Goal: Task Accomplishment & Management: Complete application form

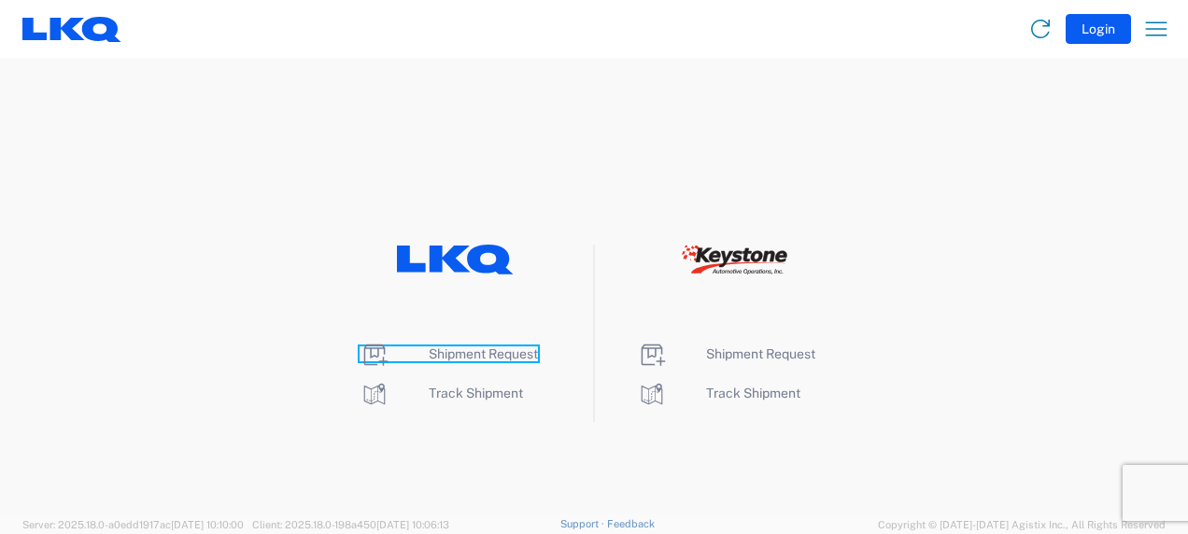
click at [457, 349] on span "Shipment Request" at bounding box center [483, 354] width 109 height 15
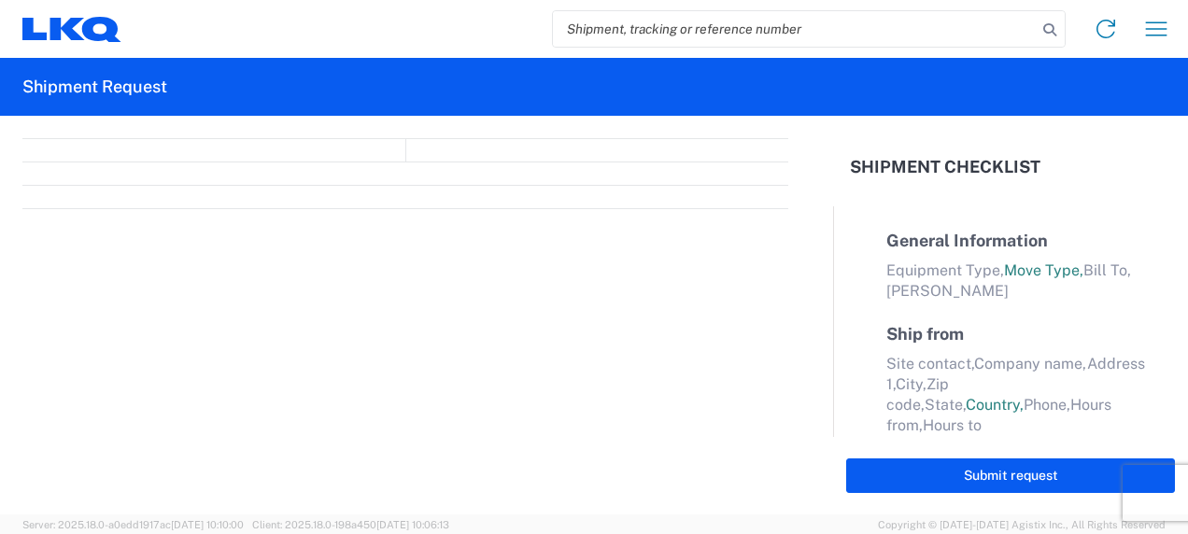
select select "FULL"
select select "LBS"
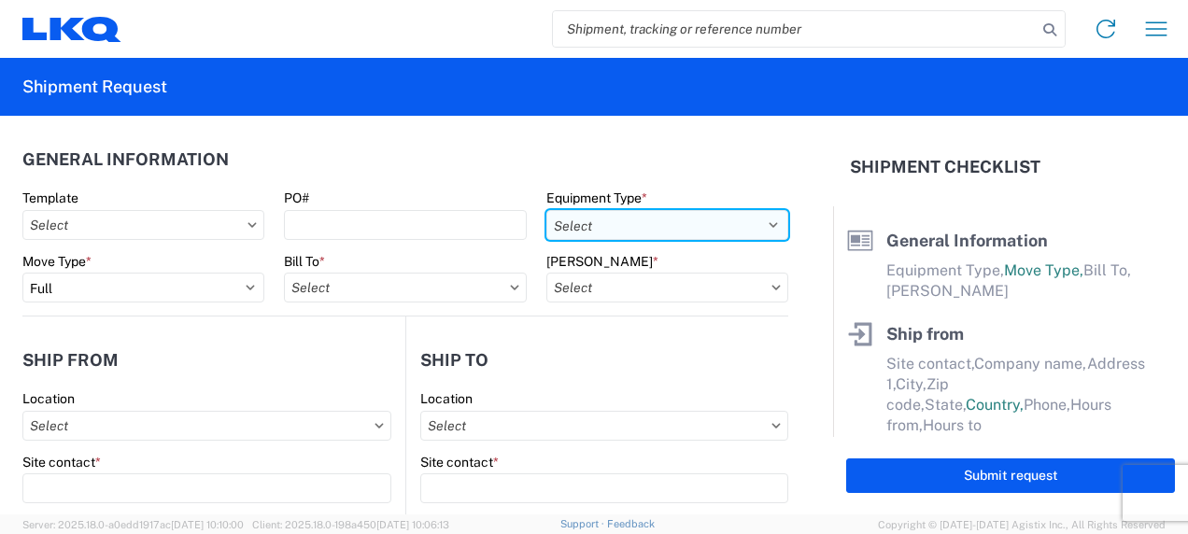
click at [664, 219] on select "Select 53’ Dry Van Flatbed Dropdeck (van) Lowboy (flatbed) Rail" at bounding box center [667, 225] width 242 height 30
select select "STDV"
click at [546, 210] on select "Select 53’ Dry Van Flatbed Dropdeck (van) Lowboy (flatbed) Rail" at bounding box center [667, 225] width 242 height 30
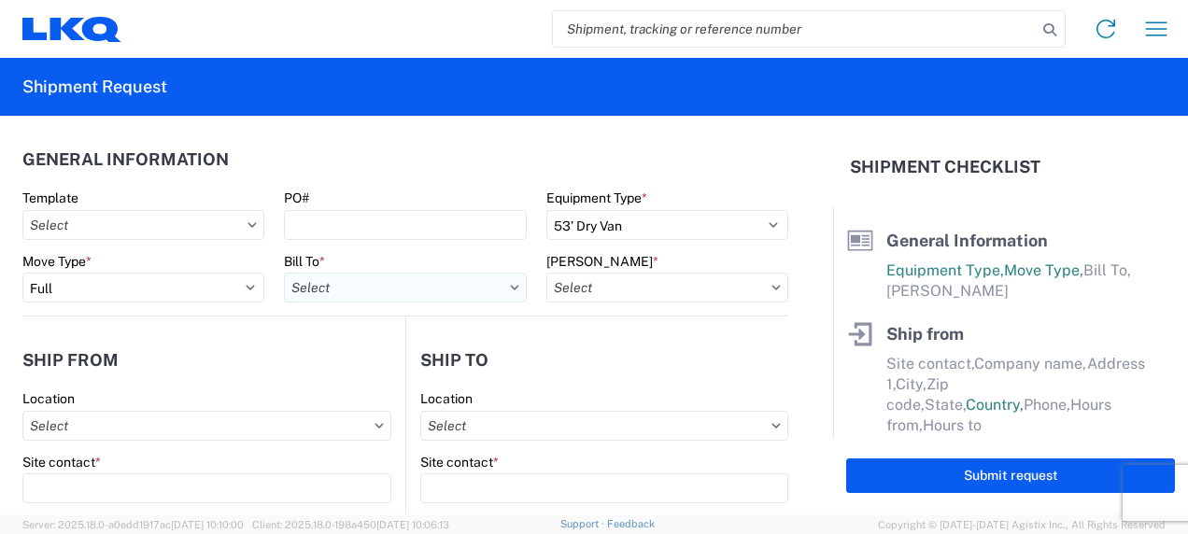
click at [340, 288] on input "Bill To *" at bounding box center [405, 288] width 242 height 30
type input "17"
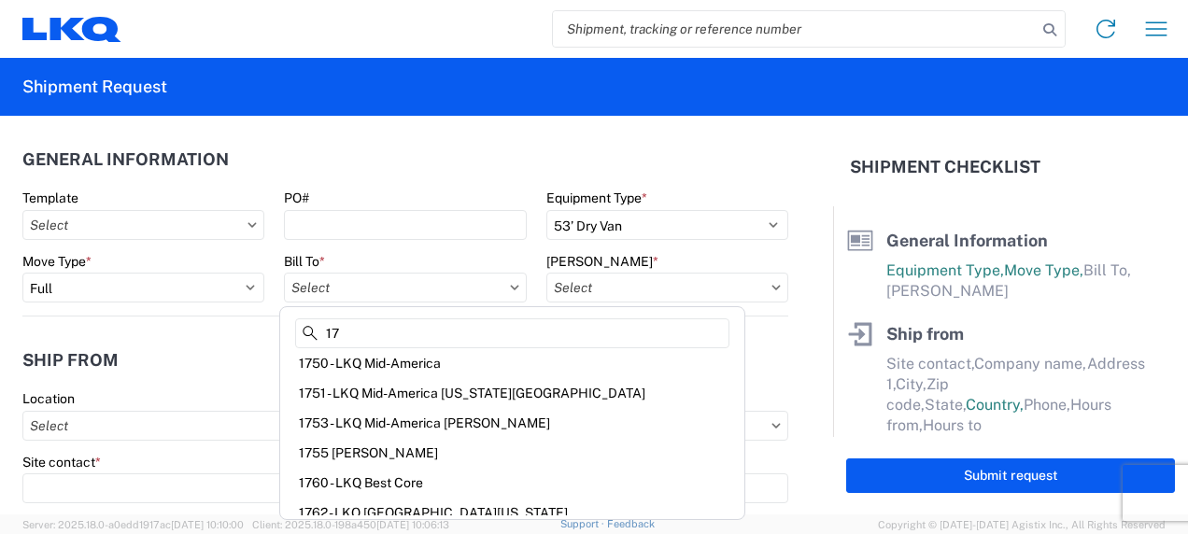
scroll to position [1027, 0]
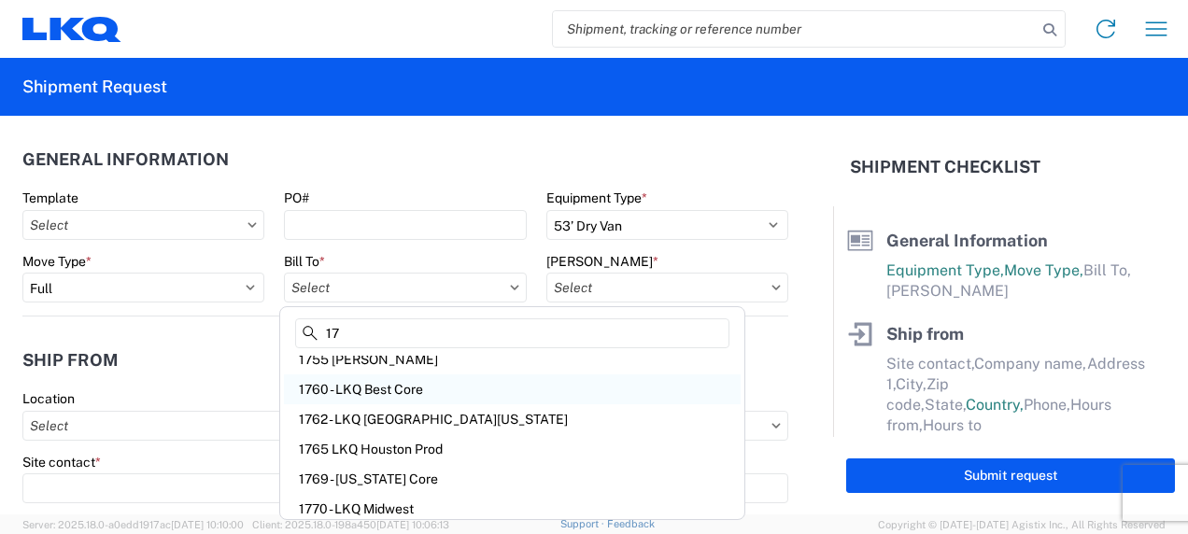
click at [337, 387] on div "1760 - LKQ Best Core" at bounding box center [512, 390] width 457 height 30
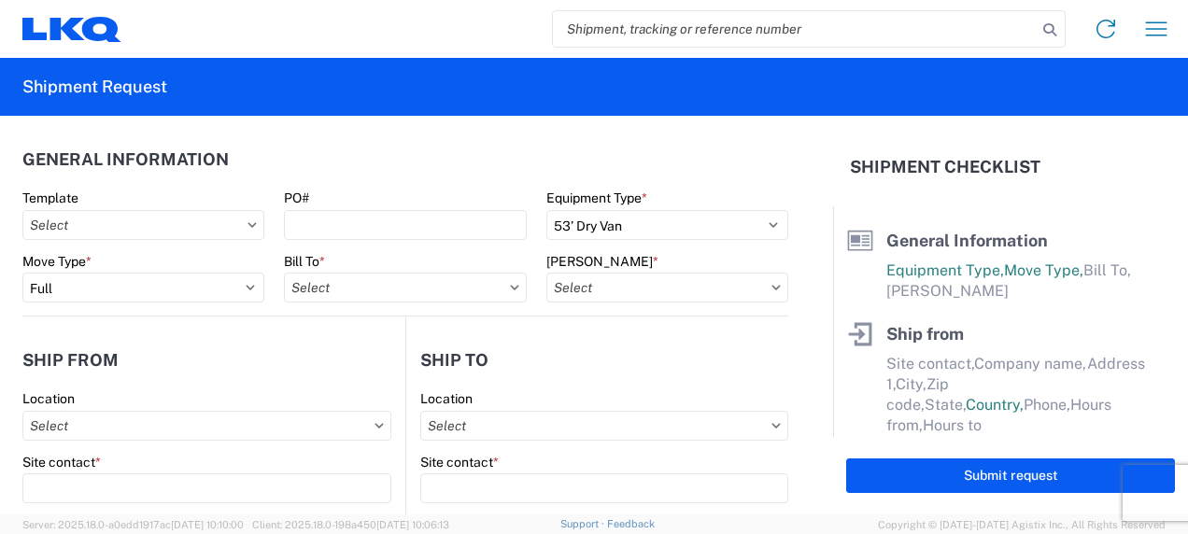
type input "1760 - LKQ Best Core"
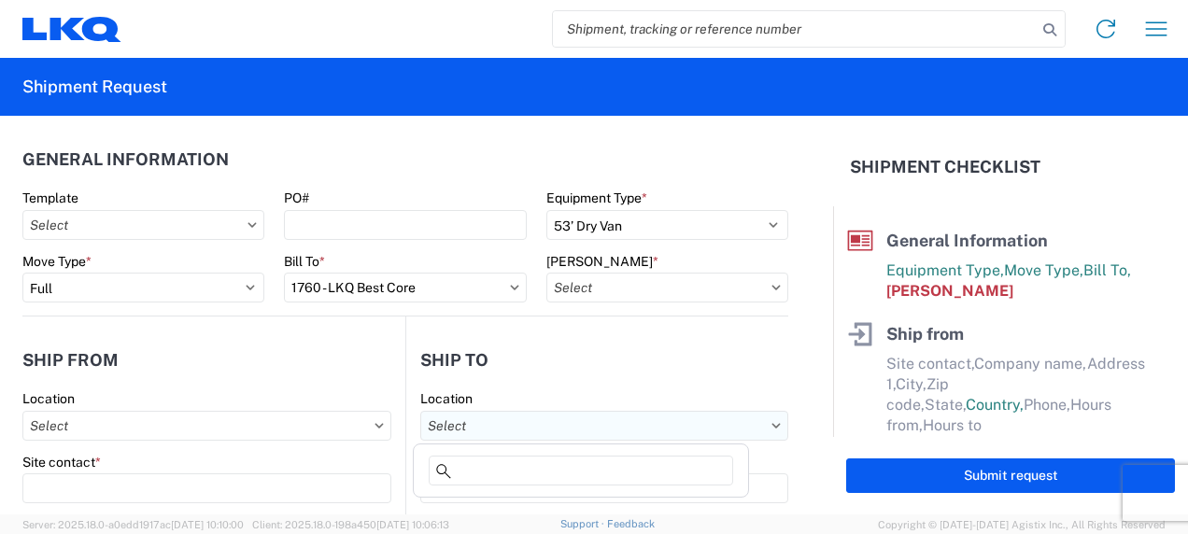
click at [559, 426] on input "Location" at bounding box center [604, 426] width 368 height 30
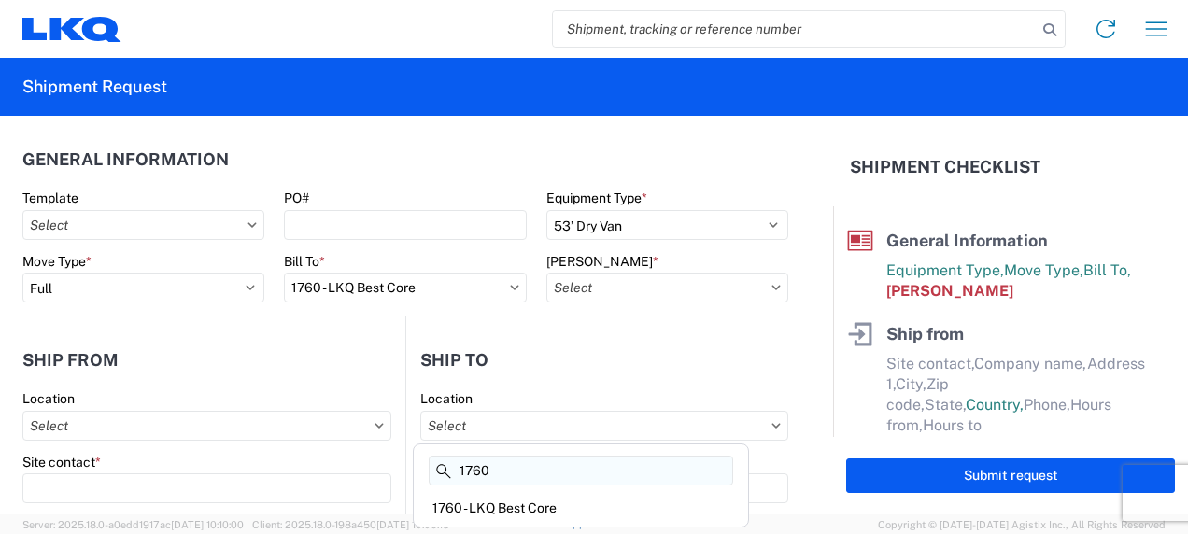
click at [657, 469] on input "1760" at bounding box center [581, 471] width 304 height 30
type input "1760"
click at [783, 473] on form "General Information Template PO# Equipment Type * Select 53’ Dry Van Flatbed Dr…" at bounding box center [416, 315] width 833 height 399
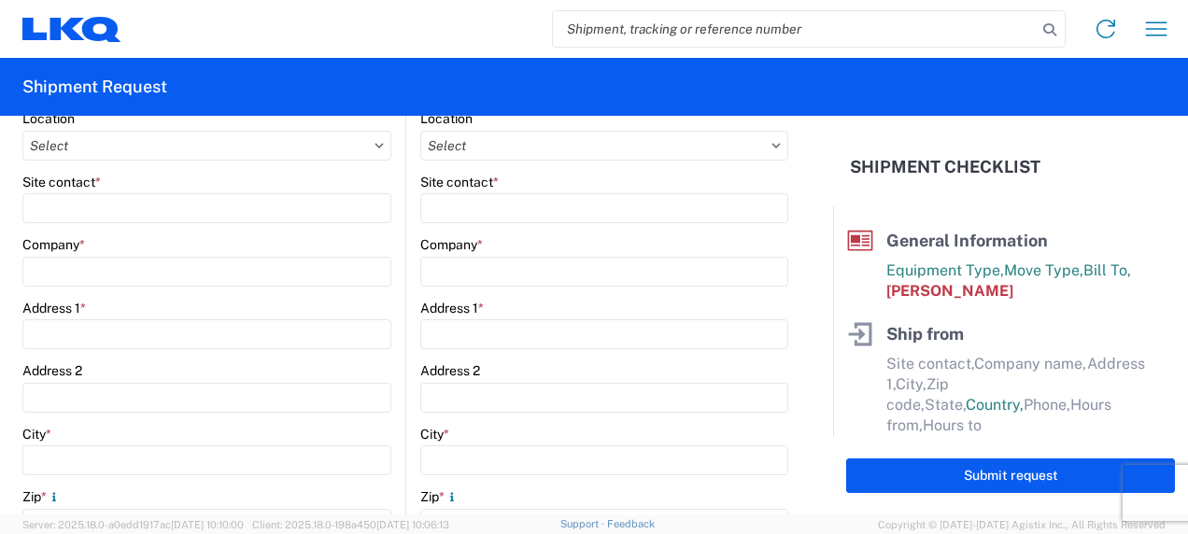
scroll to position [0, 0]
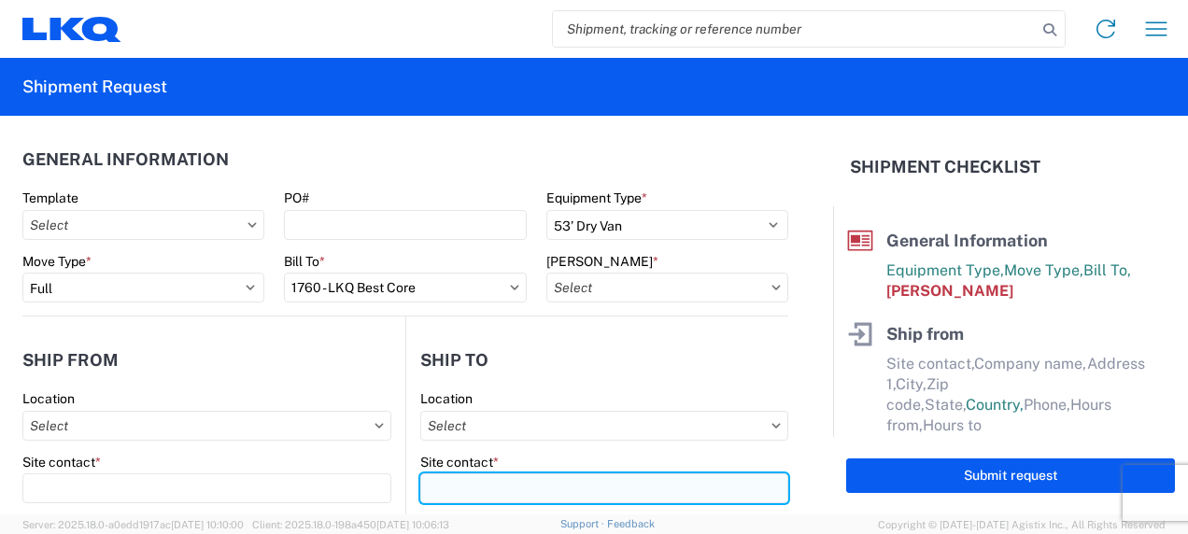
click at [479, 482] on input "Site contact *" at bounding box center [604, 489] width 368 height 30
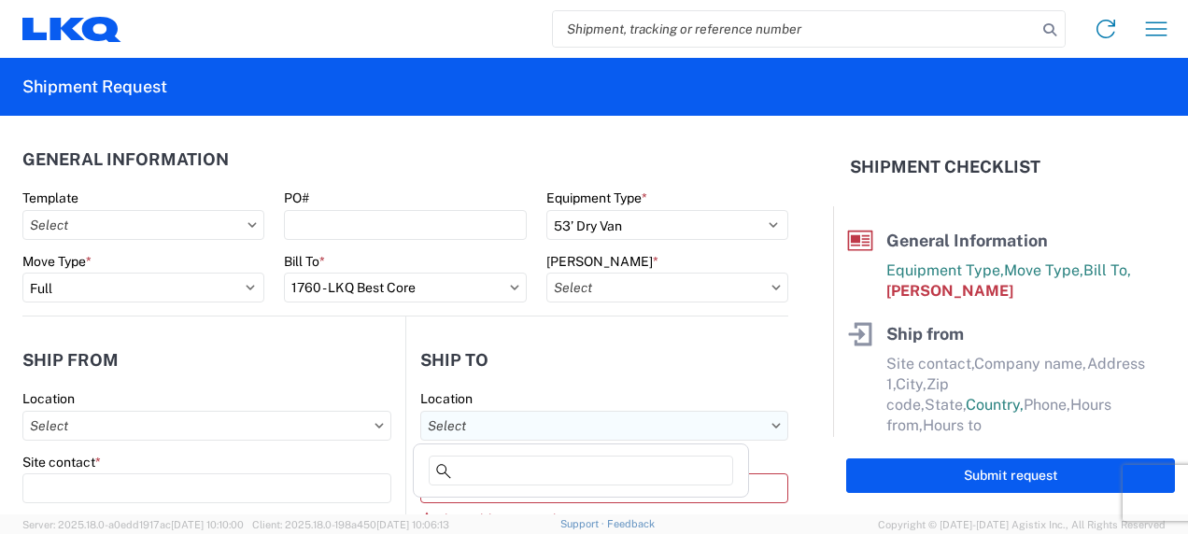
click at [506, 432] on input "Location" at bounding box center [604, 426] width 368 height 30
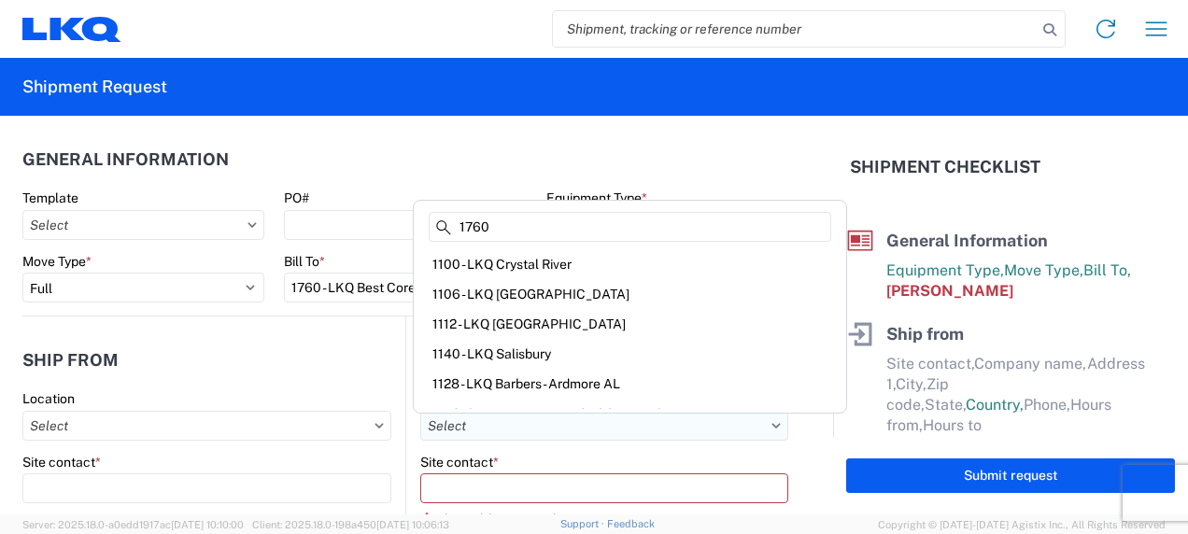
type input "1760"
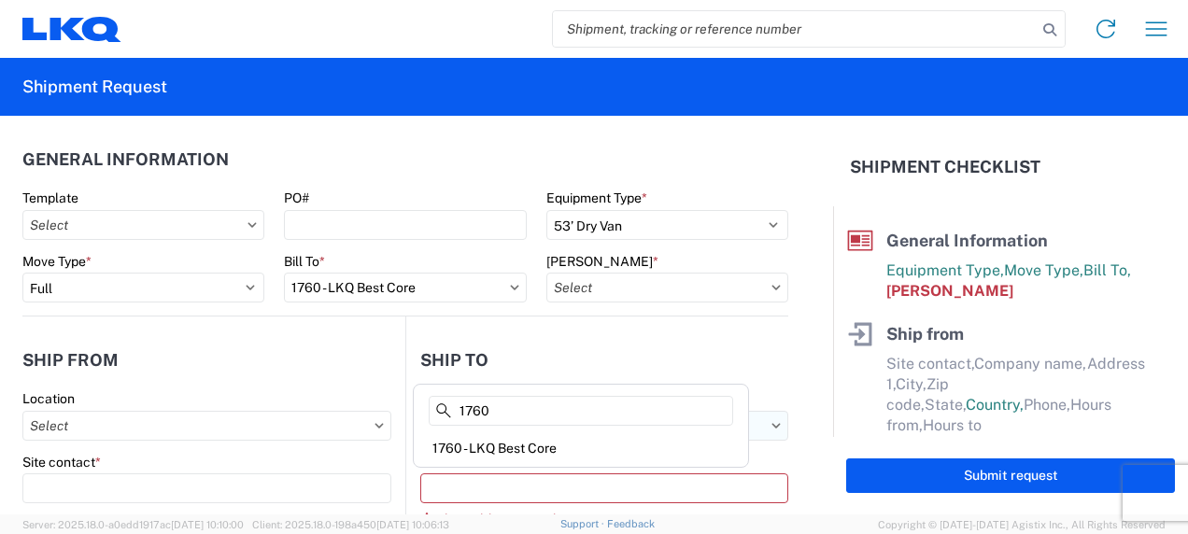
scroll to position [187, 0]
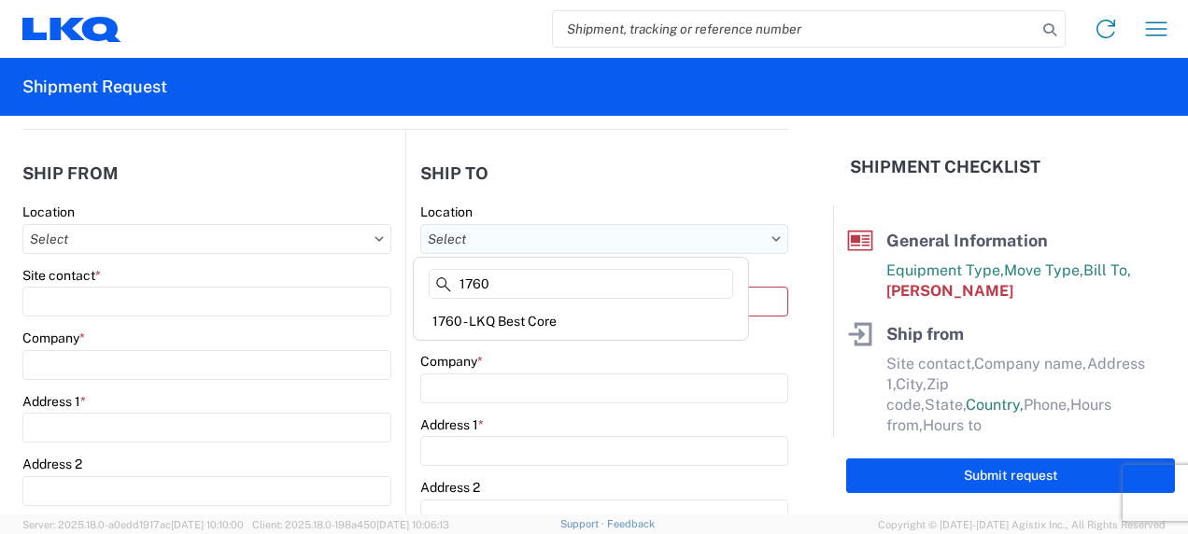
click at [507, 246] on input "Location" at bounding box center [604, 239] width 368 height 30
click at [512, 314] on div "1760 - LKQ Best Core" at bounding box center [581, 321] width 327 height 30
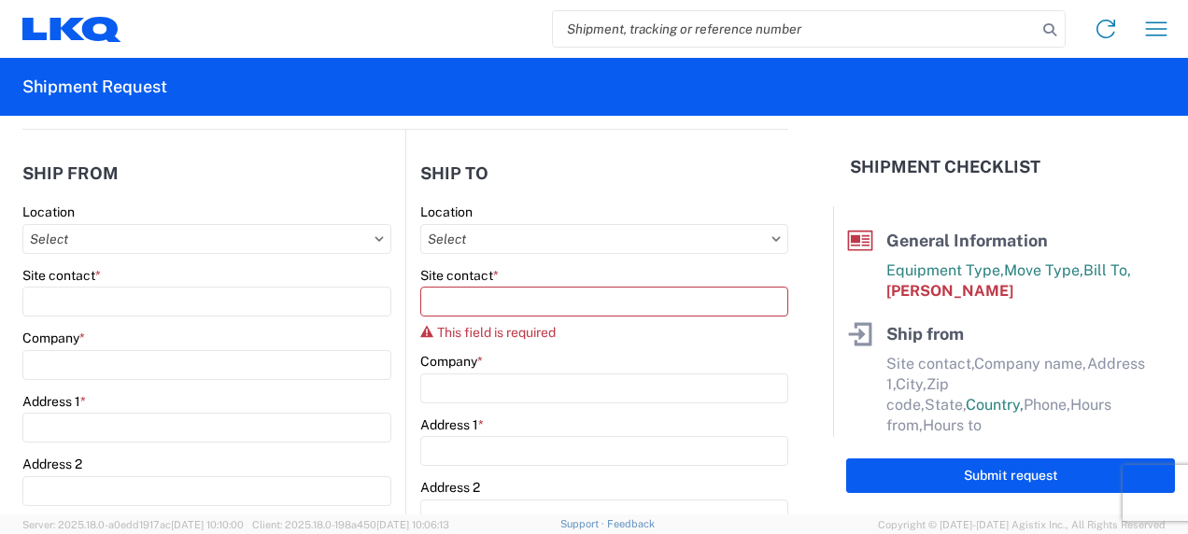
type input "1760 - LKQ Best Core"
type input "LKQ Corporation"
type input "[STREET_ADDRESS]"
type input "[GEOGRAPHIC_DATA]"
type input "77038"
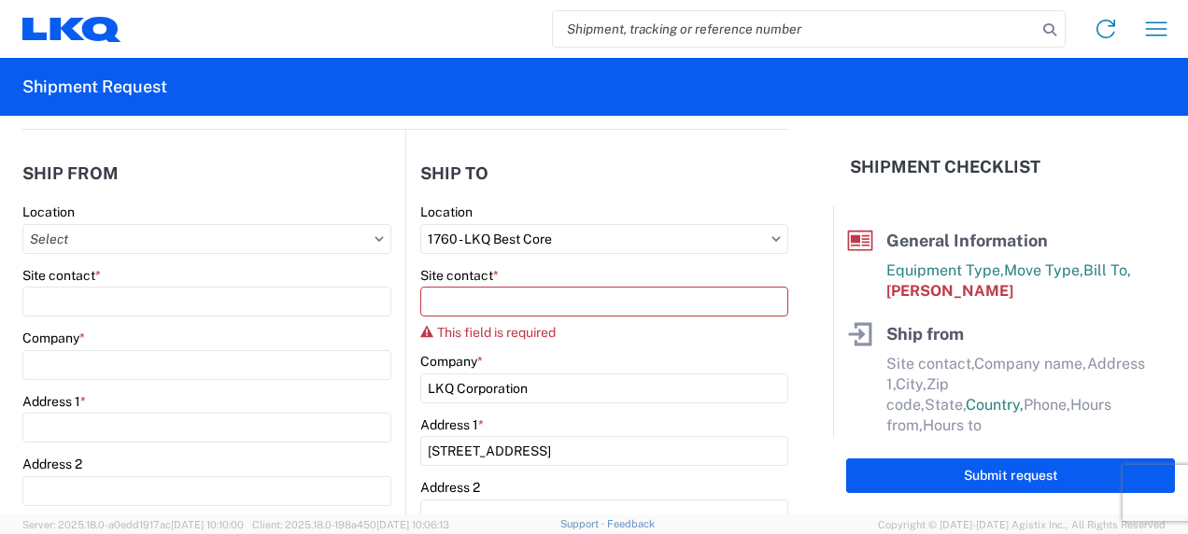
select select "[GEOGRAPHIC_DATA]"
select select "US"
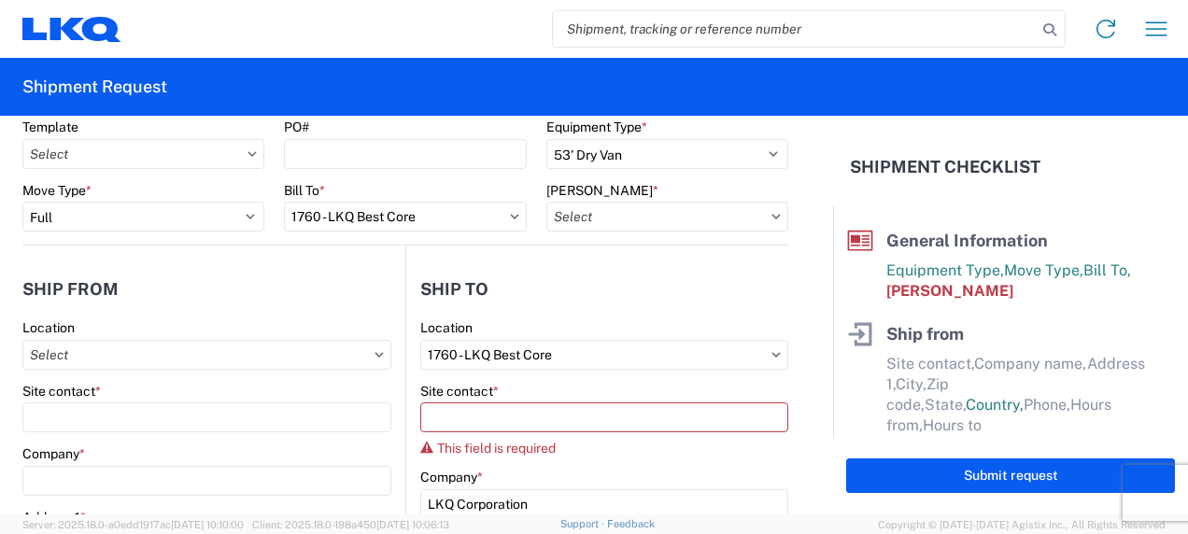
scroll to position [0, 0]
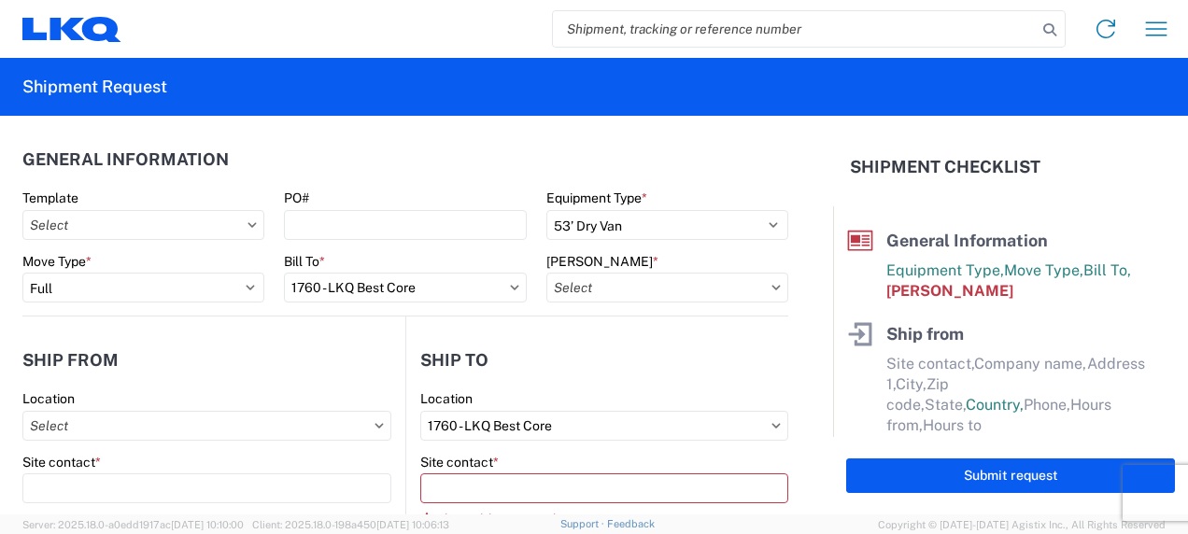
click at [772, 285] on icon at bounding box center [776, 288] width 9 height 6
click at [747, 278] on input "[PERSON_NAME] *" at bounding box center [667, 288] width 242 height 30
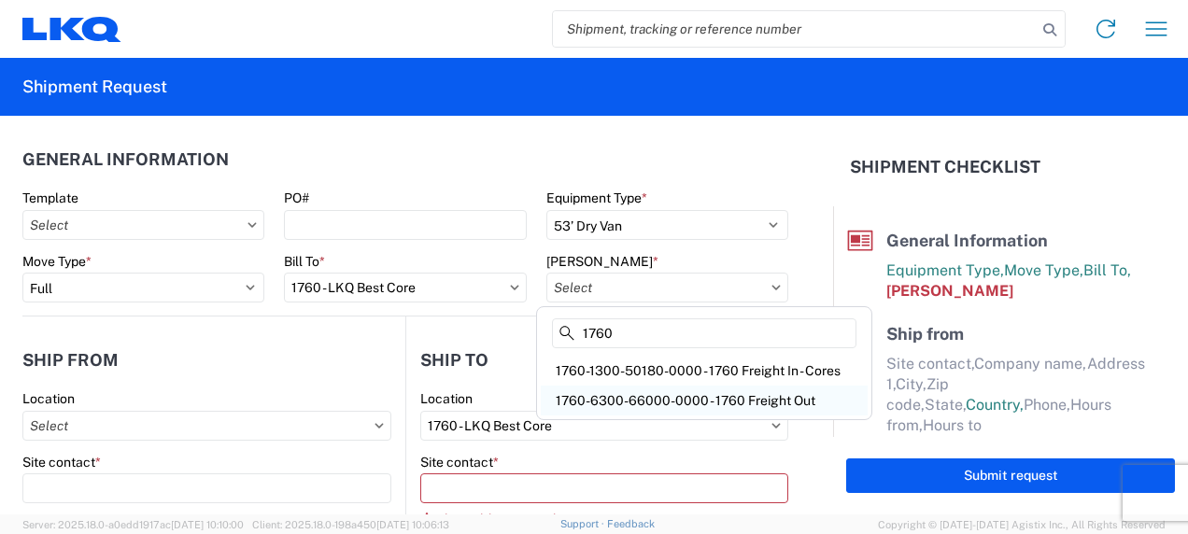
type input "1760"
click at [736, 398] on div "1760-6300-66000-0000 - 1760 Freight Out" at bounding box center [704, 401] width 327 height 30
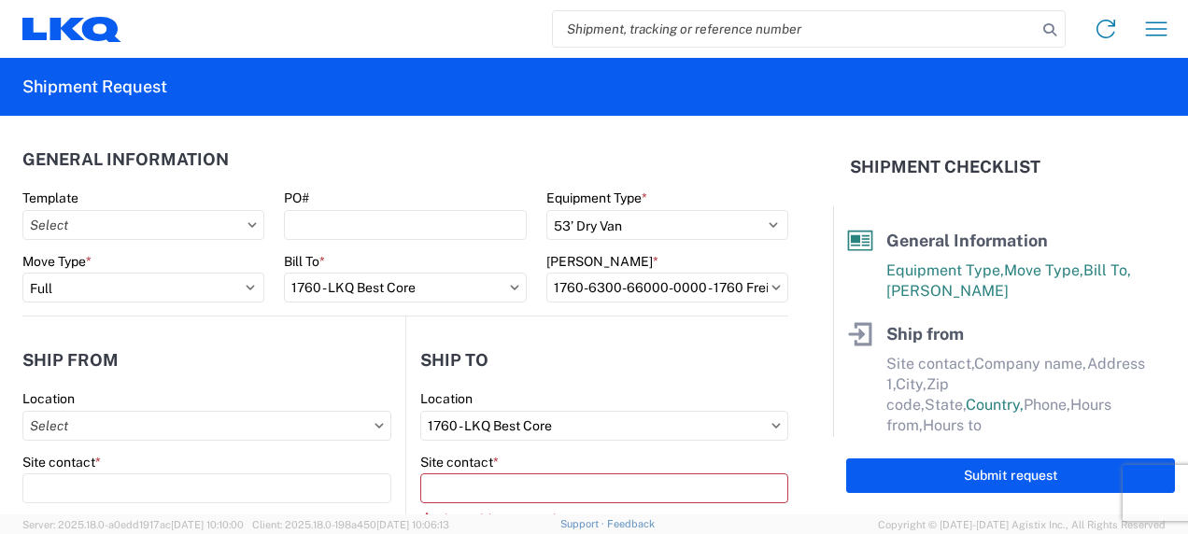
click at [772, 285] on icon at bounding box center [776, 288] width 9 height 6
click at [772, 288] on icon at bounding box center [776, 288] width 9 height 6
drag, startPoint x: 746, startPoint y: 290, endPoint x: 635, endPoint y: 284, distance: 111.3
click at [635, 284] on input "1760-6300-66000-0000 - 1760 Freight Out" at bounding box center [667, 288] width 242 height 30
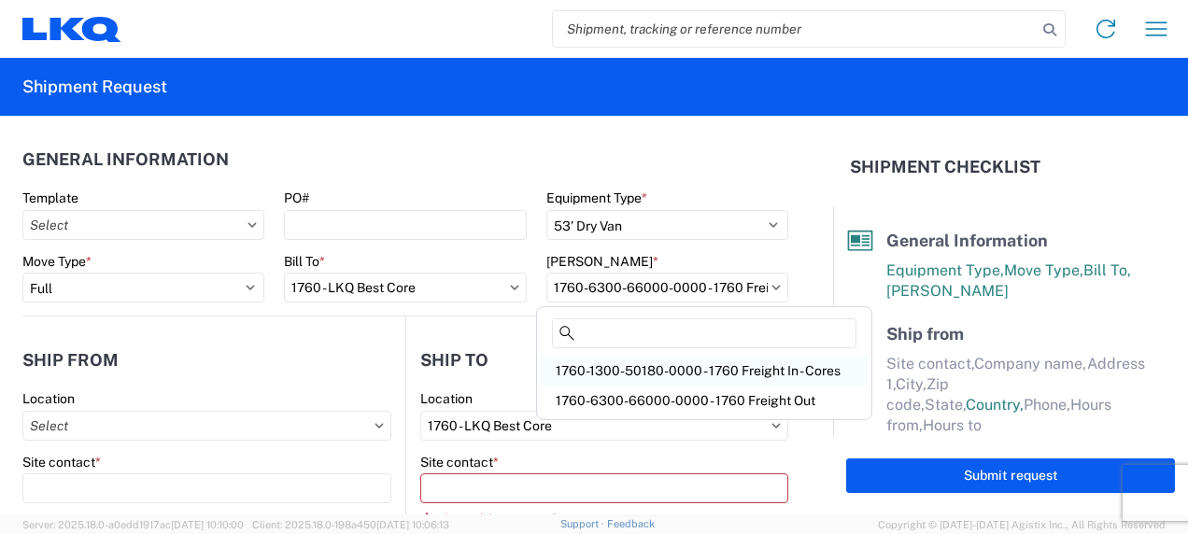
click at [642, 370] on div "1760-1300-50180-0000 - 1760 Freight In - Cores" at bounding box center [704, 371] width 327 height 30
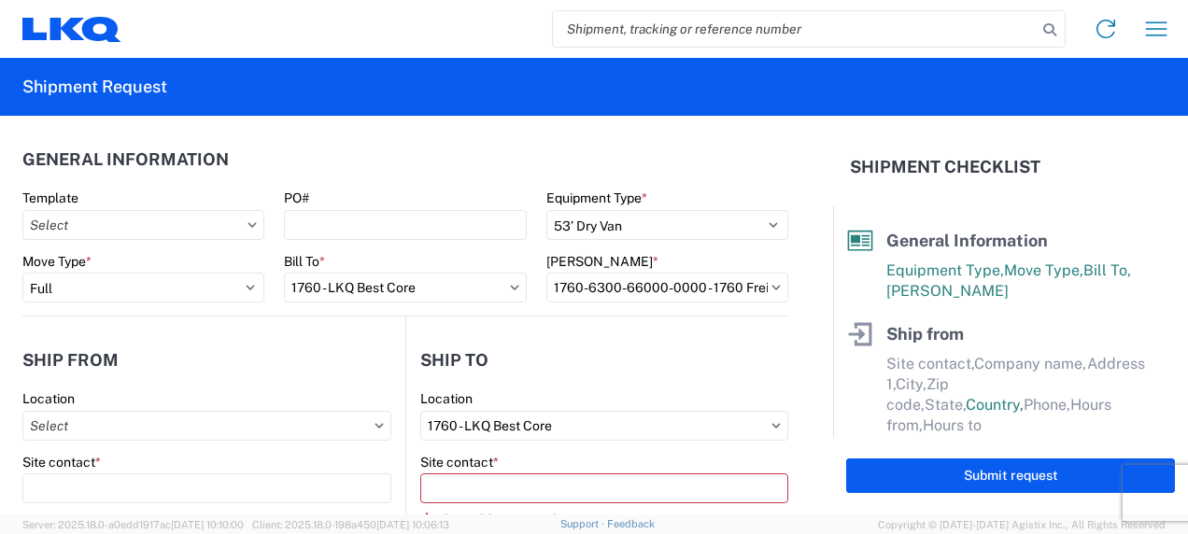
type input "1760-1300-50180-0000 - 1760 Freight In - Cores"
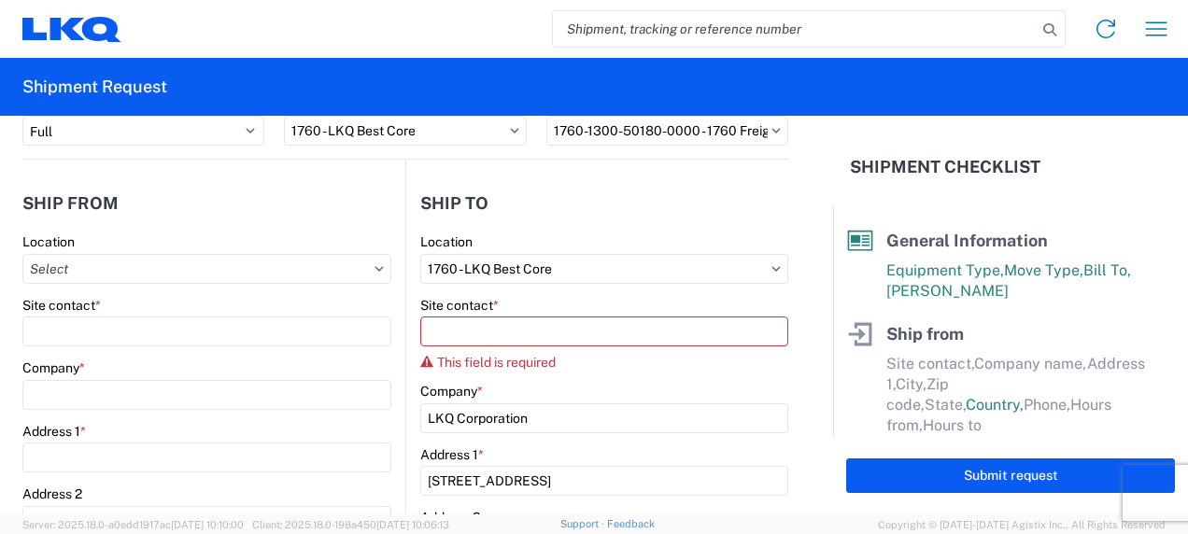
scroll to position [187, 0]
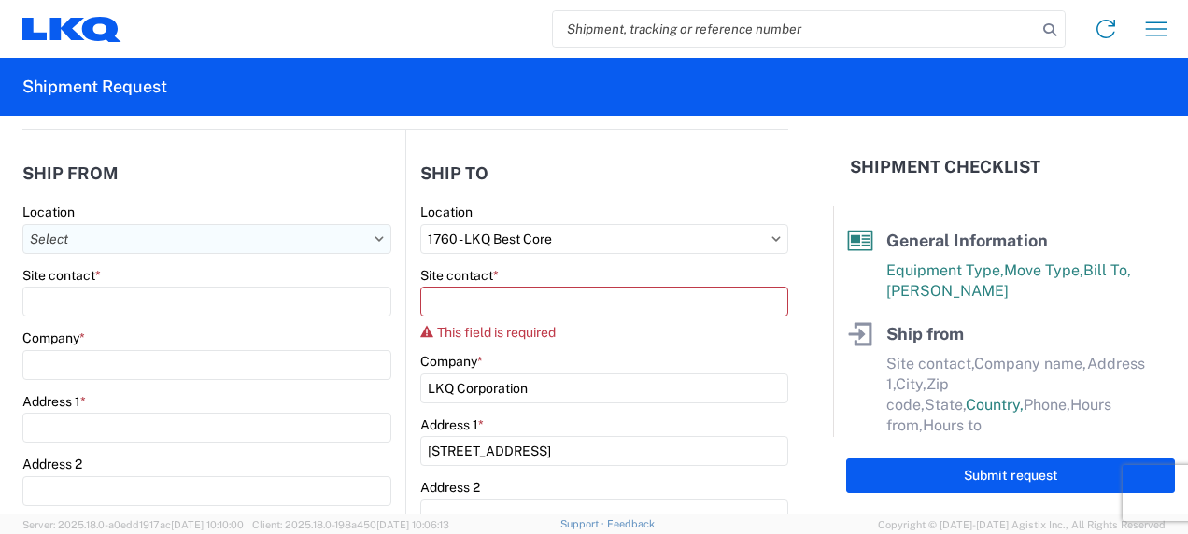
click at [77, 240] on input "Location" at bounding box center [206, 239] width 369 height 30
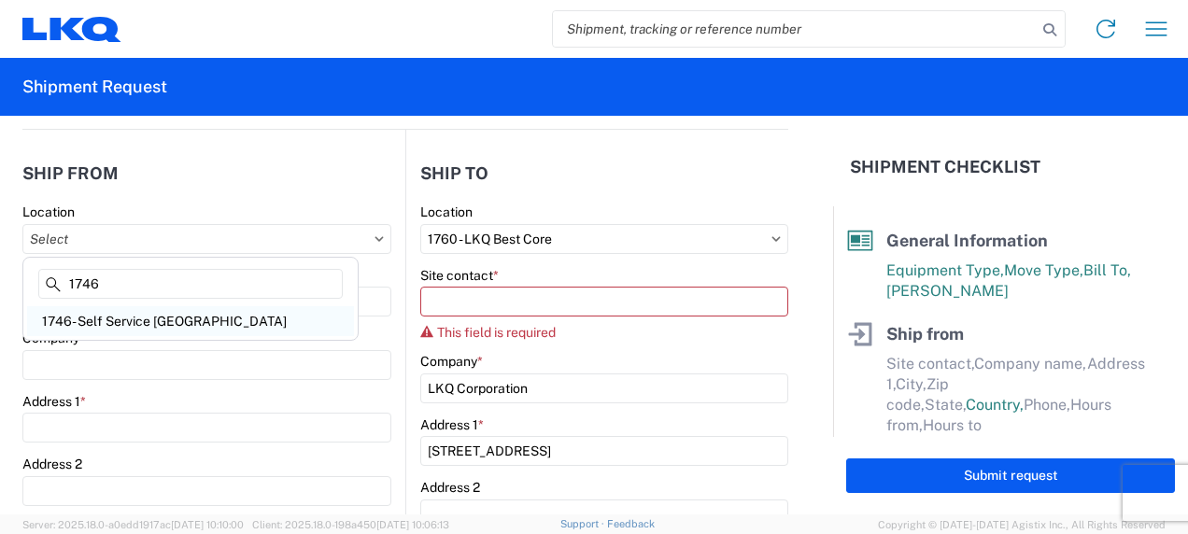
type input "1746"
click at [134, 321] on div "1746- Self Service [GEOGRAPHIC_DATA]" at bounding box center [190, 321] width 327 height 30
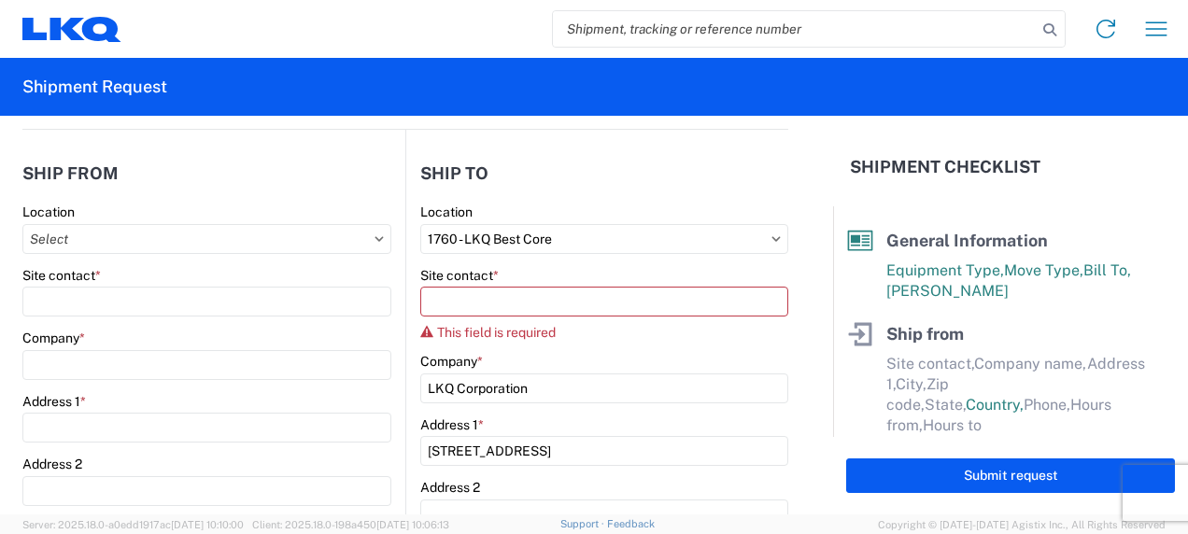
type input "1746- Self Service [GEOGRAPHIC_DATA]"
type input "LKQ Corporation"
type input "3112 North Peoria Avenue"
type input "Tulsa"
type input "74106"
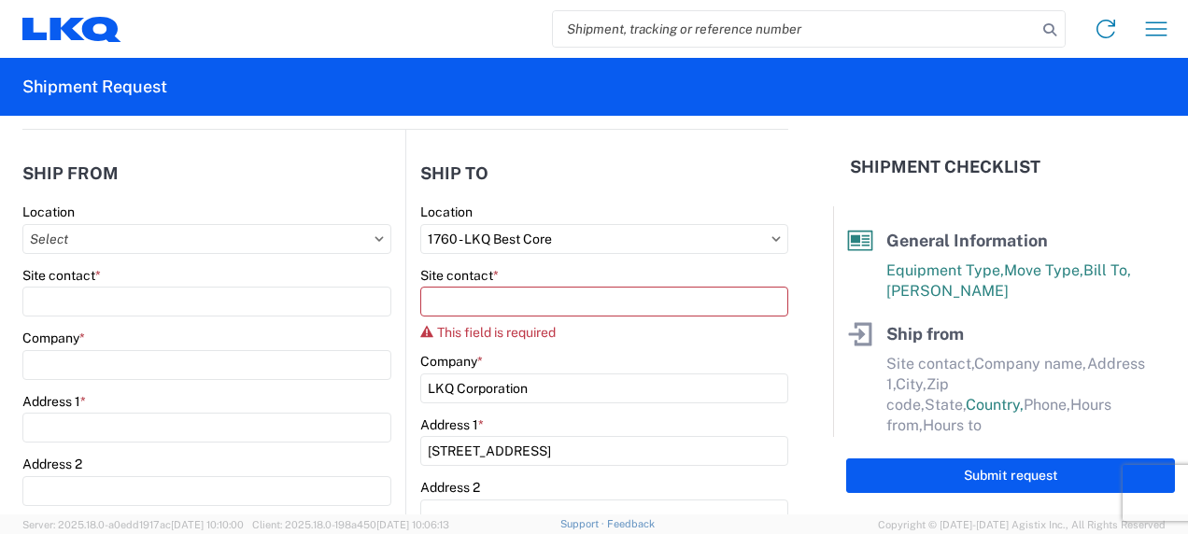
select select "OK"
select select "US"
type input "918-794-7846"
type input "07:00"
type input "14:30"
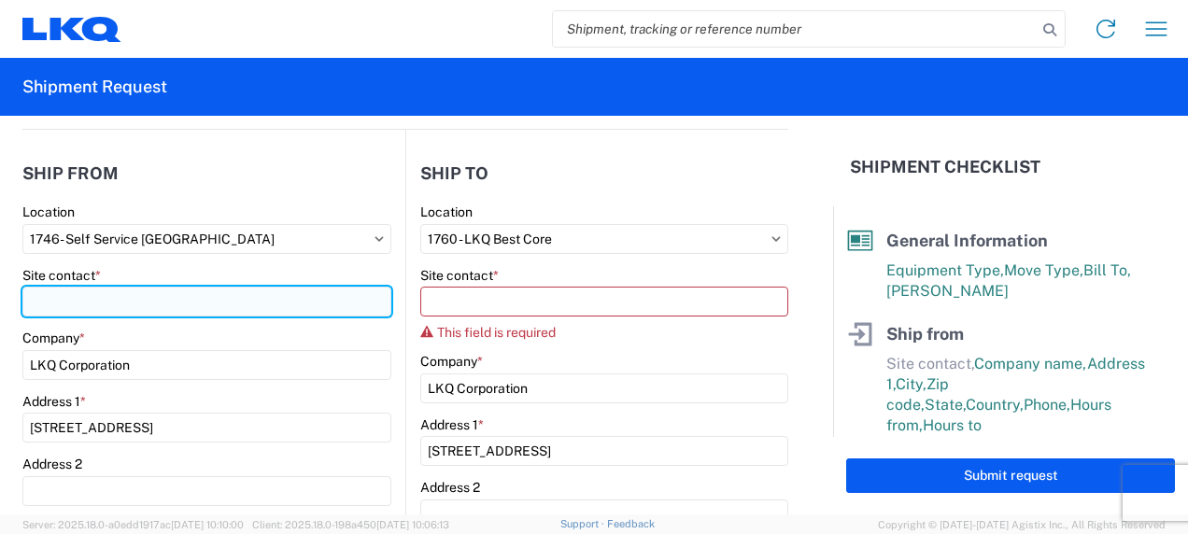
click at [106, 295] on input "Site contact *" at bounding box center [206, 302] width 369 height 30
type input "[PERSON_NAME]"
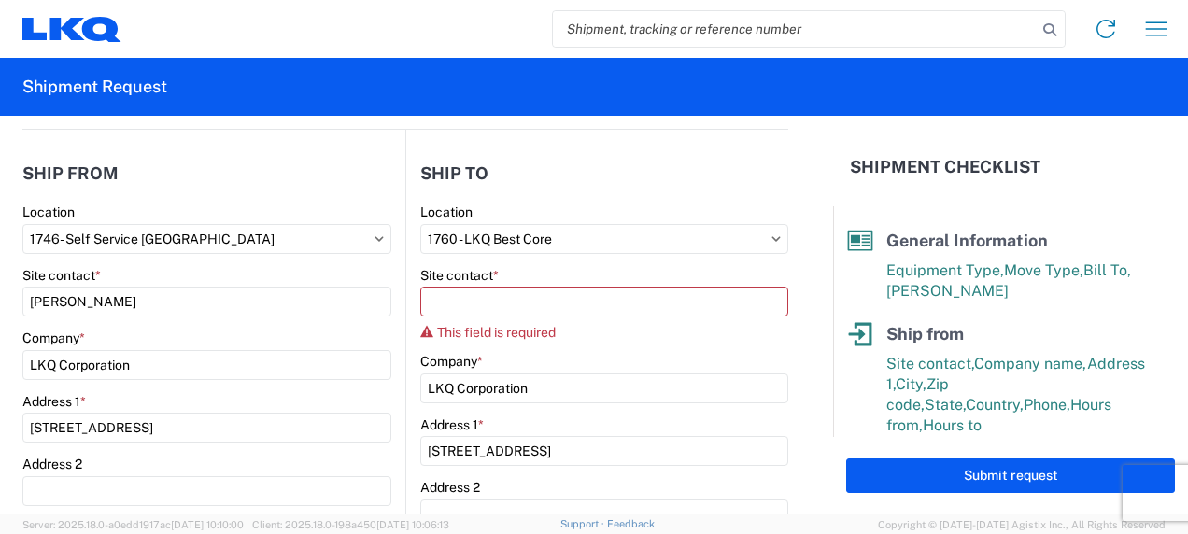
click at [282, 346] on div "Company * LKQ Corporation" at bounding box center [206, 355] width 369 height 50
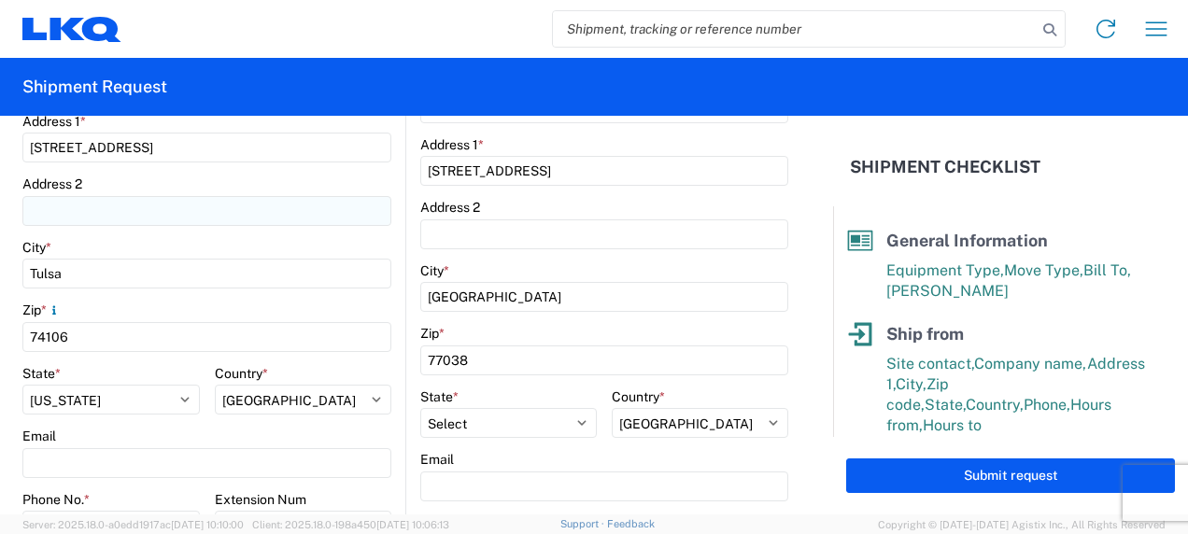
scroll to position [560, 0]
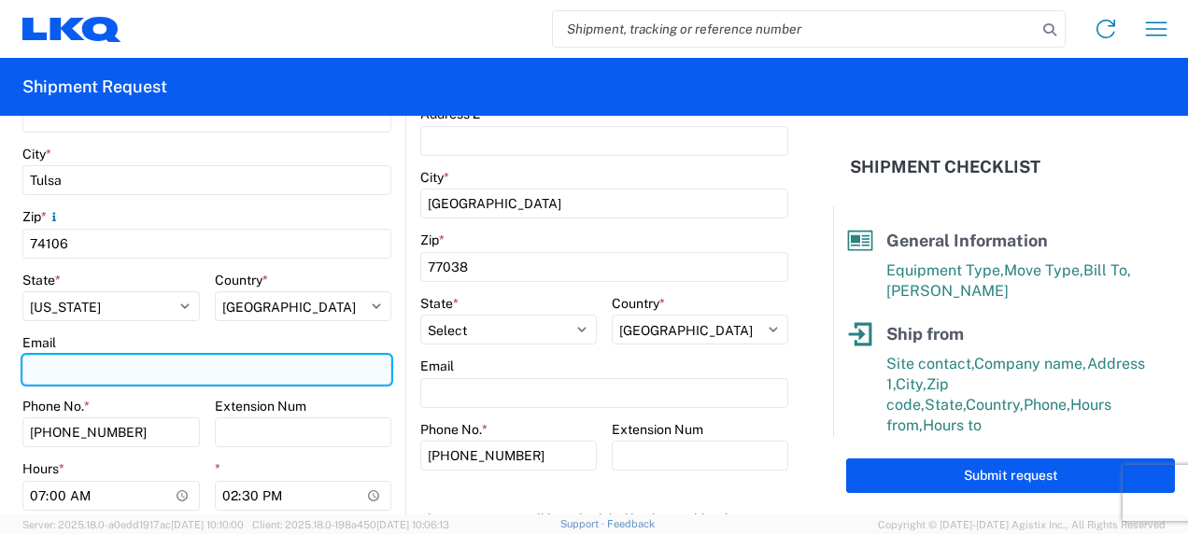
click at [57, 366] on input "Email" at bounding box center [206, 370] width 369 height 30
type input "[EMAIL_ADDRESS][DOMAIN_NAME]"
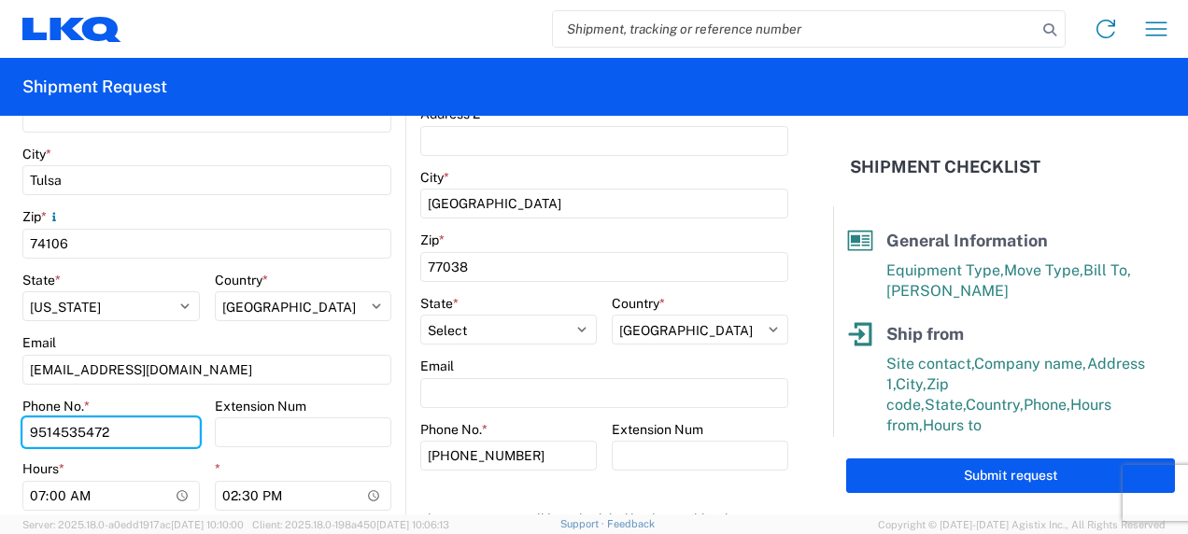
type input "9514535472"
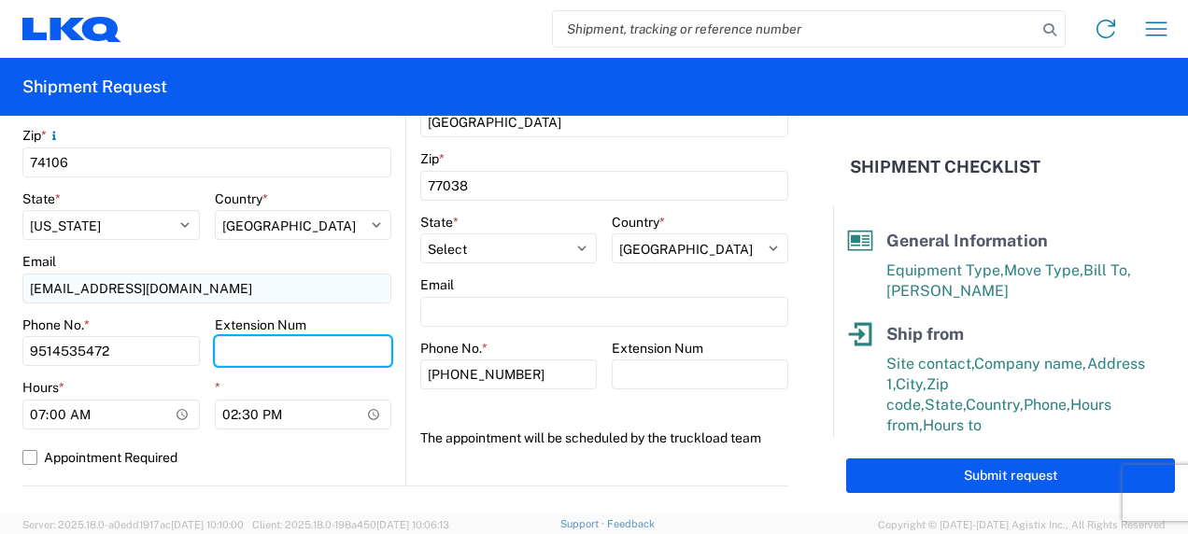
scroll to position [747, 0]
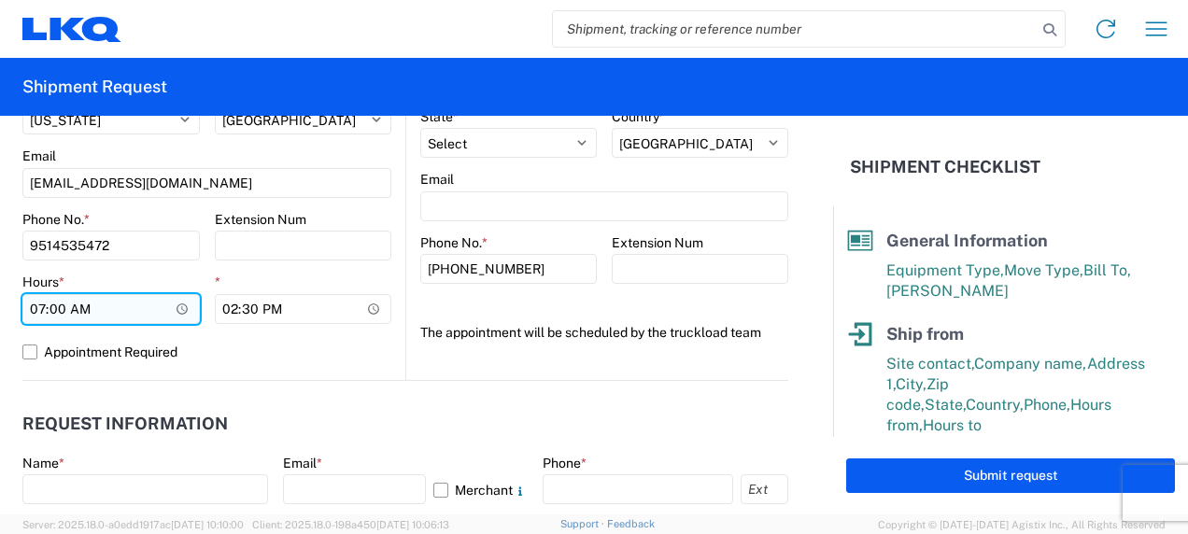
click at [39, 310] on input "07:00" at bounding box center [110, 309] width 177 height 30
type input "09:00"
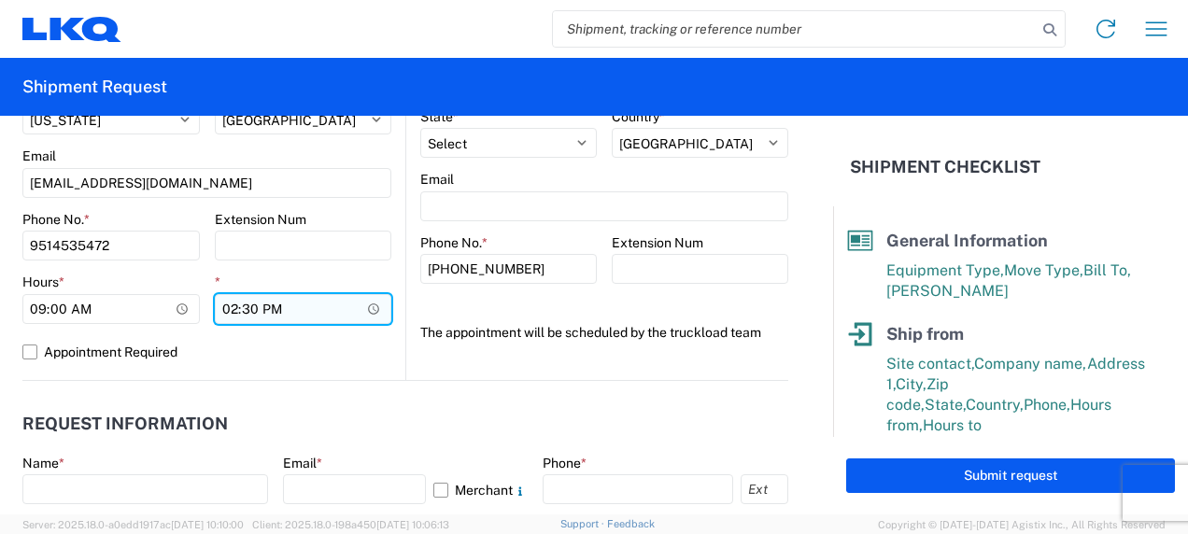
click at [244, 308] on input "14:30" at bounding box center [303, 309] width 177 height 30
type input "14:00"
click at [280, 361] on label "Appointment Required" at bounding box center [206, 352] width 369 height 30
click at [0, 0] on input "Appointment Required" at bounding box center [0, 0] width 0 height 0
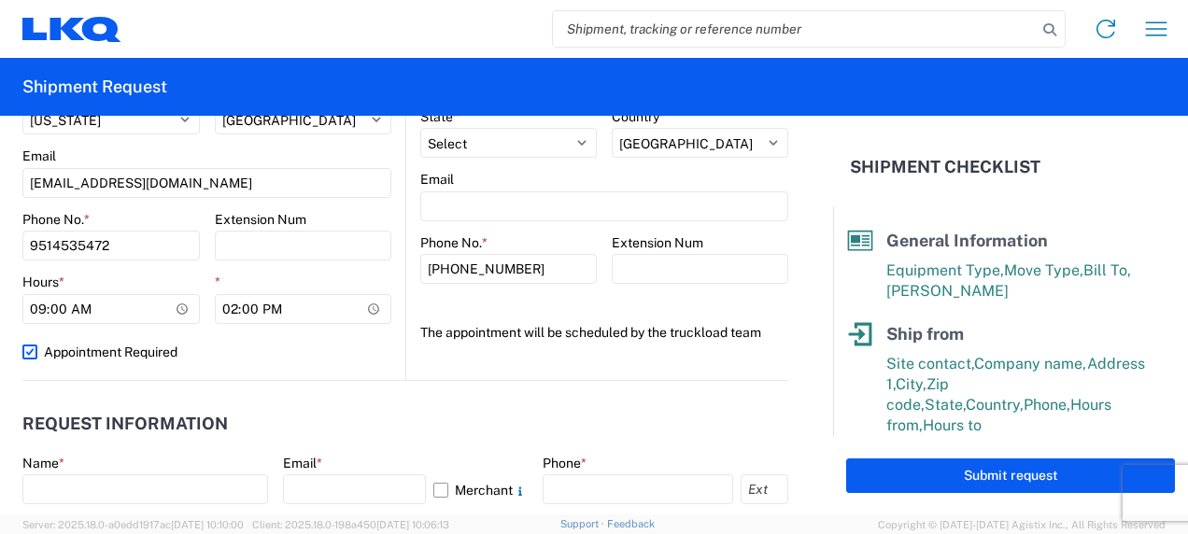
select select "US"
click at [32, 348] on label "Appointment Required" at bounding box center [206, 353] width 369 height 30
click at [0, 0] on input "Appointment Required" at bounding box center [0, 0] width 0 height 0
select select "OK"
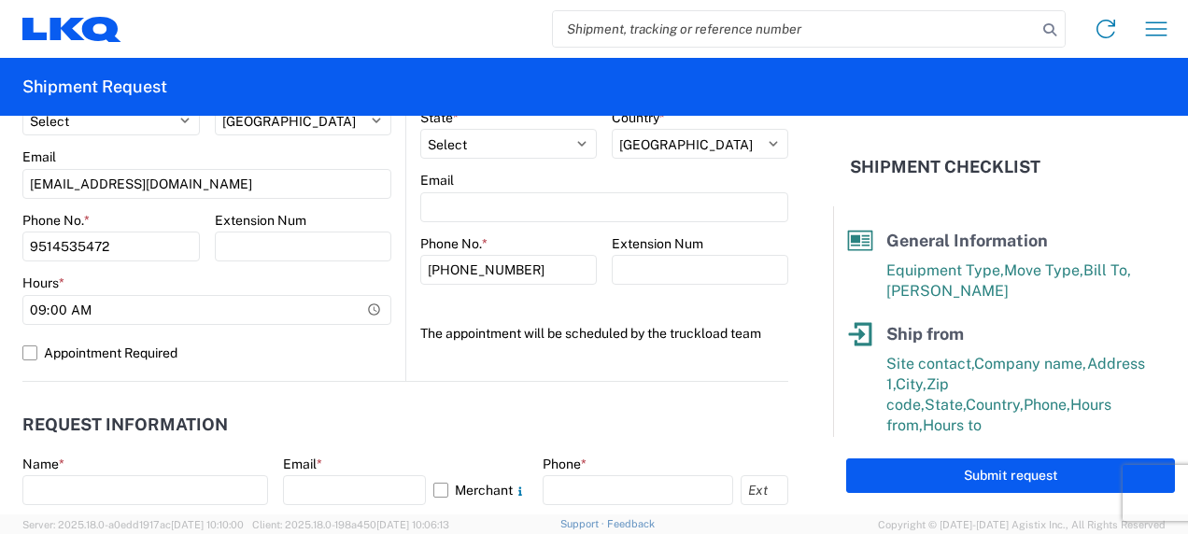
select select "US"
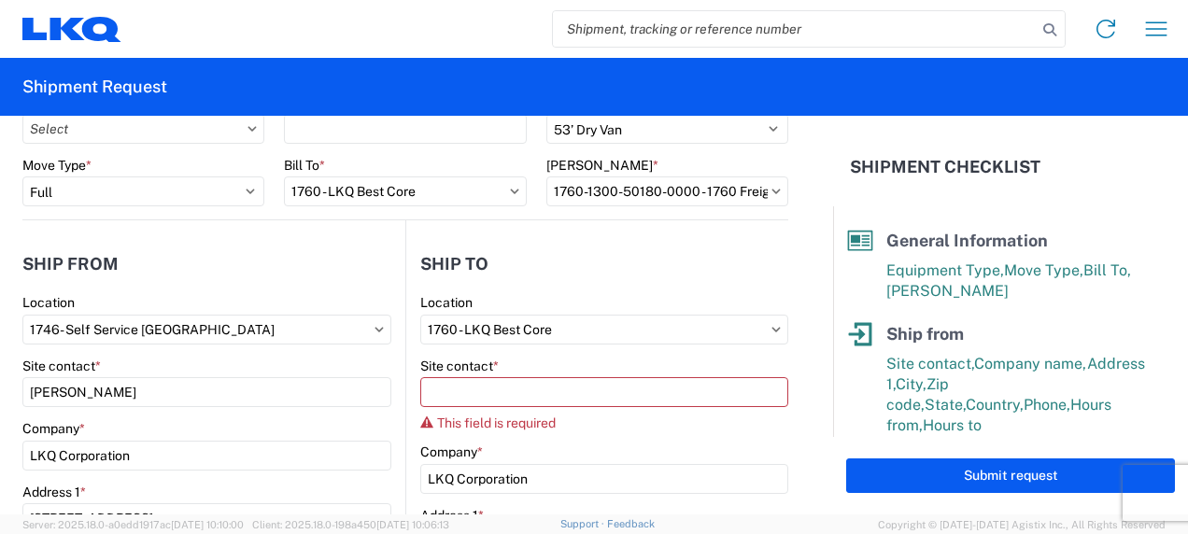
scroll to position [92, 0]
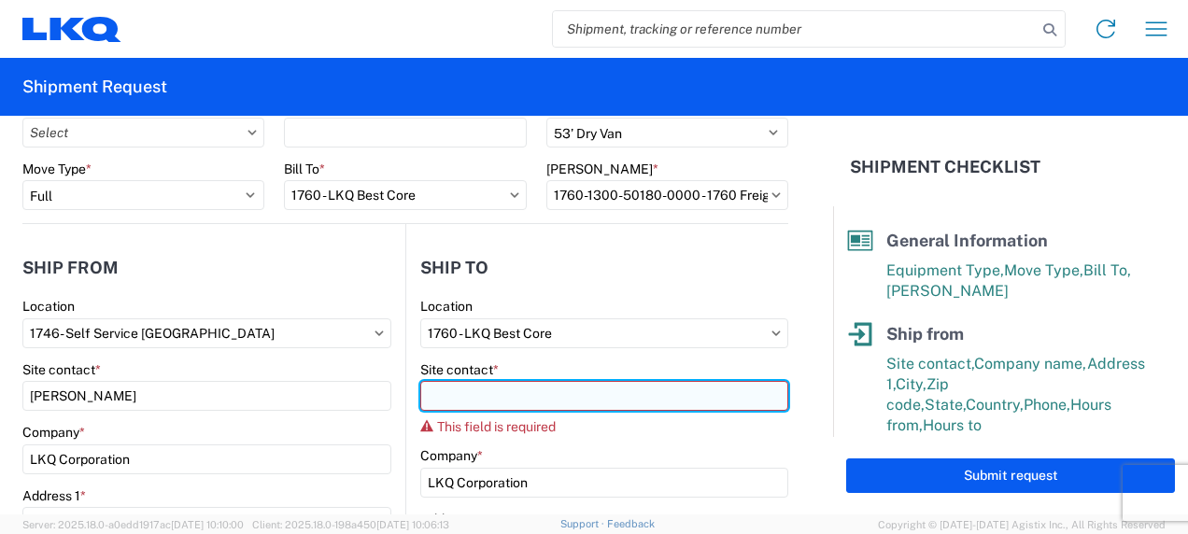
click at [523, 394] on input "Site contact *" at bounding box center [604, 396] width 368 height 30
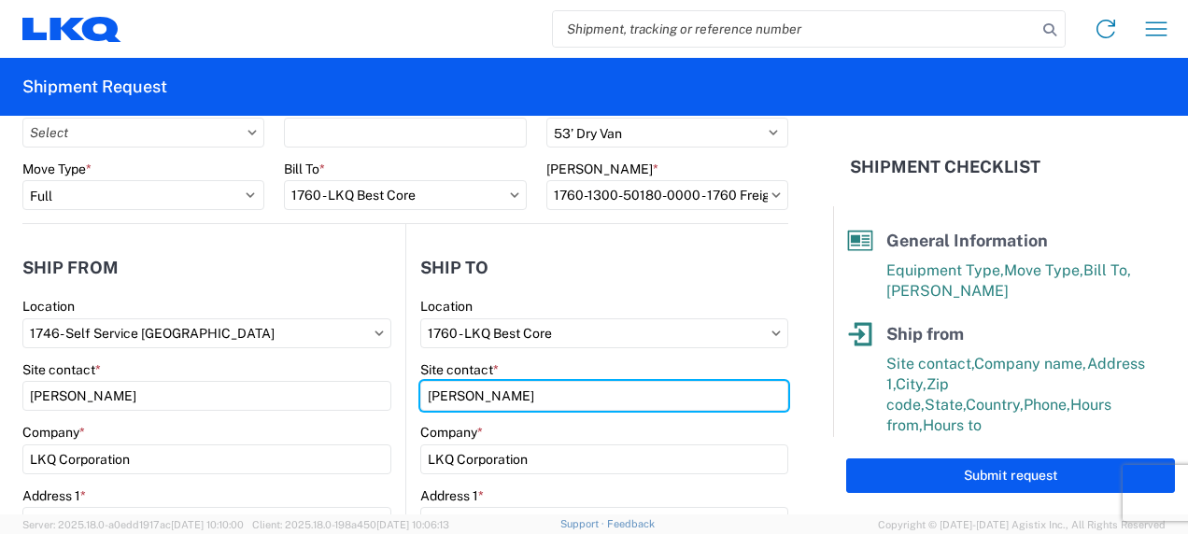
type input "[PERSON_NAME]"
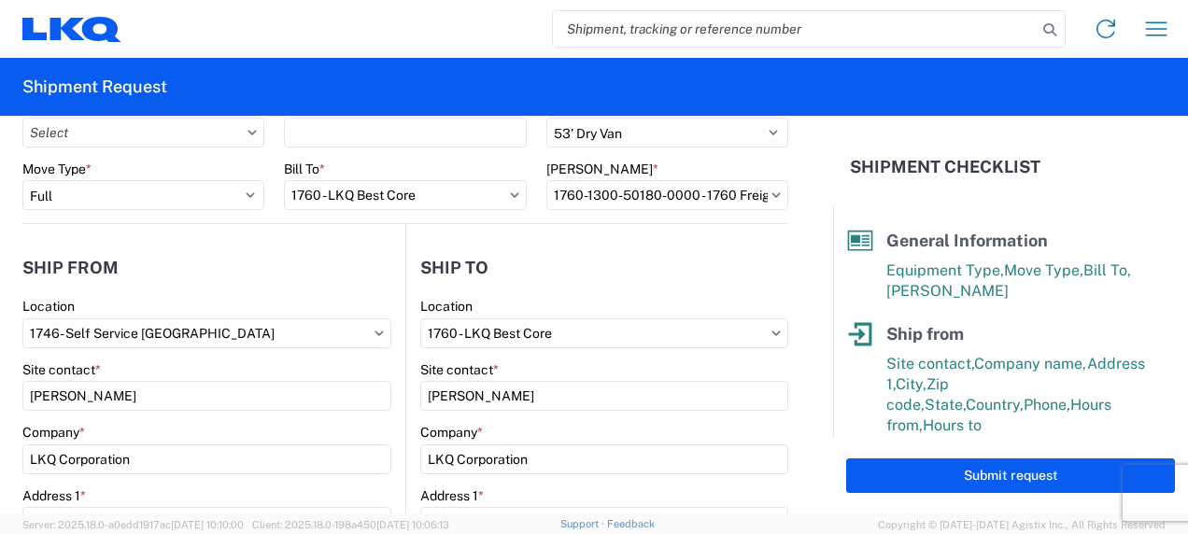
click at [615, 418] on agx-form-control-wrapper-v2 "Site contact * Chris Millwee" at bounding box center [604, 393] width 368 height 64
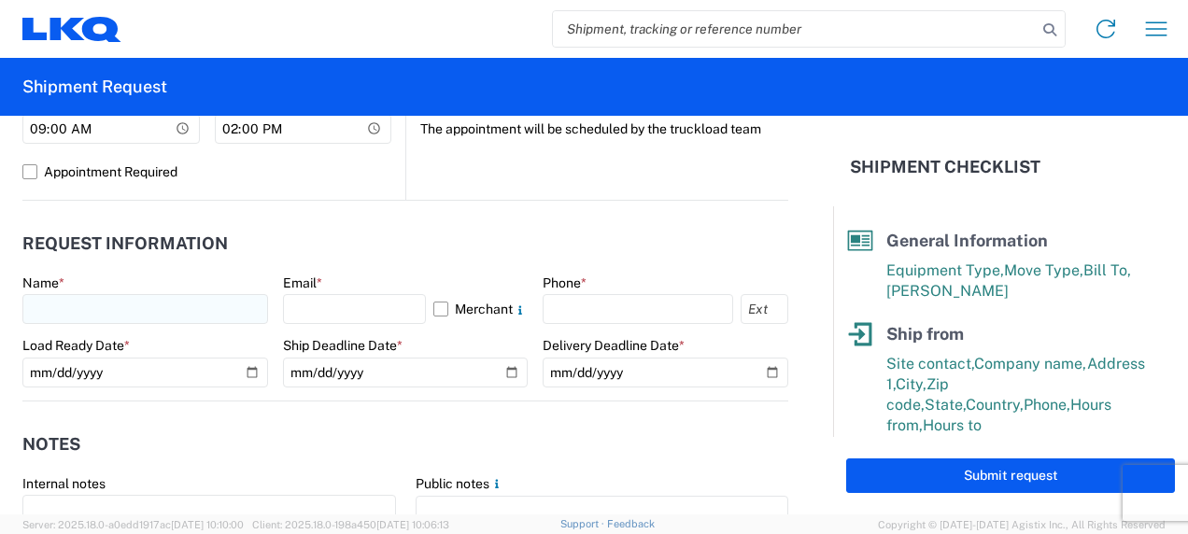
scroll to position [933, 0]
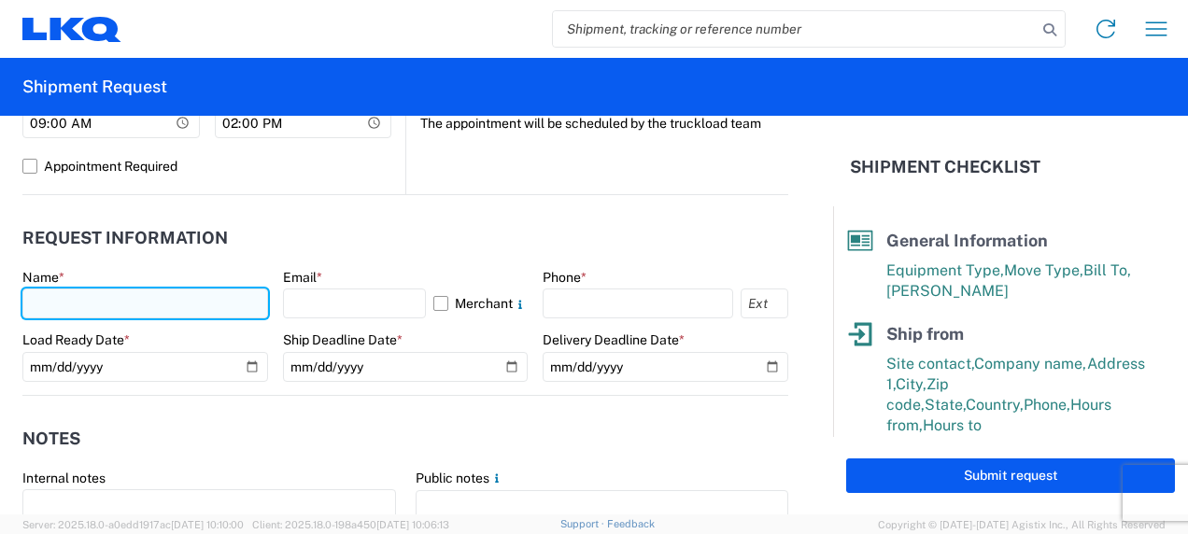
click at [105, 298] on input "text" at bounding box center [145, 304] width 246 height 30
type input "[PERSON_NAME]"
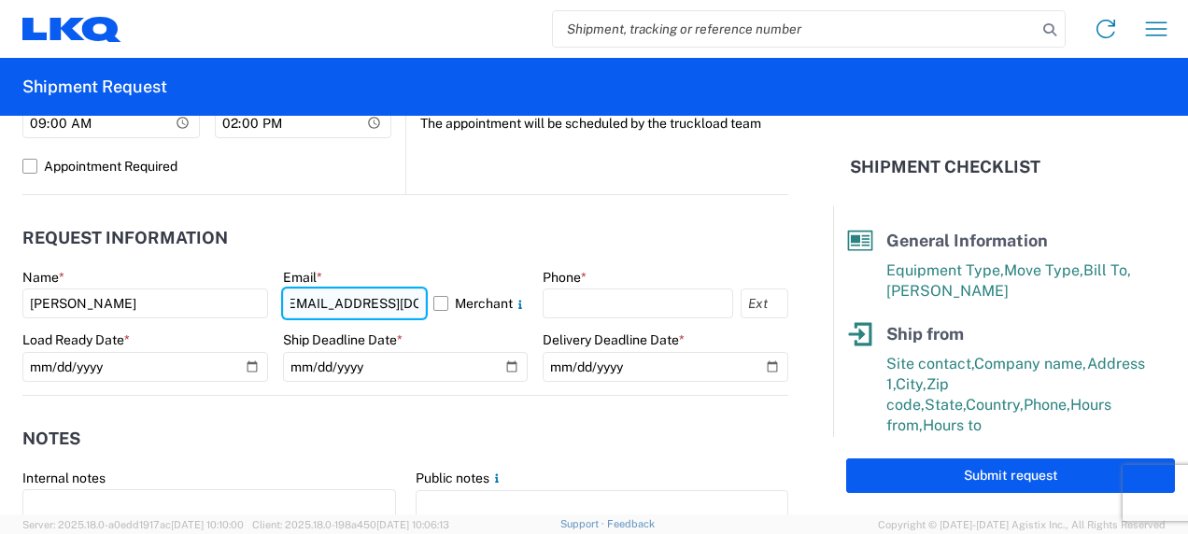
scroll to position [0, 18]
type input "[EMAIL_ADDRESS][DOMAIN_NAME]"
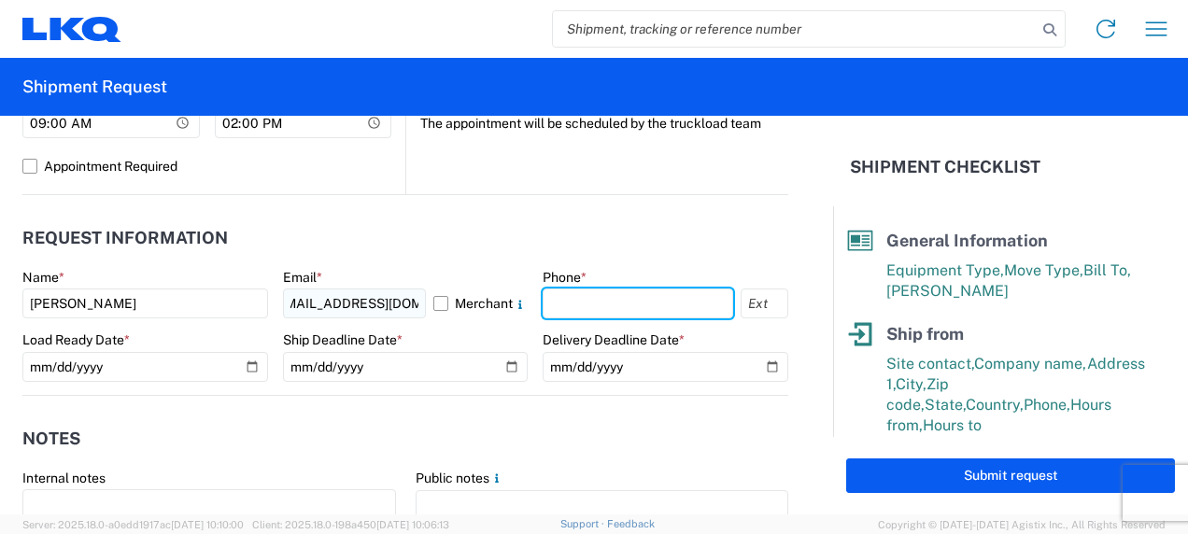
scroll to position [0, 0]
type input "9514535475"
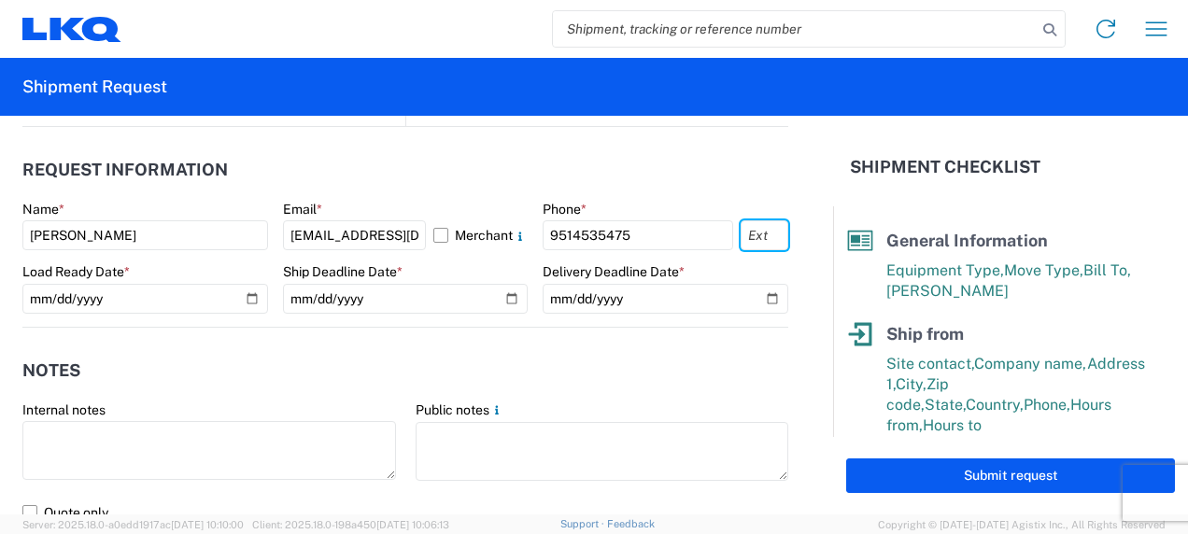
scroll to position [1026, 0]
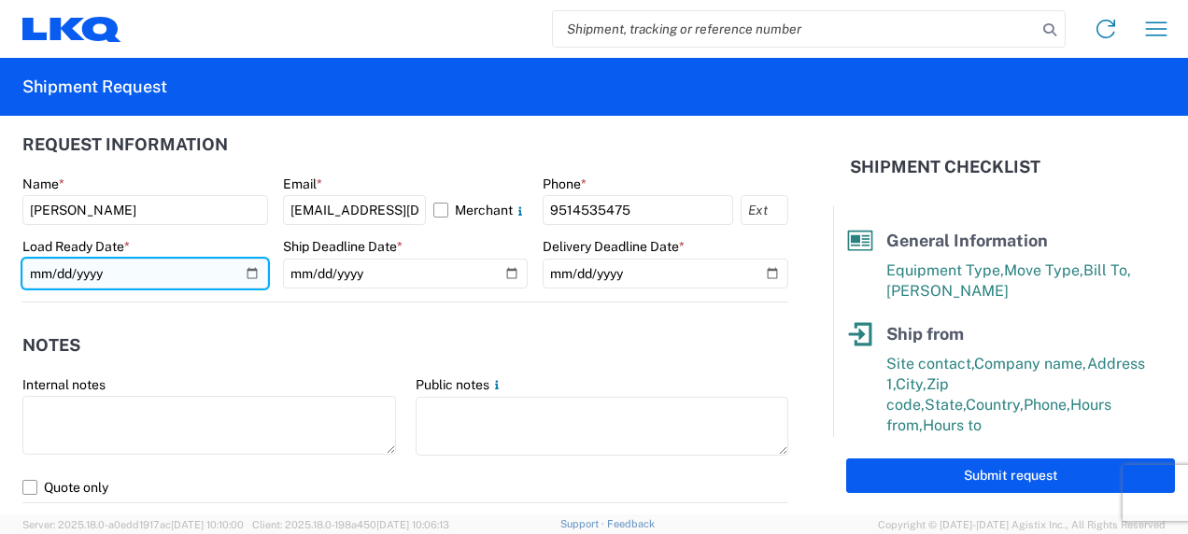
click at [244, 272] on input "date" at bounding box center [145, 274] width 246 height 30
type input "2025-09-22"
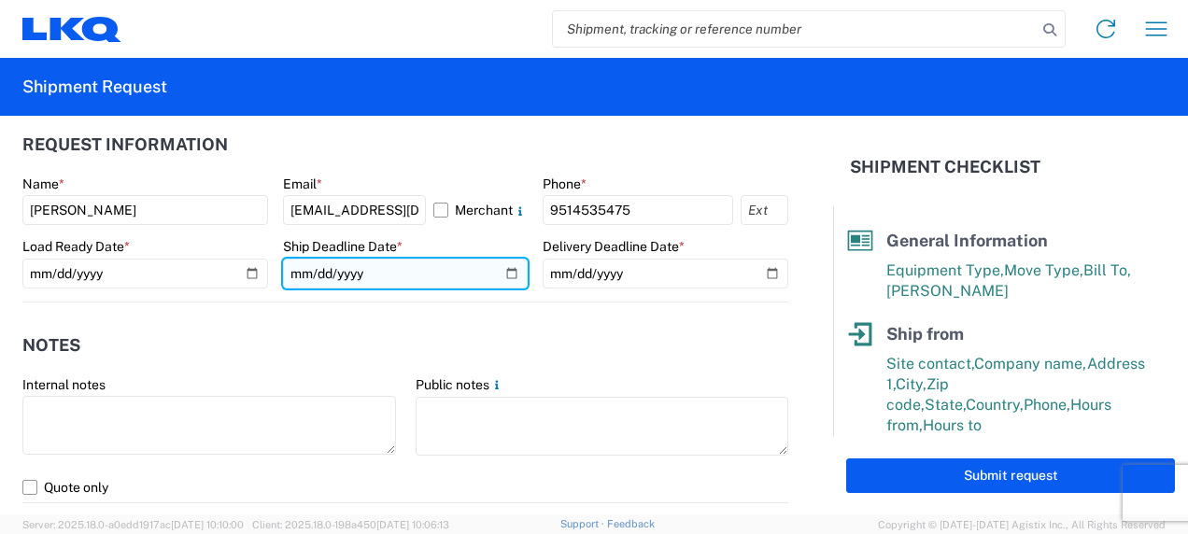
click at [508, 271] on input "date" at bounding box center [406, 274] width 246 height 30
type input "[DATE]"
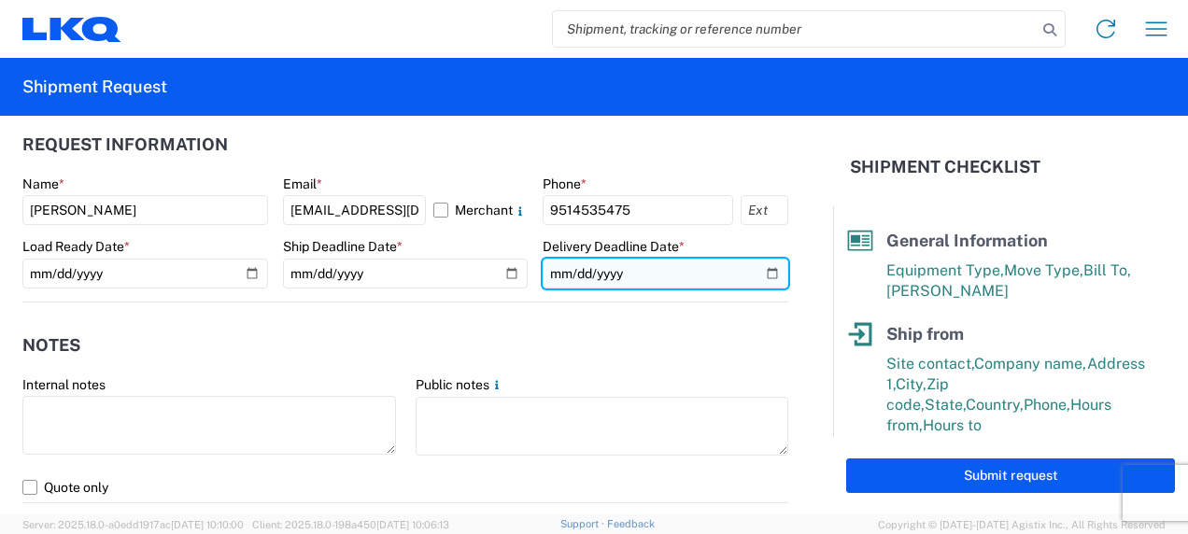
click at [758, 267] on input "date" at bounding box center [666, 274] width 246 height 30
type input "[DATE]"
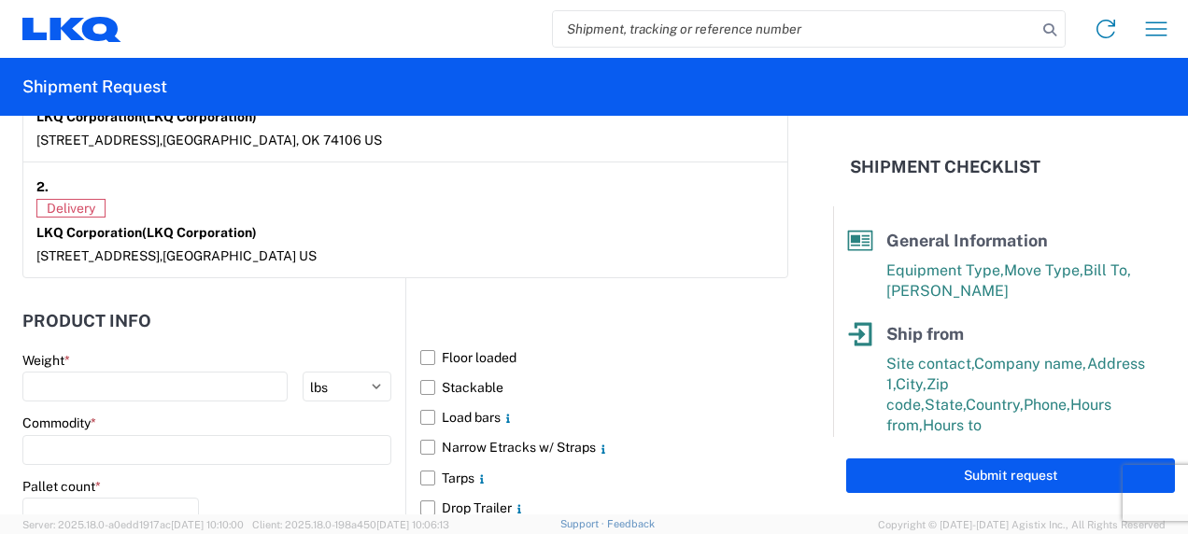
scroll to position [1587, 0]
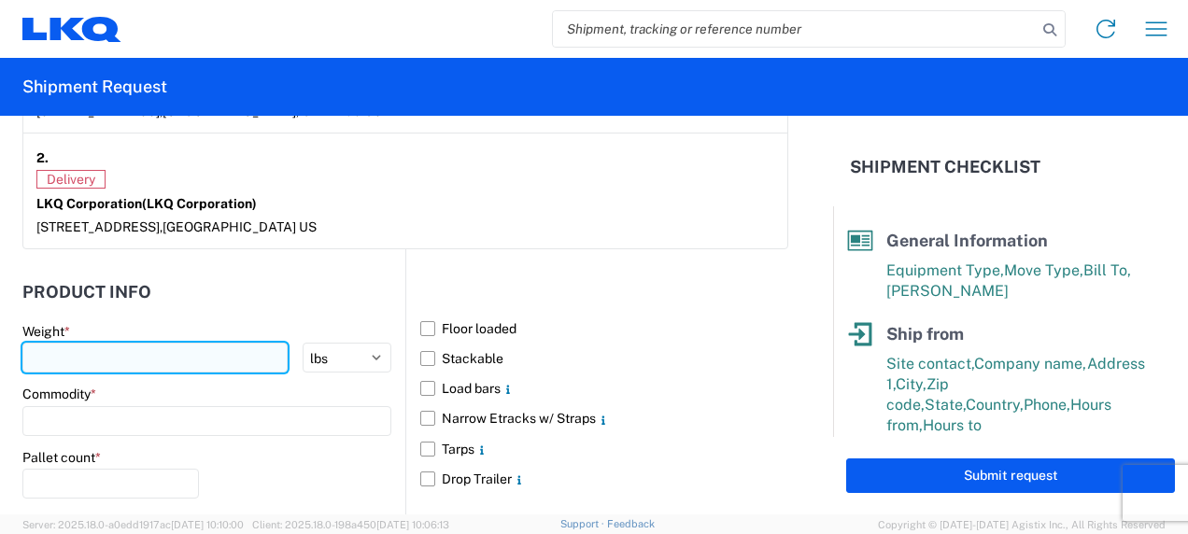
click at [181, 353] on input "number" at bounding box center [154, 358] width 265 height 30
type input "40000"
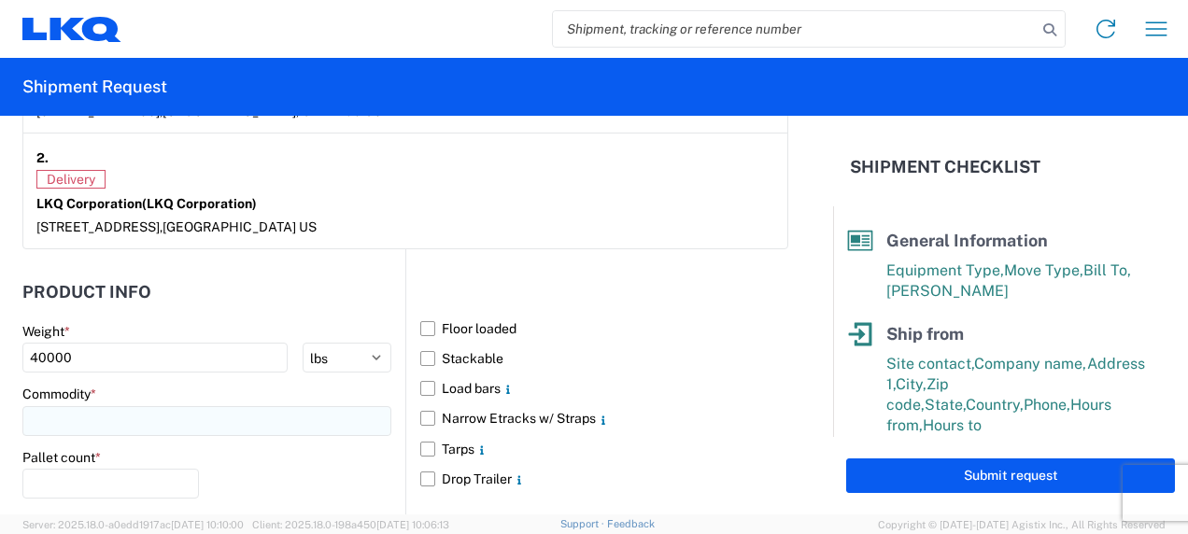
click at [170, 420] on input at bounding box center [206, 421] width 369 height 30
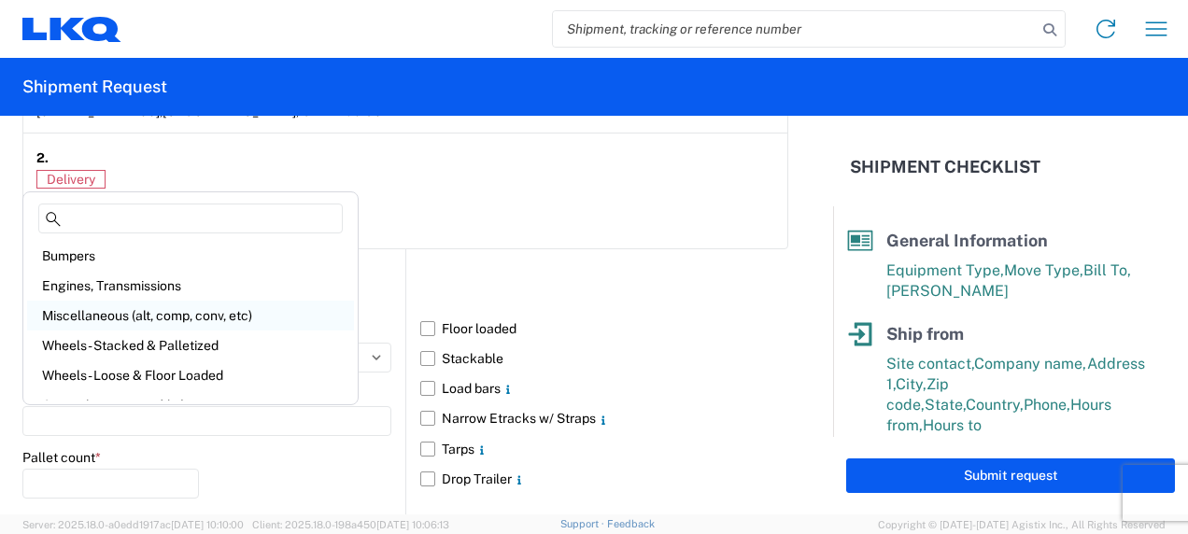
click at [226, 319] on div "Miscellaneous (alt, comp, conv, etc)" at bounding box center [190, 316] width 327 height 30
type input "Miscellaneous (alt, comp, conv, etc)"
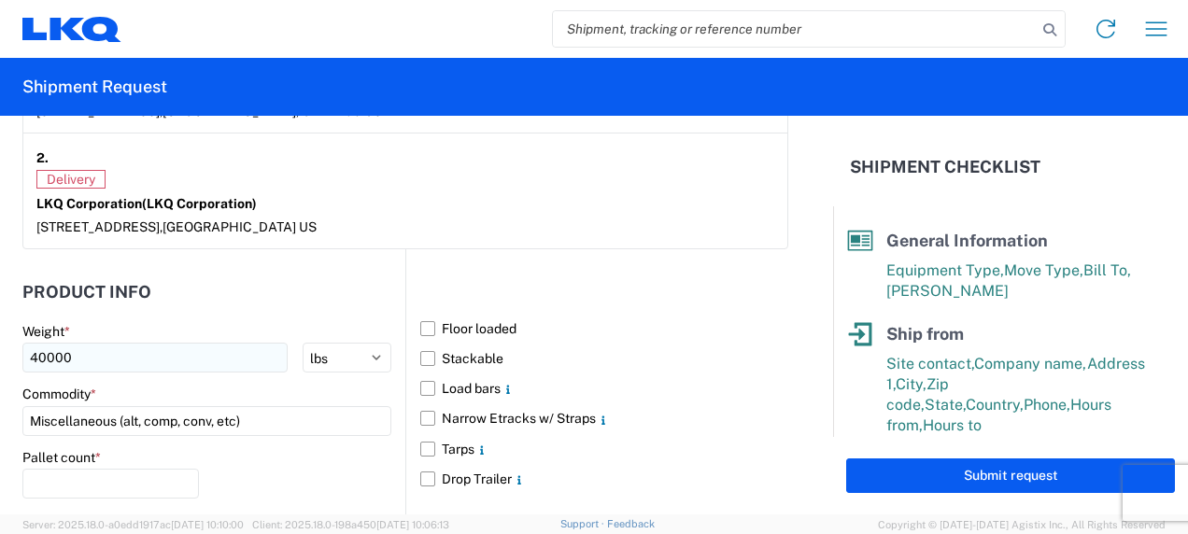
scroll to position [1680, 0]
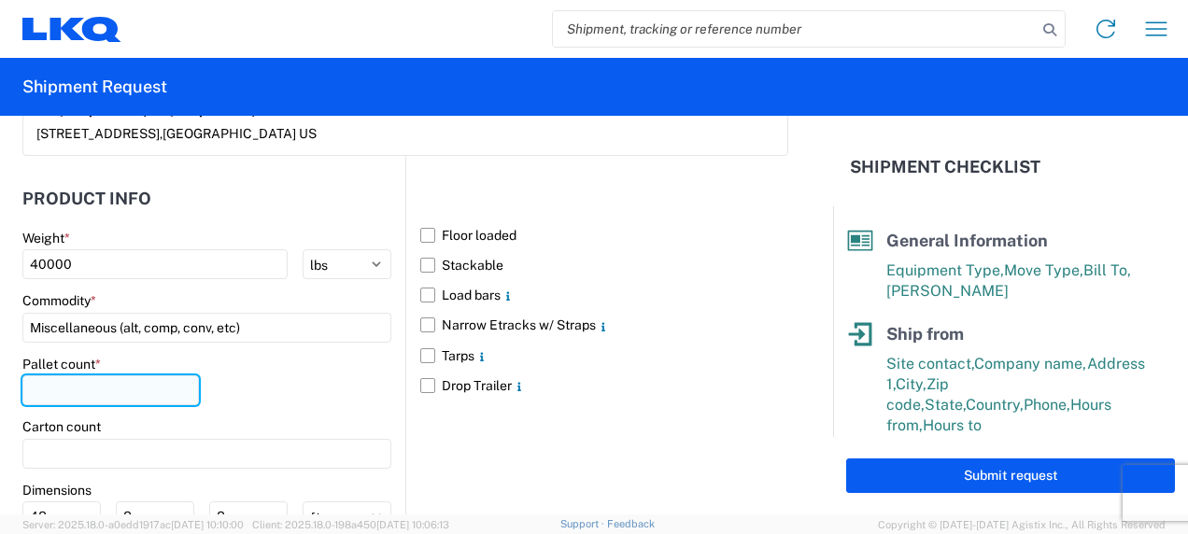
click at [135, 384] on input "number" at bounding box center [110, 390] width 177 height 30
type input "35"
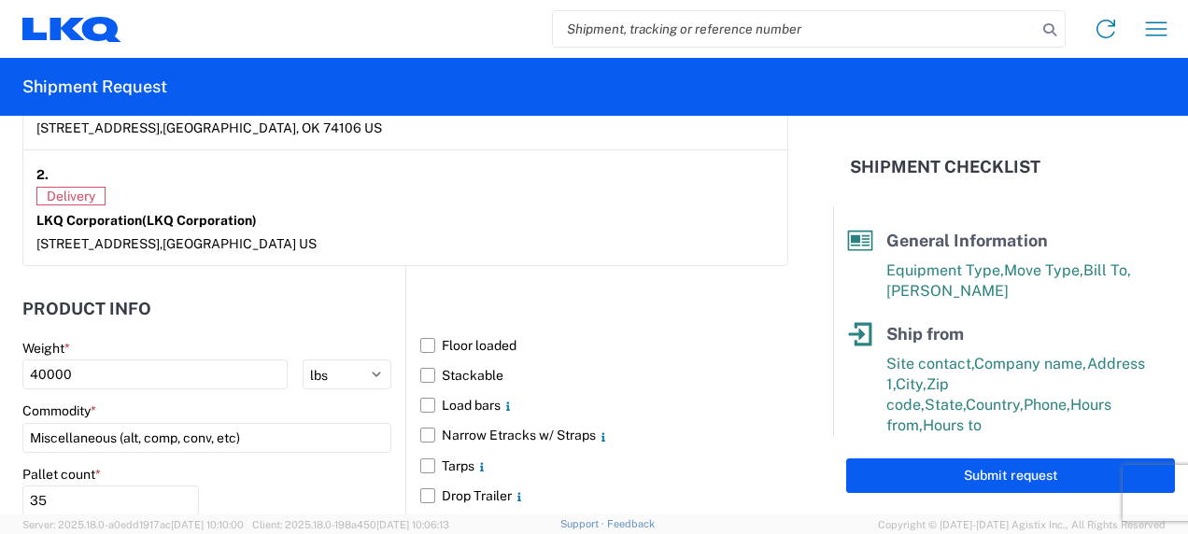
scroll to position [1555, 0]
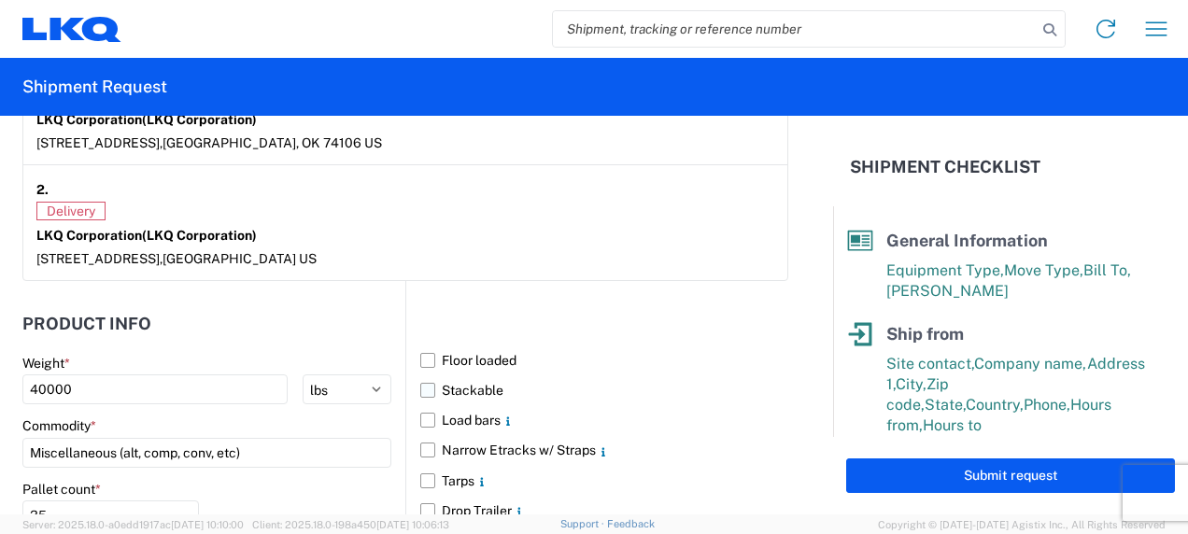
click at [420, 386] on label "Stackable" at bounding box center [604, 390] width 368 height 30
click at [0, 0] on input "Stackable" at bounding box center [0, 0] width 0 height 0
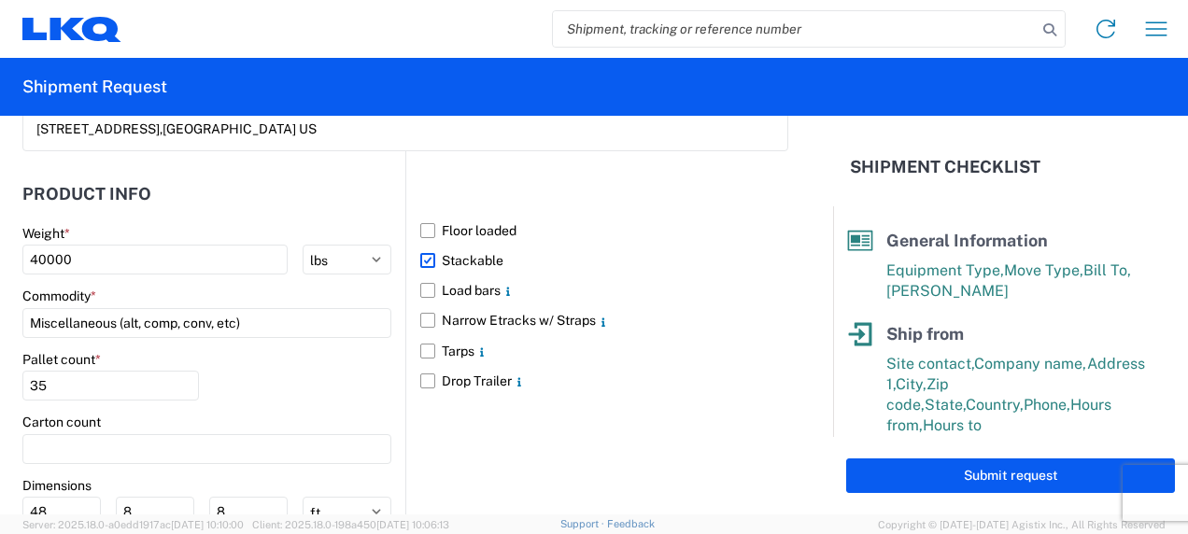
scroll to position [1649, 0]
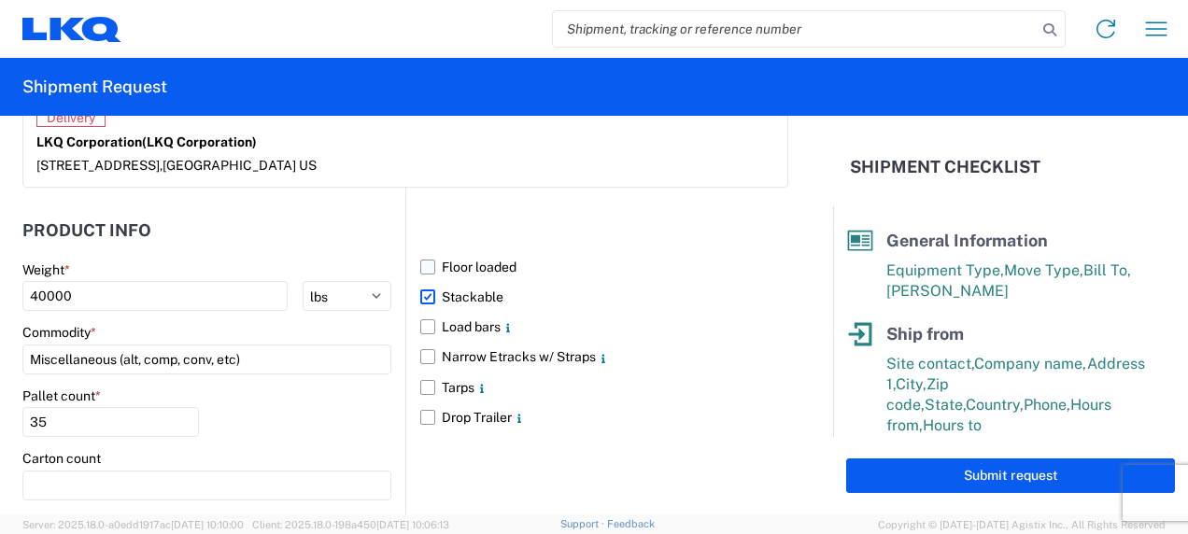
click at [420, 259] on label "Floor loaded" at bounding box center [604, 267] width 368 height 30
click at [0, 0] on input "Floor loaded" at bounding box center [0, 0] width 0 height 0
click at [422, 289] on label "Stackable" at bounding box center [604, 297] width 368 height 30
click at [0, 0] on input "Stackable" at bounding box center [0, 0] width 0 height 0
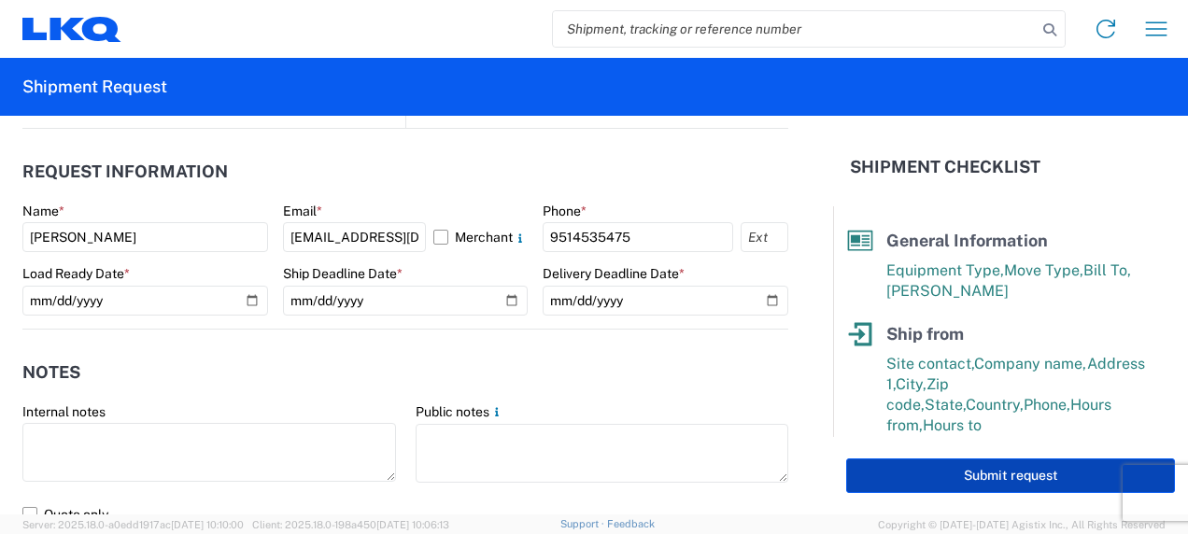
scroll to position [1182, 0]
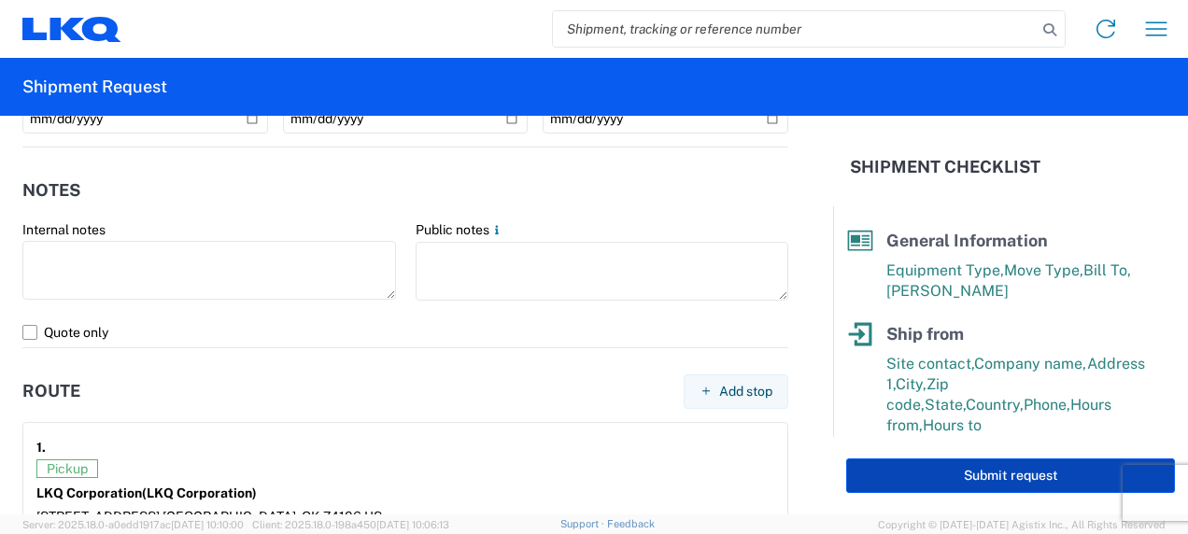
click at [993, 470] on button "Submit request" at bounding box center [1010, 476] width 329 height 35
select select "US"
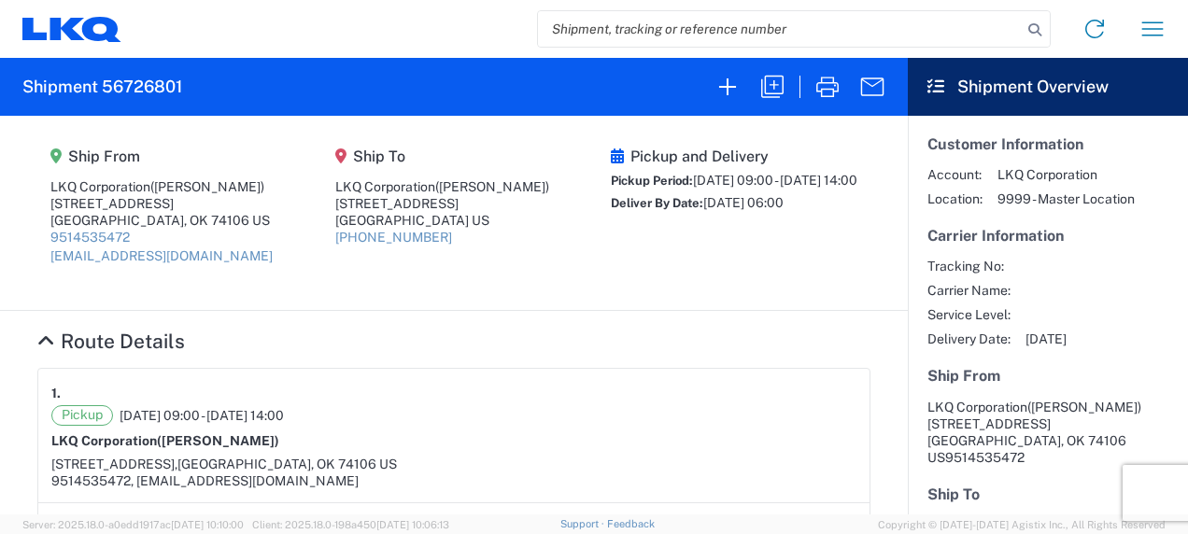
select select "FULL"
select select "US"
select select "LBS"
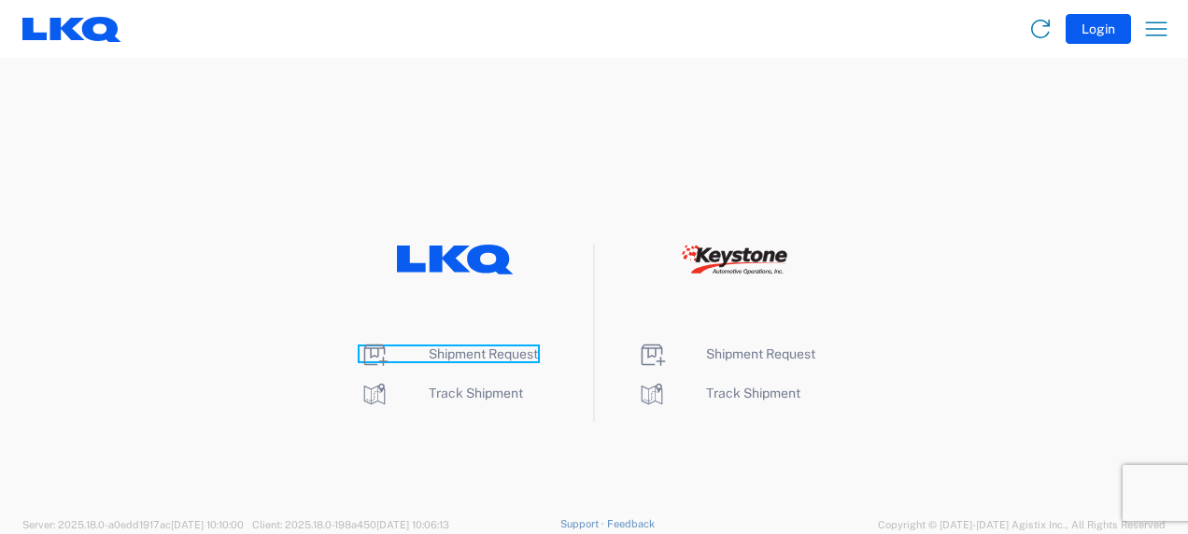
click at [465, 347] on span "Shipment Request" at bounding box center [483, 354] width 109 height 15
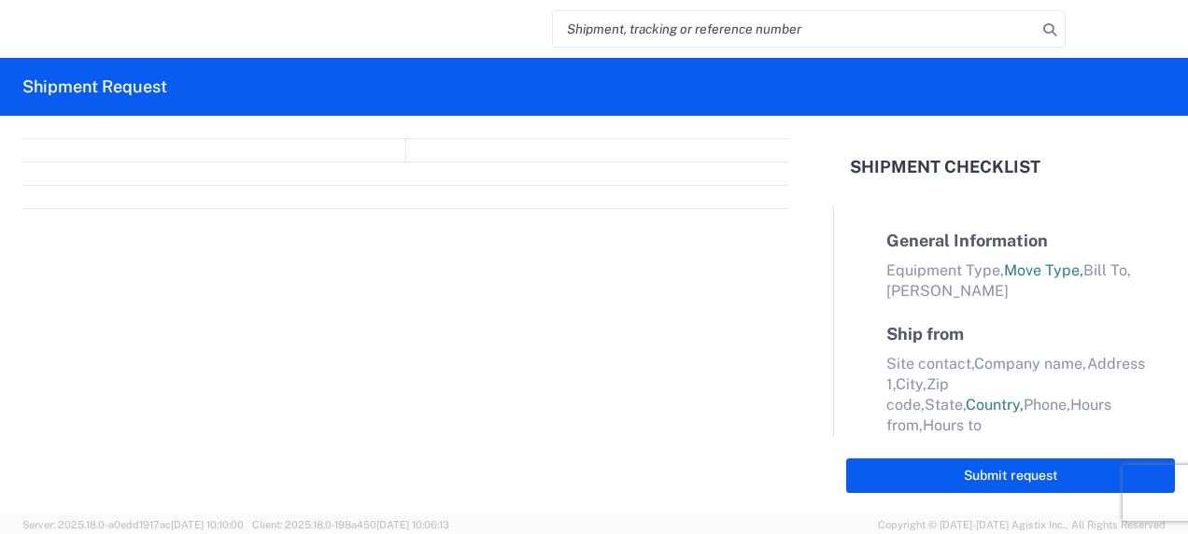
select select "FULL"
select select "LBS"
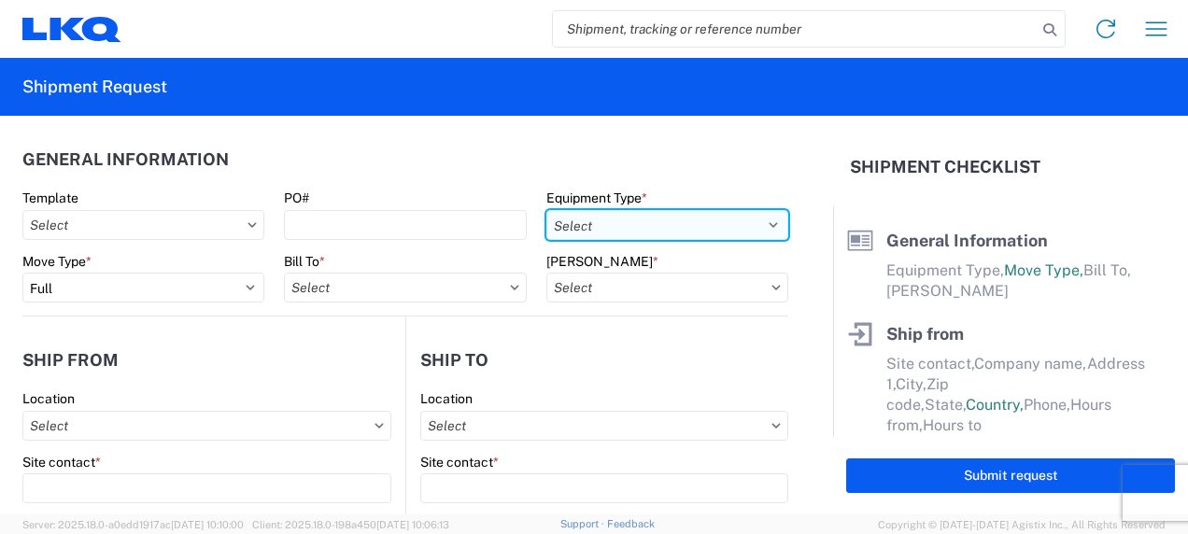
click at [758, 223] on select "Select 53’ Dry Van Flatbed Dropdeck (van) Lowboy (flatbed) Rail" at bounding box center [667, 225] width 242 height 30
select select "STDV"
click at [546, 210] on select "Select 53’ Dry Van Flatbed Dropdeck (van) Lowboy (flatbed) Rail" at bounding box center [667, 225] width 242 height 30
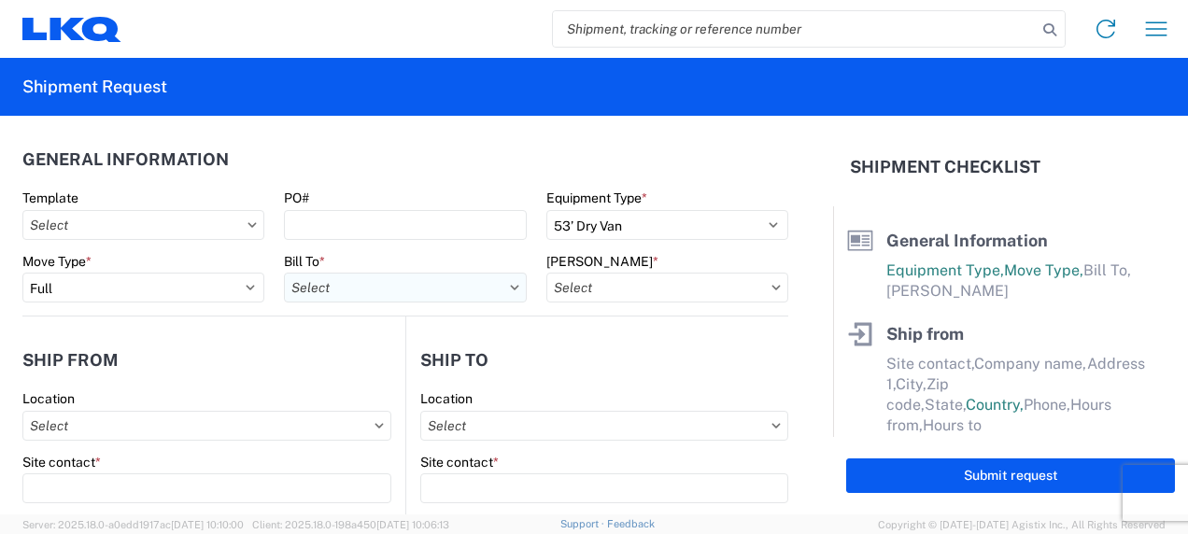
click at [351, 288] on input "Bill To *" at bounding box center [405, 288] width 242 height 30
type input "1760"
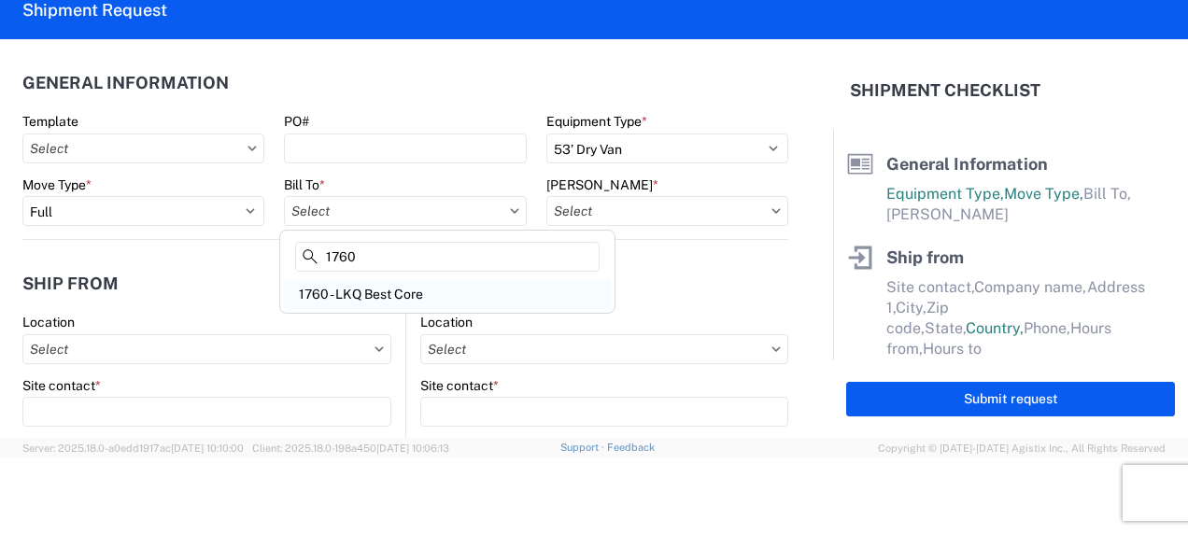
click at [351, 288] on div "1760 - LKQ Best Core" at bounding box center [447, 294] width 327 height 30
type input "1760 - LKQ Best Core"
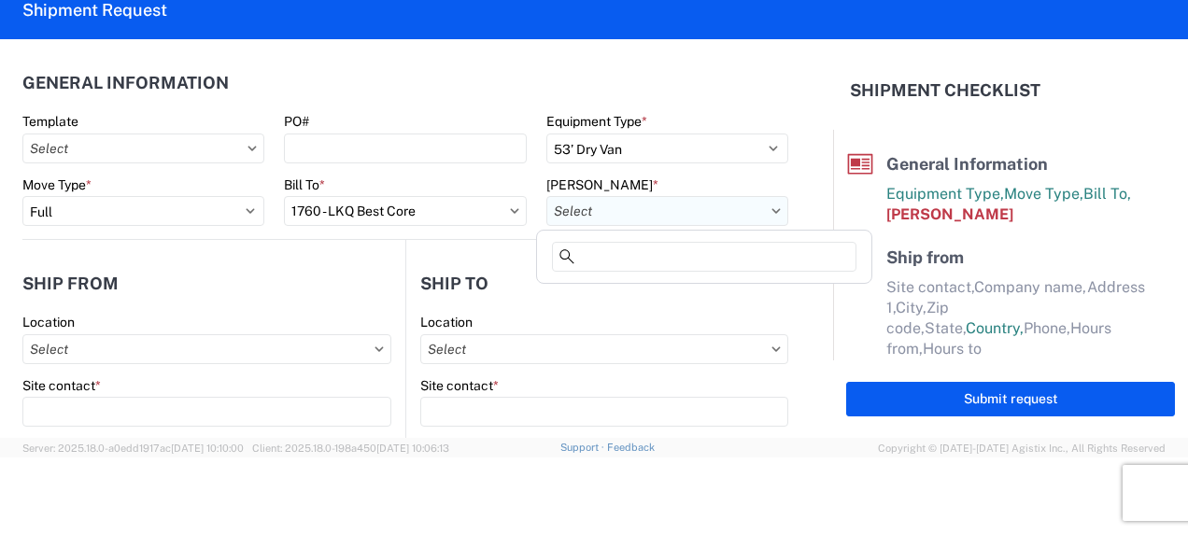
click at [628, 209] on input "[PERSON_NAME] *" at bounding box center [667, 211] width 242 height 30
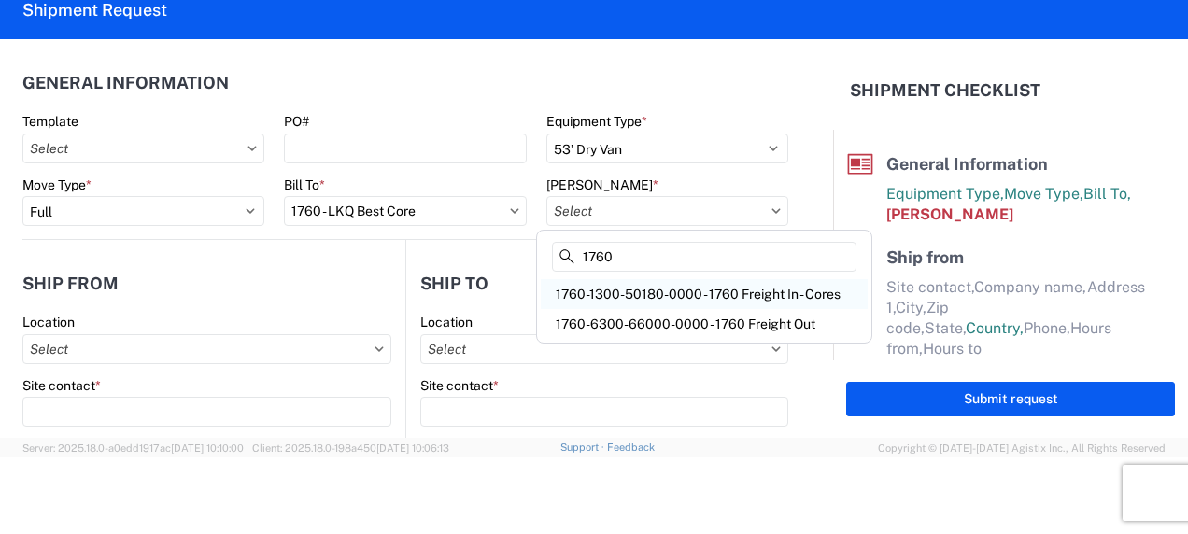
type input "1760"
click at [666, 293] on div "1760-1300-50180-0000 - 1760 Freight In - Cores" at bounding box center [704, 294] width 327 height 30
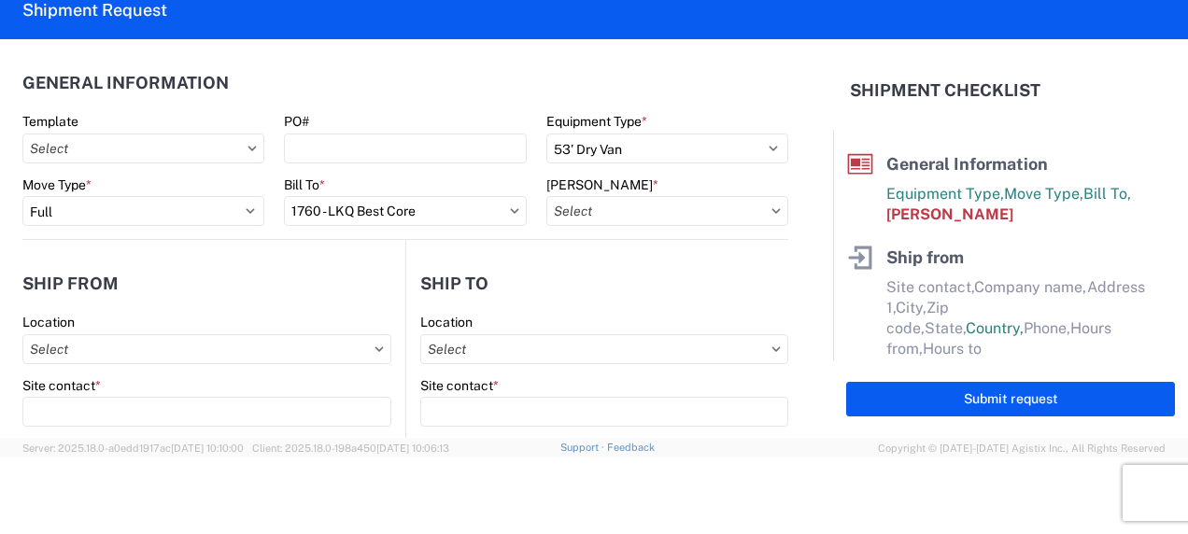
type input "1760-1300-50180-0000 - 1760 Freight In - Cores"
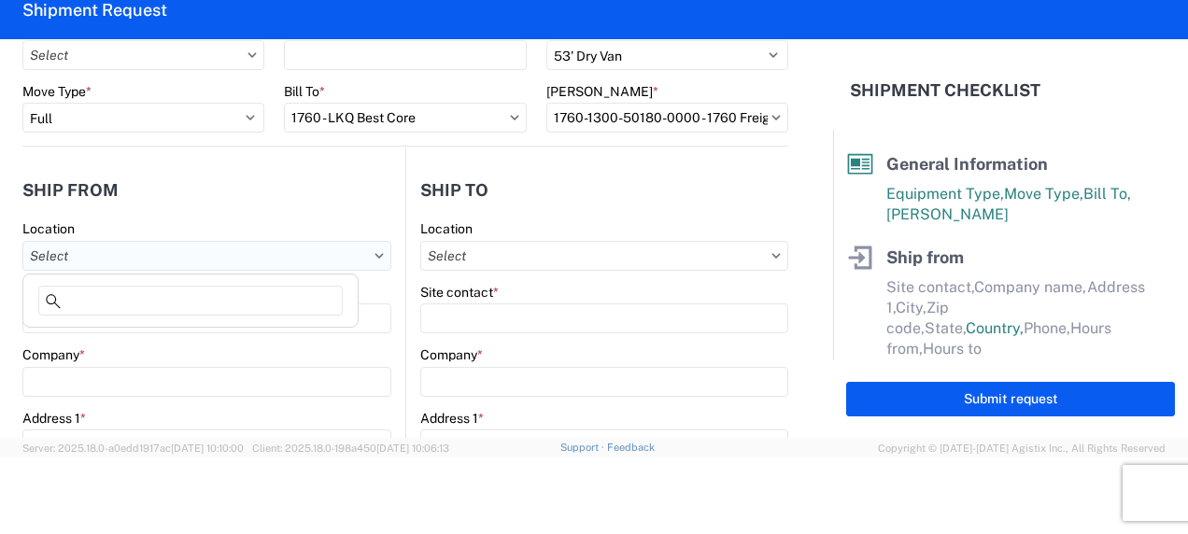
click at [146, 250] on input "Location" at bounding box center [206, 256] width 369 height 30
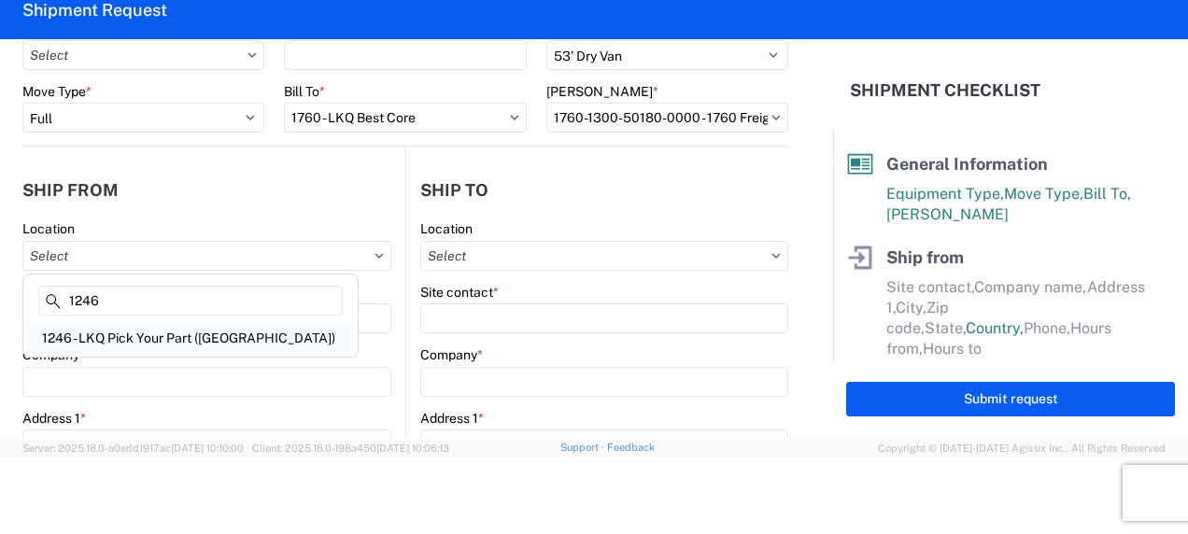
type input "1246"
click at [157, 336] on div "1246 - LKQ Pick Your Part ([GEOGRAPHIC_DATA])" at bounding box center [190, 338] width 327 height 30
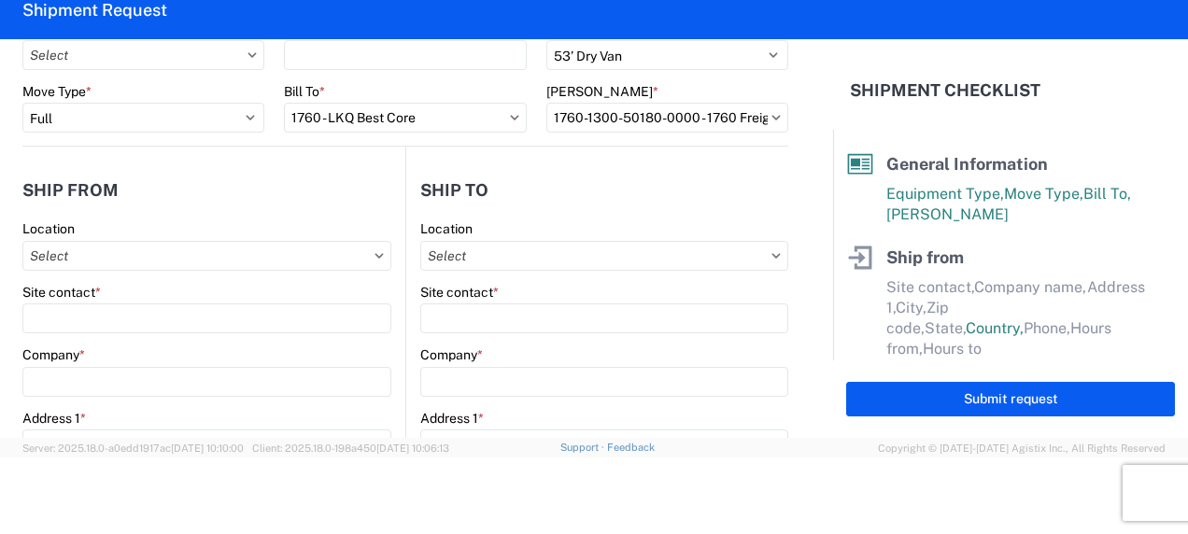
type input "1246 - LKQ Pick Your Part ([GEOGRAPHIC_DATA])"
type input "LKQ Corporation"
type input "[STREET_ADDRESS]"
type input "Wichita"
type input "67214"
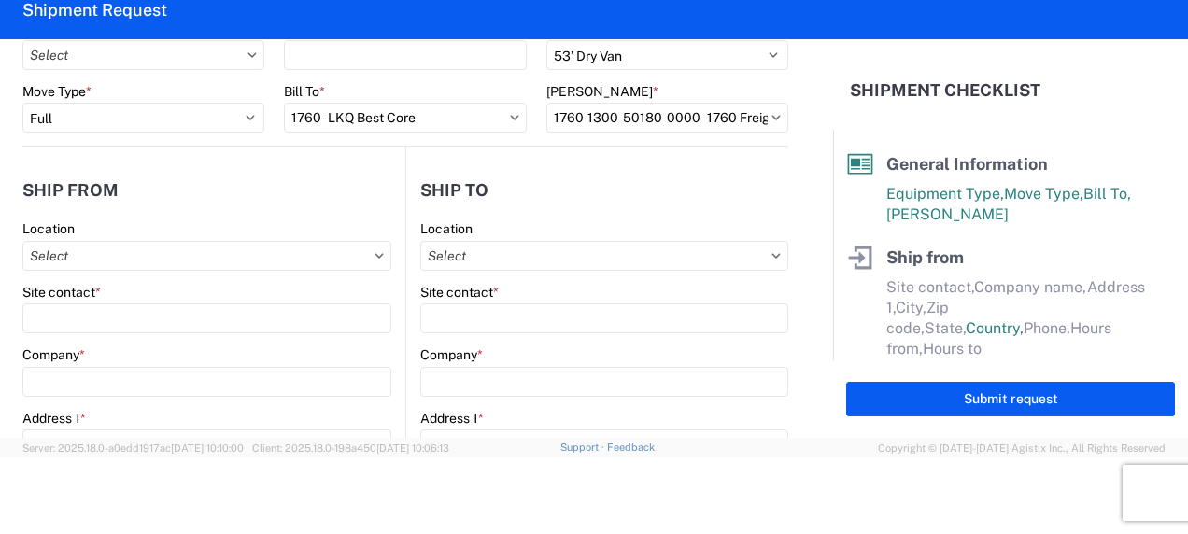
select select "KS"
select select "US"
type input "08:00"
type input "14:00"
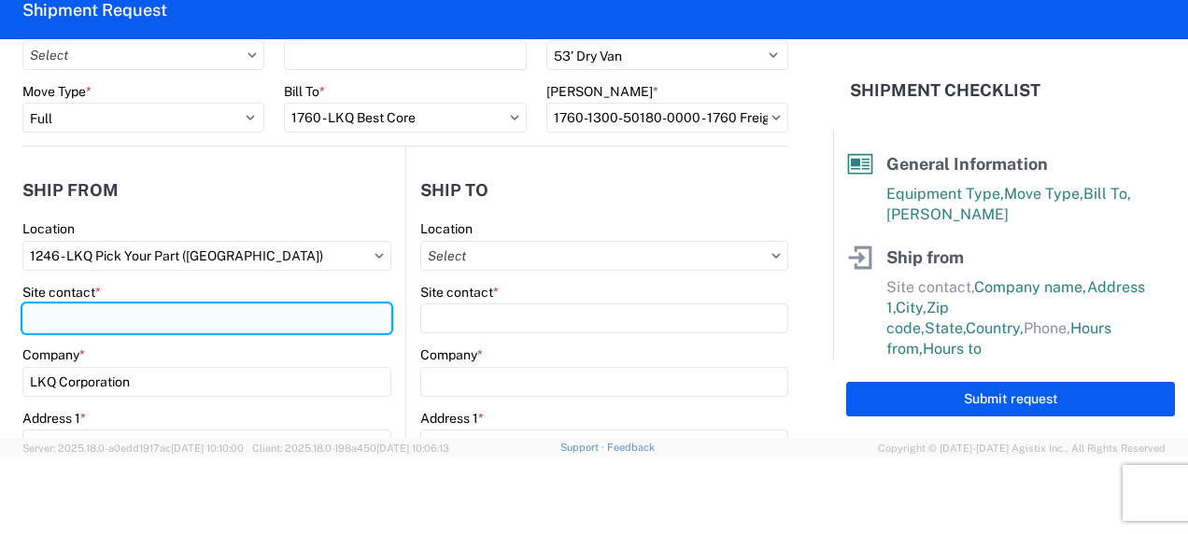
click at [142, 323] on input "Site contact *" at bounding box center [206, 319] width 369 height 30
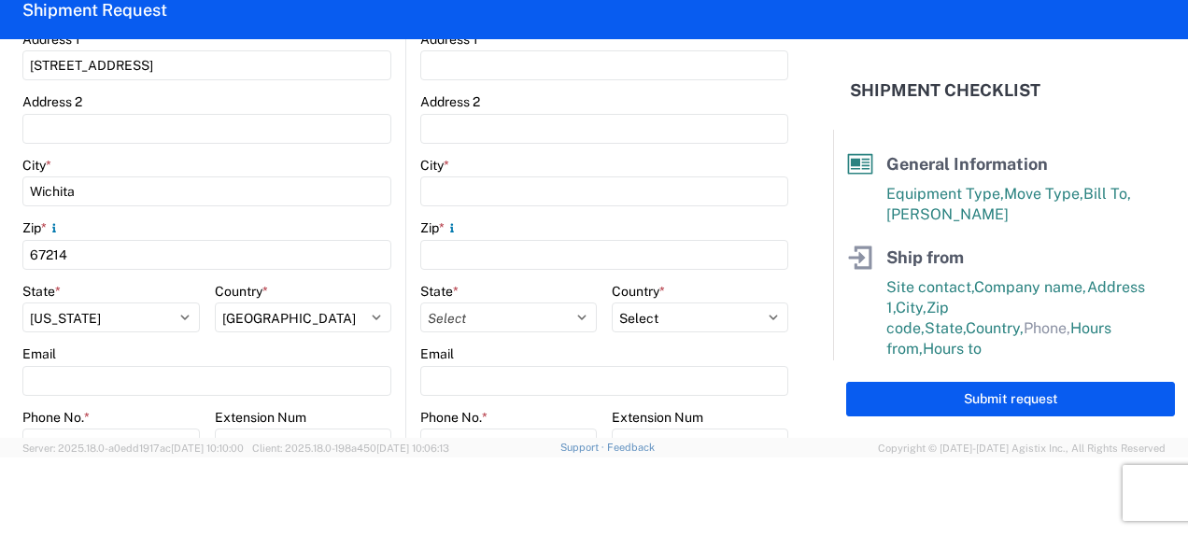
scroll to position [560, 0]
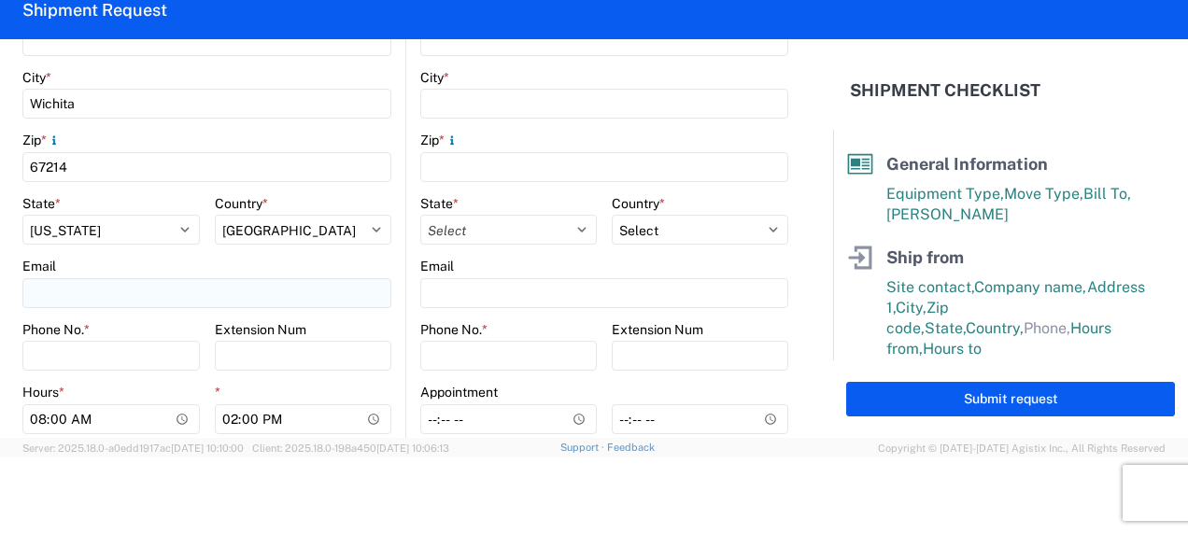
type input "[PERSON_NAME]"
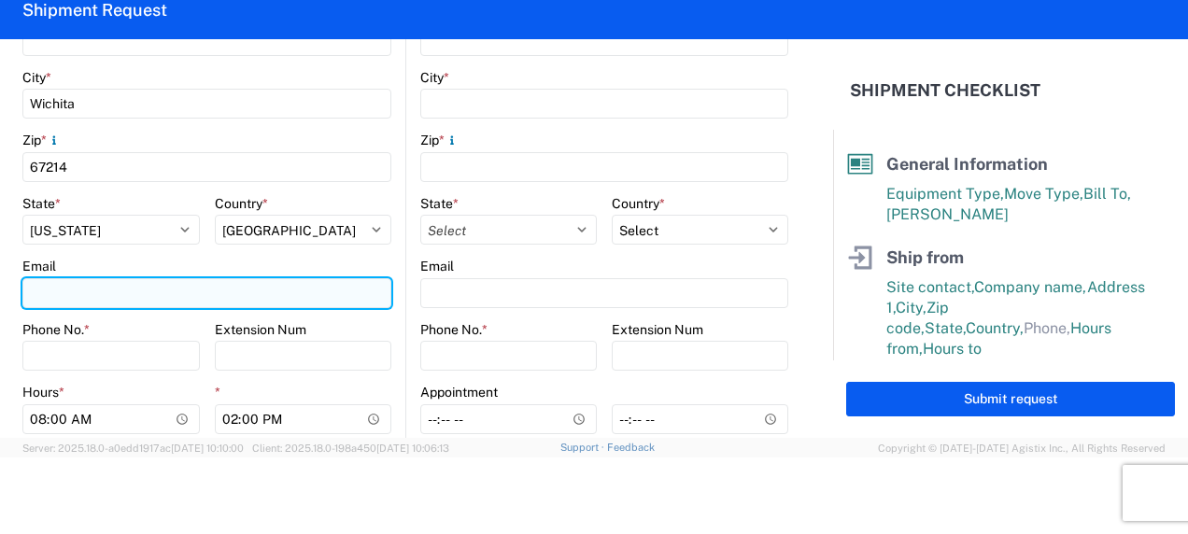
click at [62, 284] on input "Email" at bounding box center [206, 293] width 369 height 30
type input "[EMAIL_ADDRESS][DOMAIN_NAME]"
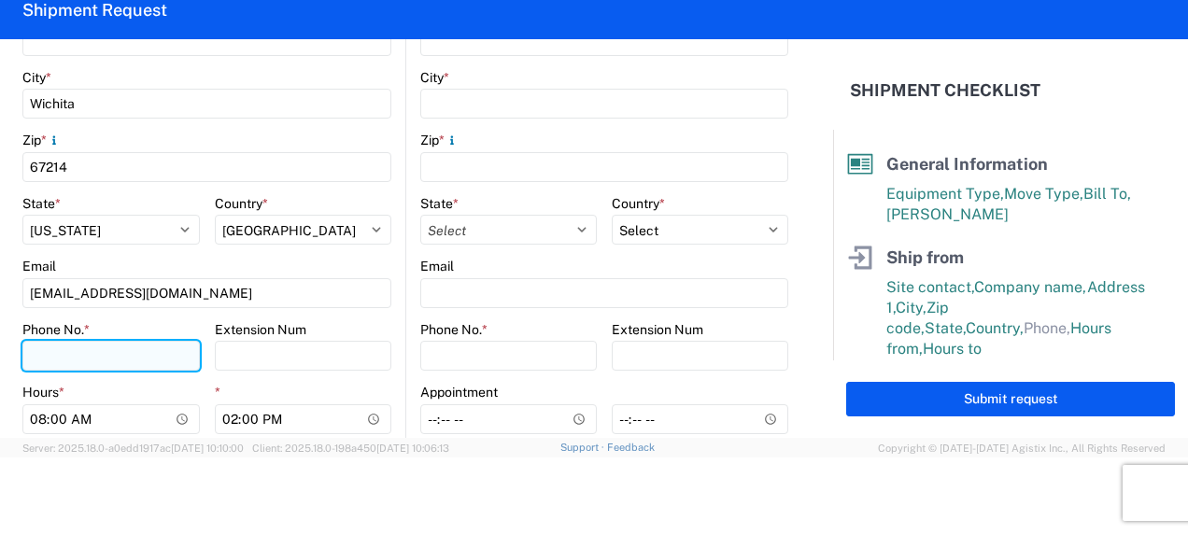
click at [157, 342] on input "Phone No. *" at bounding box center [110, 356] width 177 height 30
click at [93, 357] on input "Phone No. *" at bounding box center [110, 356] width 177 height 30
type input "9514535475"
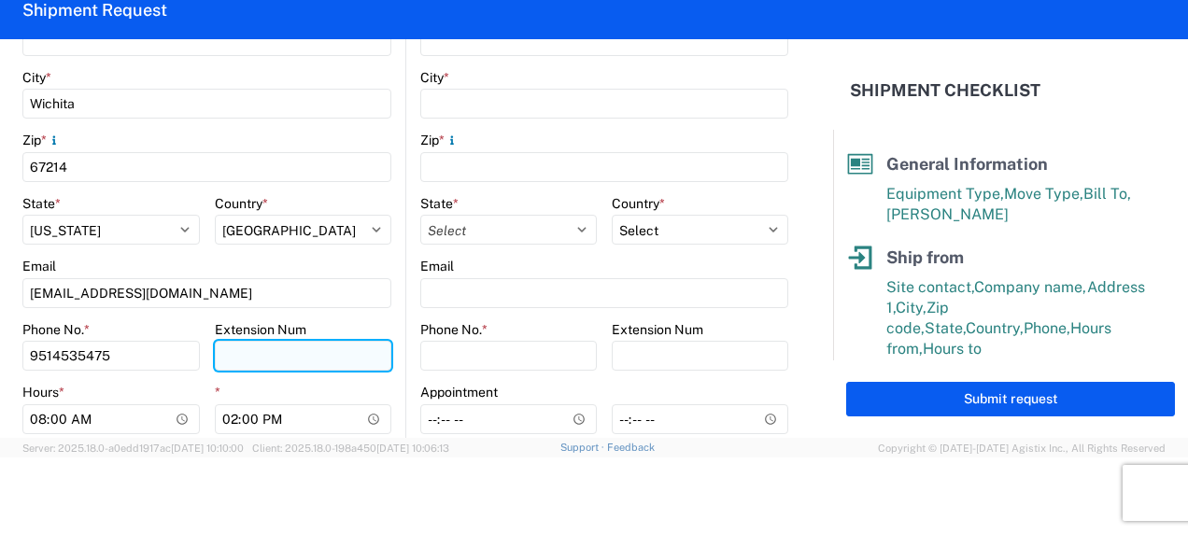
click at [299, 361] on input "Extension Num" at bounding box center [303, 356] width 177 height 30
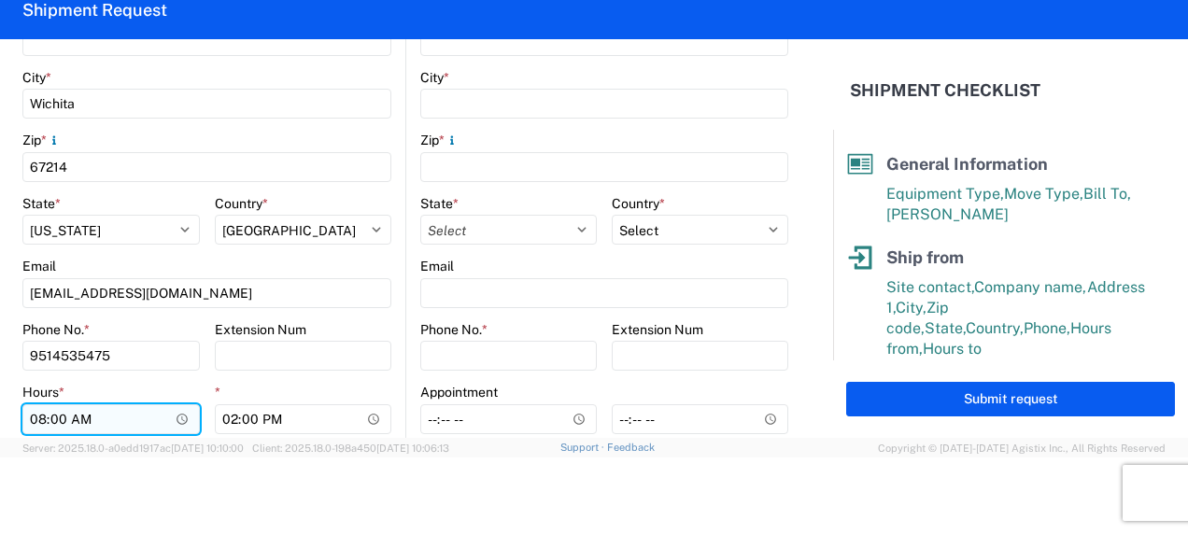
click at [41, 420] on input "08:00" at bounding box center [110, 419] width 177 height 30
type input "09:00"
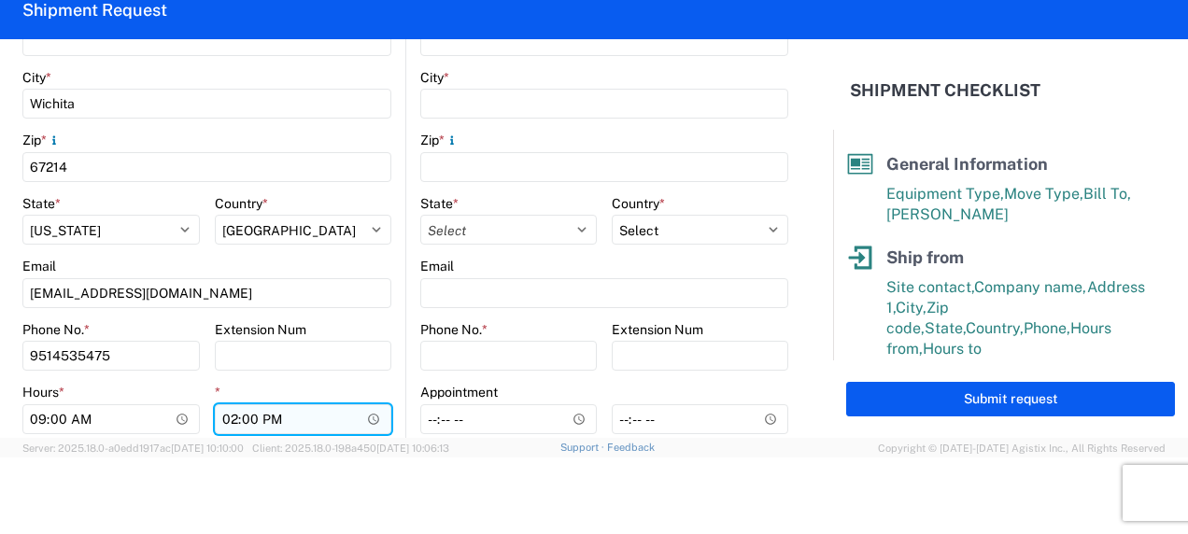
click at [230, 413] on input "14:00" at bounding box center [303, 419] width 177 height 30
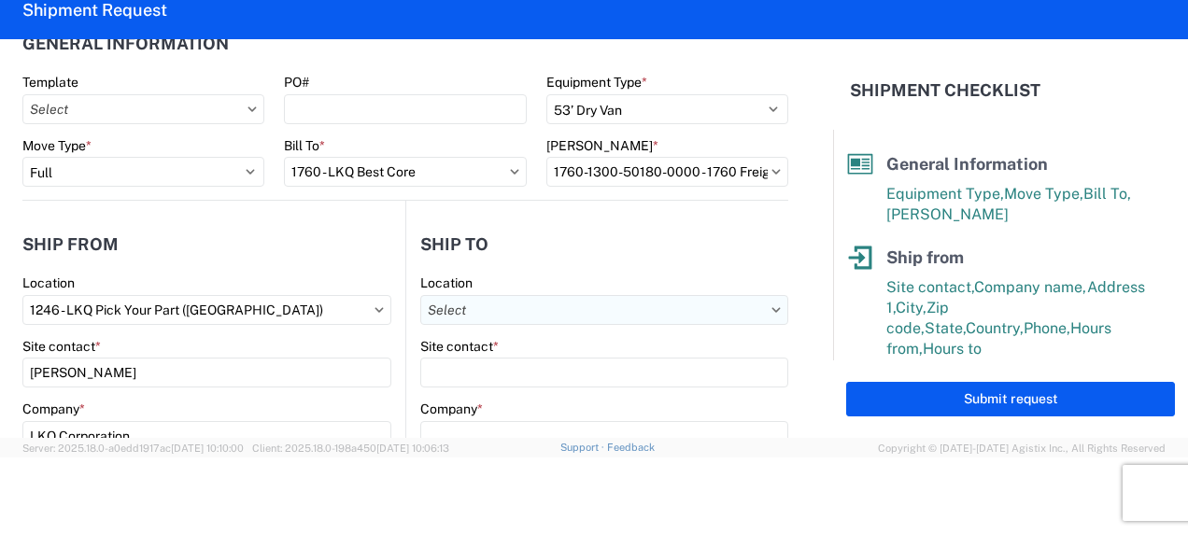
scroll to position [93, 0]
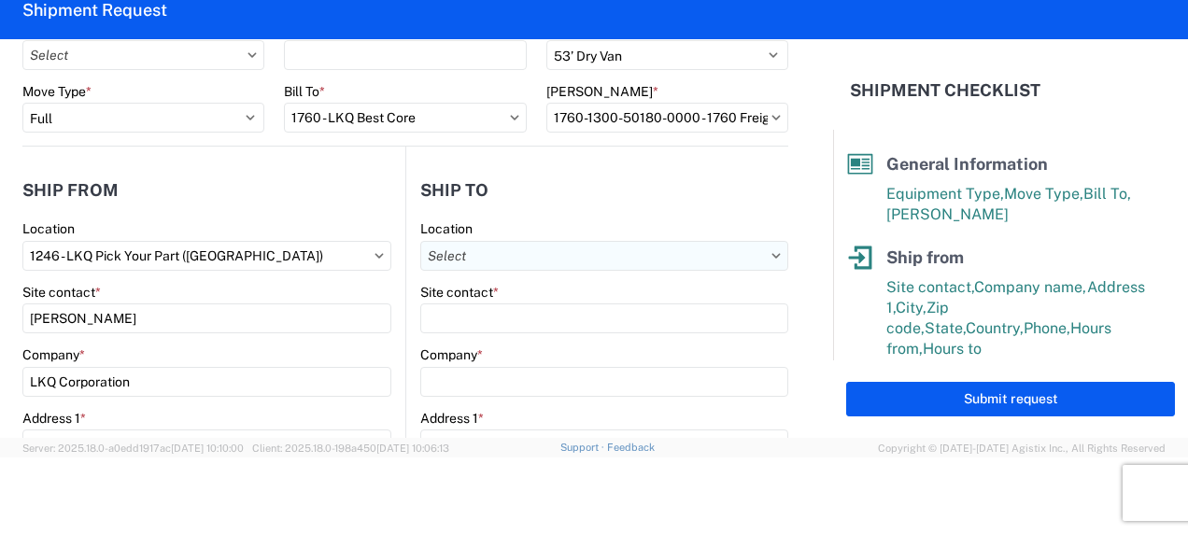
click at [525, 259] on input "Location" at bounding box center [604, 256] width 368 height 30
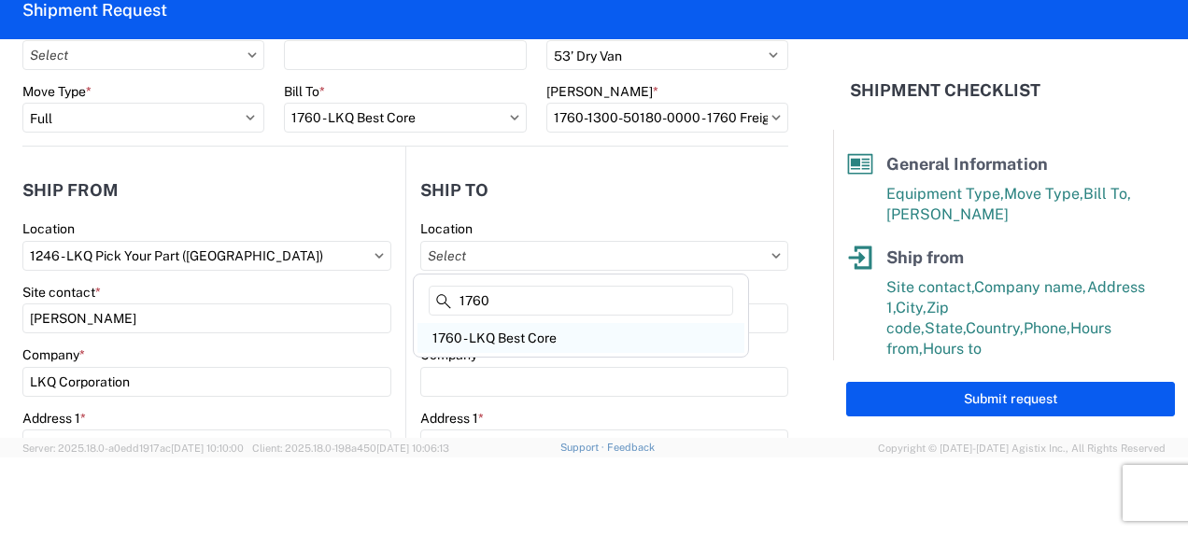
type input "1760"
click at [541, 336] on div "1760 - LKQ Best Core" at bounding box center [581, 338] width 327 height 30
type input "1760 - LKQ Best Core"
type input "LKQ Corporation"
type input "[STREET_ADDRESS]"
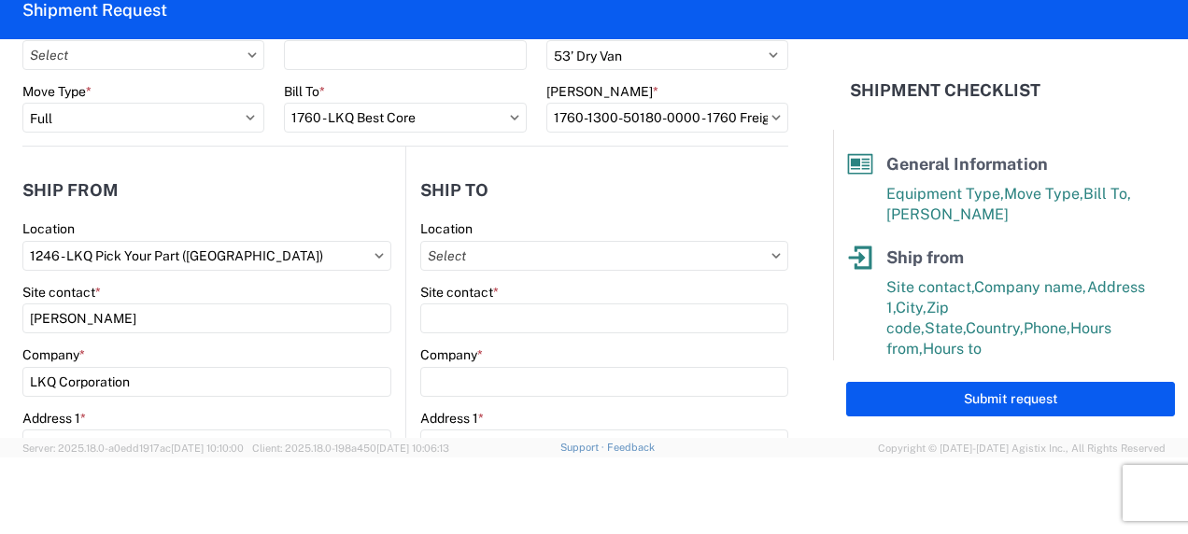
type input "[GEOGRAPHIC_DATA]"
type input "77038"
select select "US"
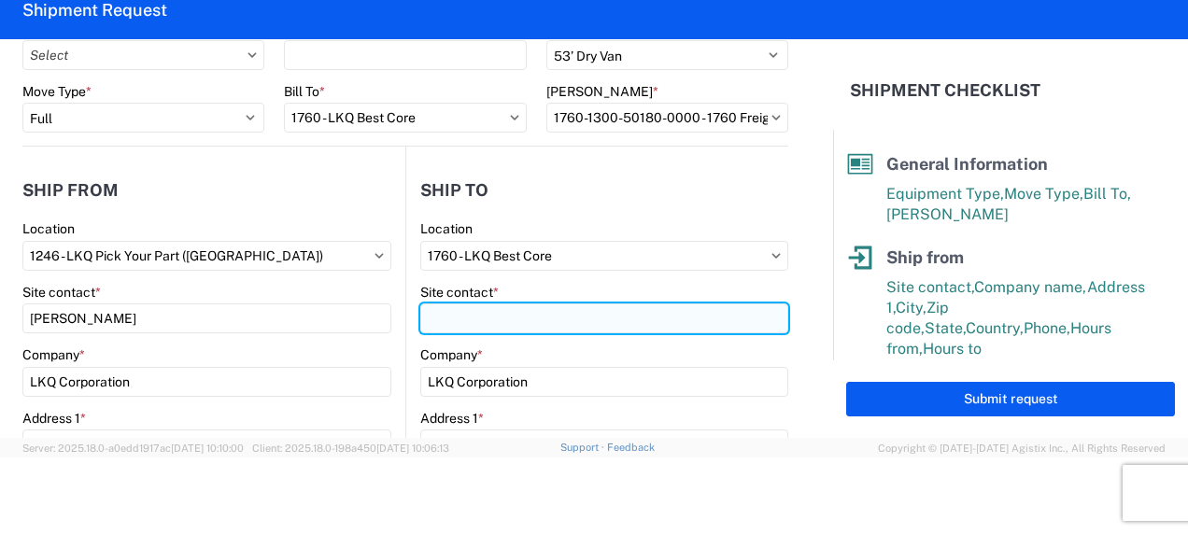
click at [521, 318] on input "Site contact *" at bounding box center [604, 319] width 368 height 30
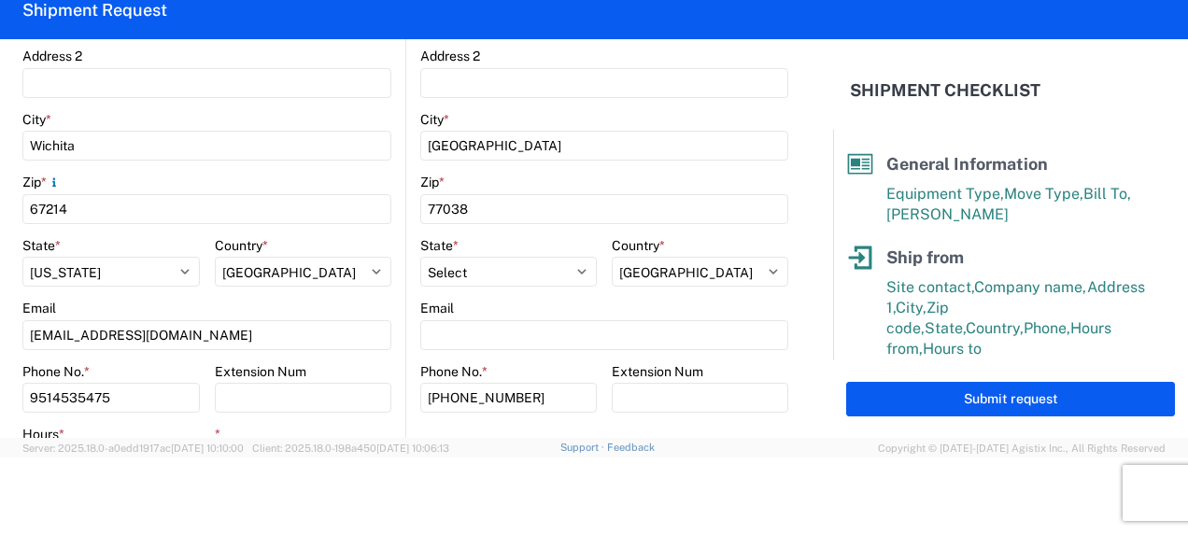
scroll to position [560, 0]
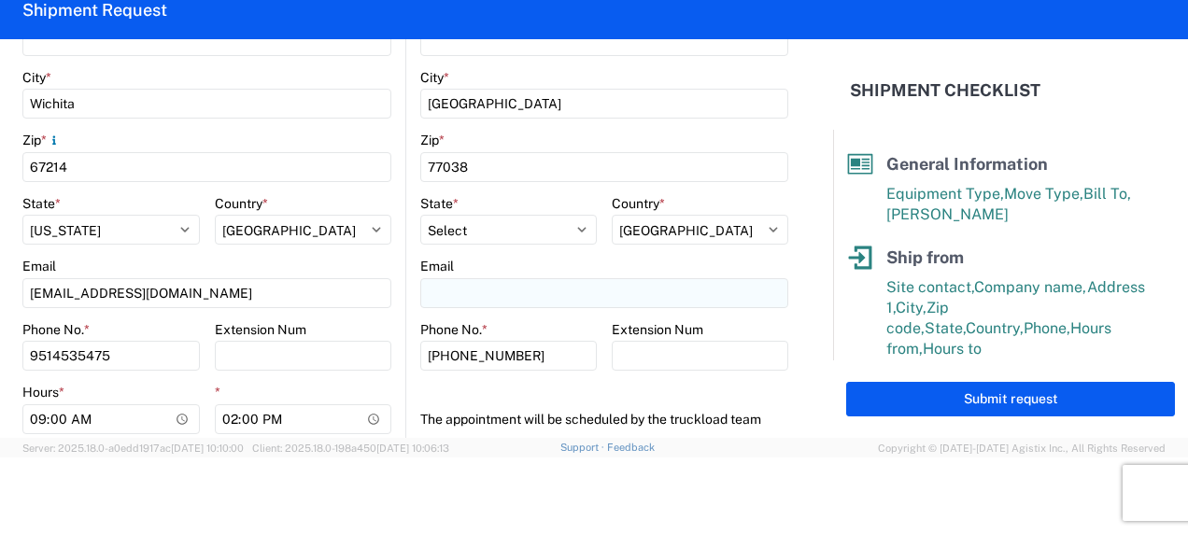
type input "[PERSON_NAME]"
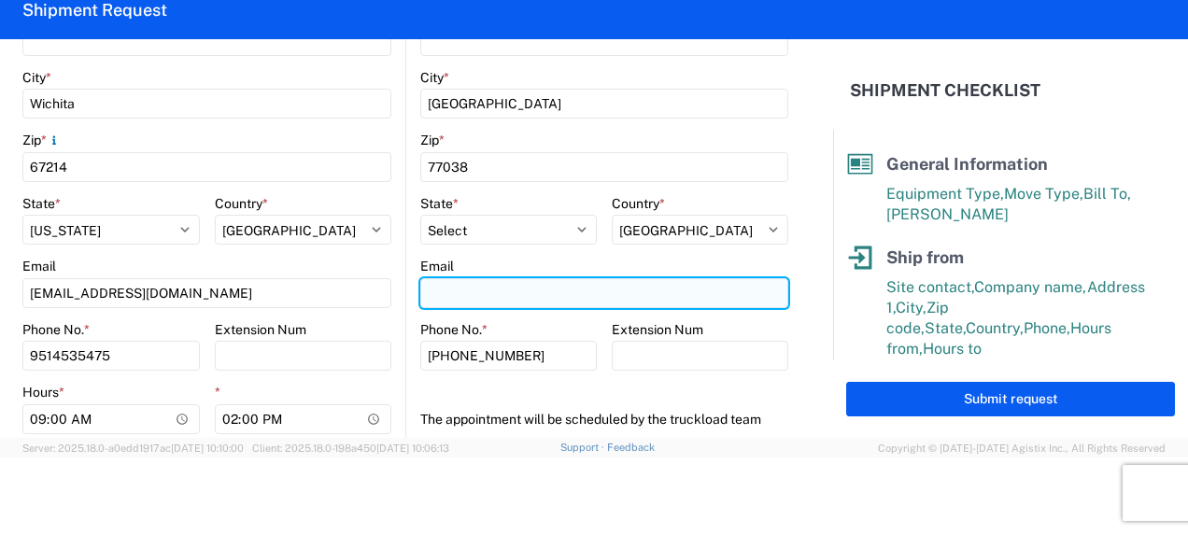
click at [493, 291] on input "Email" at bounding box center [604, 293] width 368 height 30
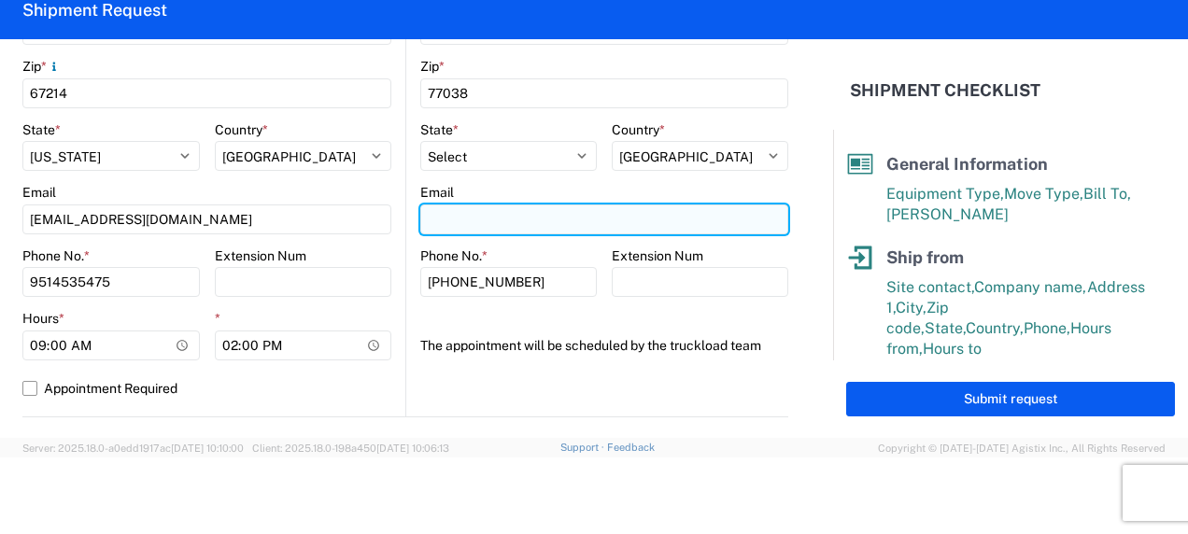
scroll to position [747, 0]
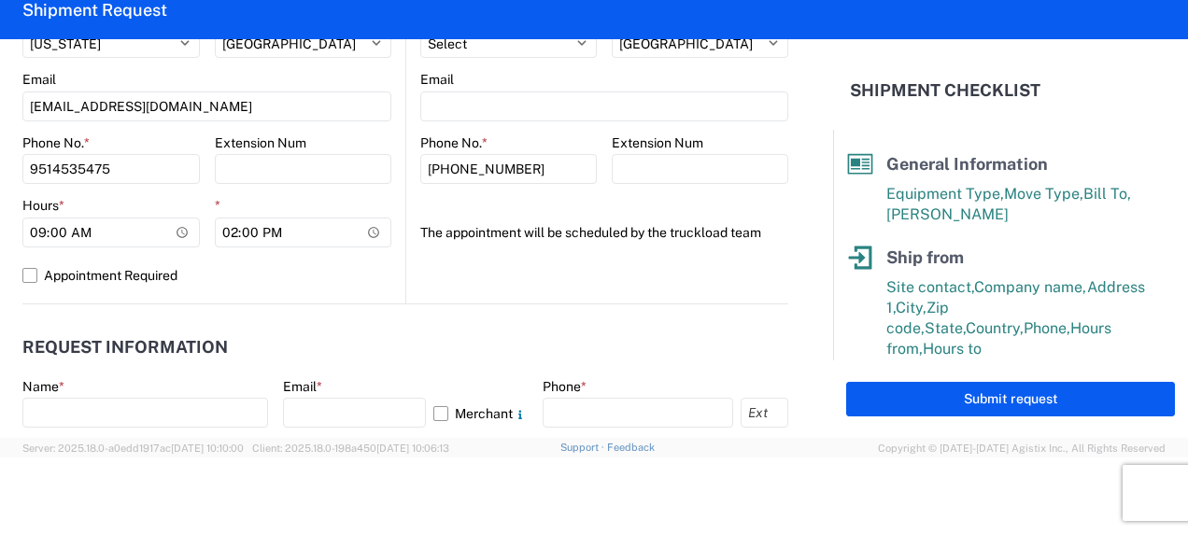
click at [424, 335] on header "Request Information" at bounding box center [405, 348] width 766 height 42
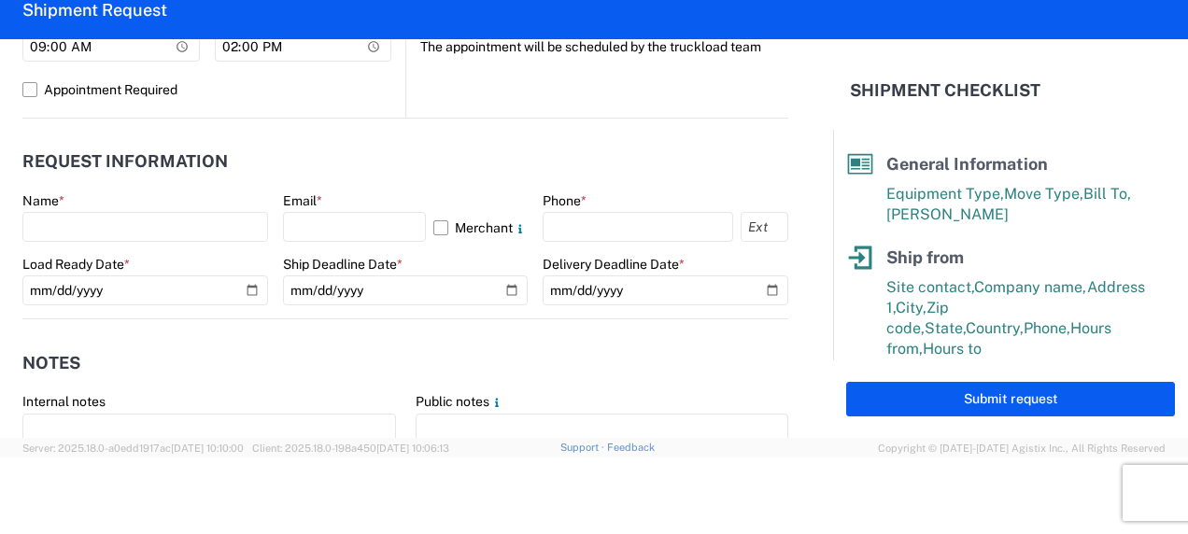
scroll to position [934, 0]
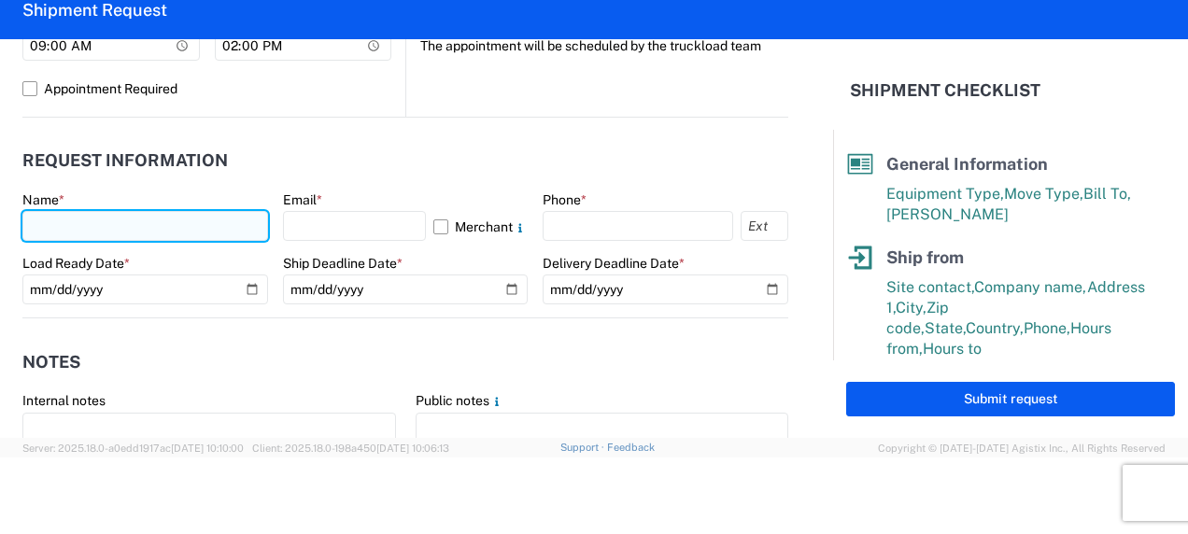
click at [61, 223] on input "text" at bounding box center [145, 226] width 246 height 30
type input "[PERSON_NAME]"
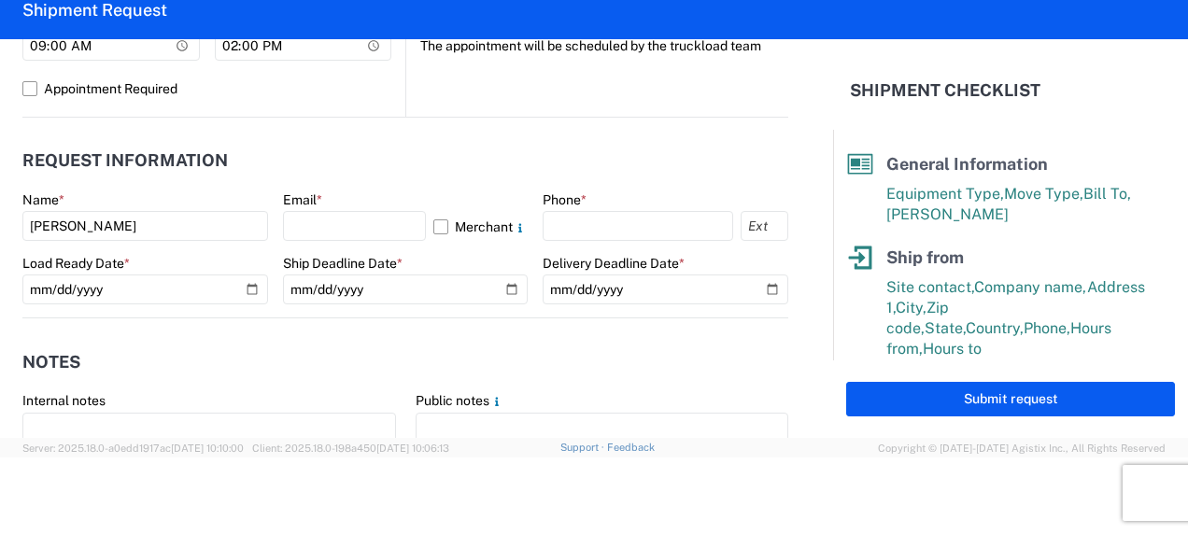
click at [466, 144] on header "Request Information" at bounding box center [405, 161] width 766 height 42
click at [327, 216] on input "text" at bounding box center [355, 226] width 144 height 30
type input "[EMAIL_ADDRESS][DOMAIN_NAME]"
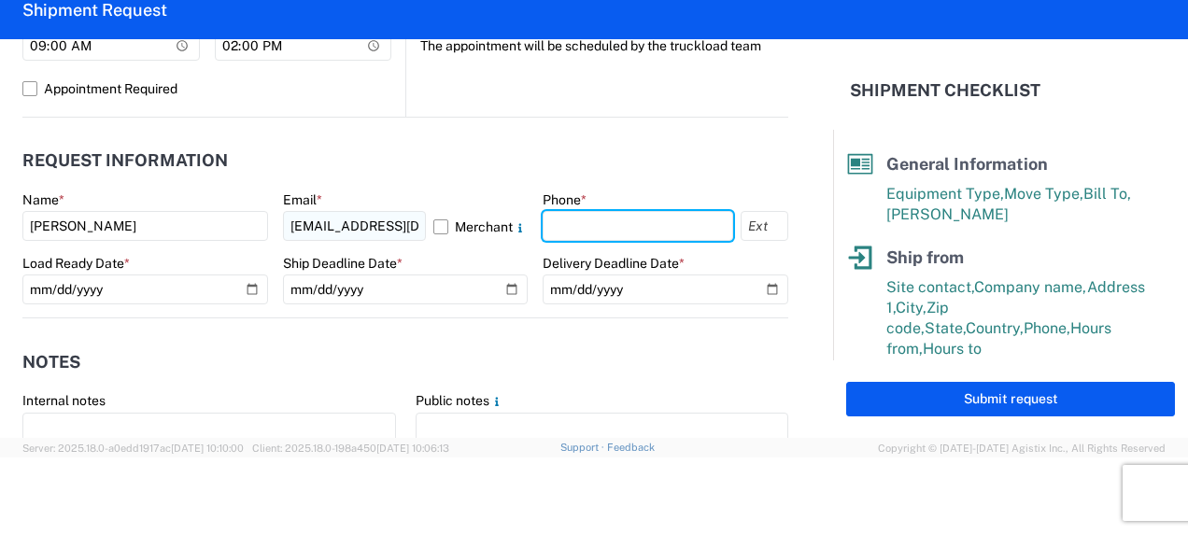
type input "9514535475"
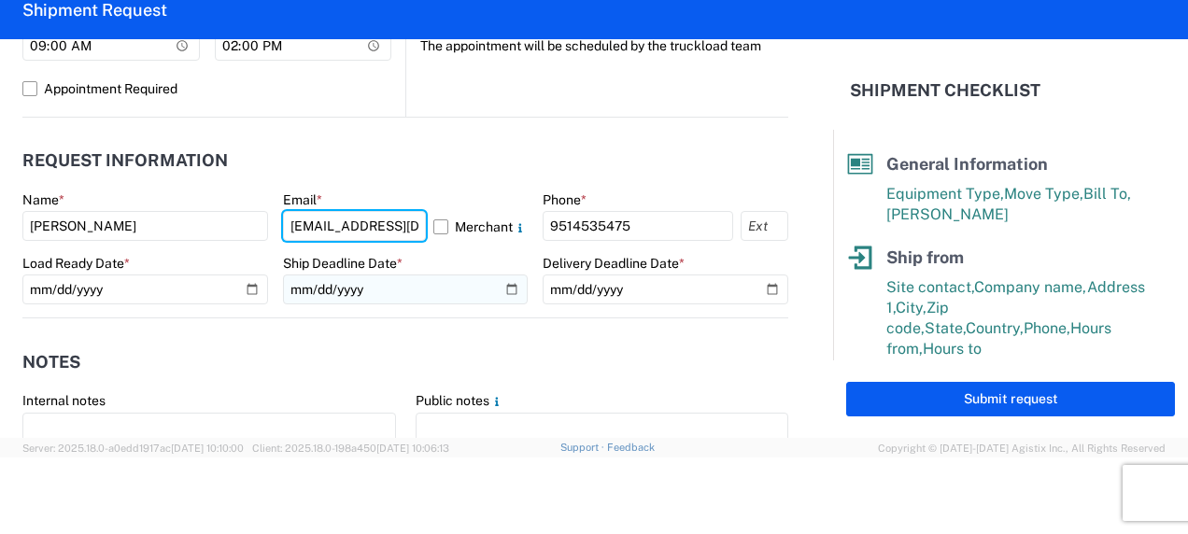
type input "[EMAIL_ADDRESS][DOMAIN_NAME]"
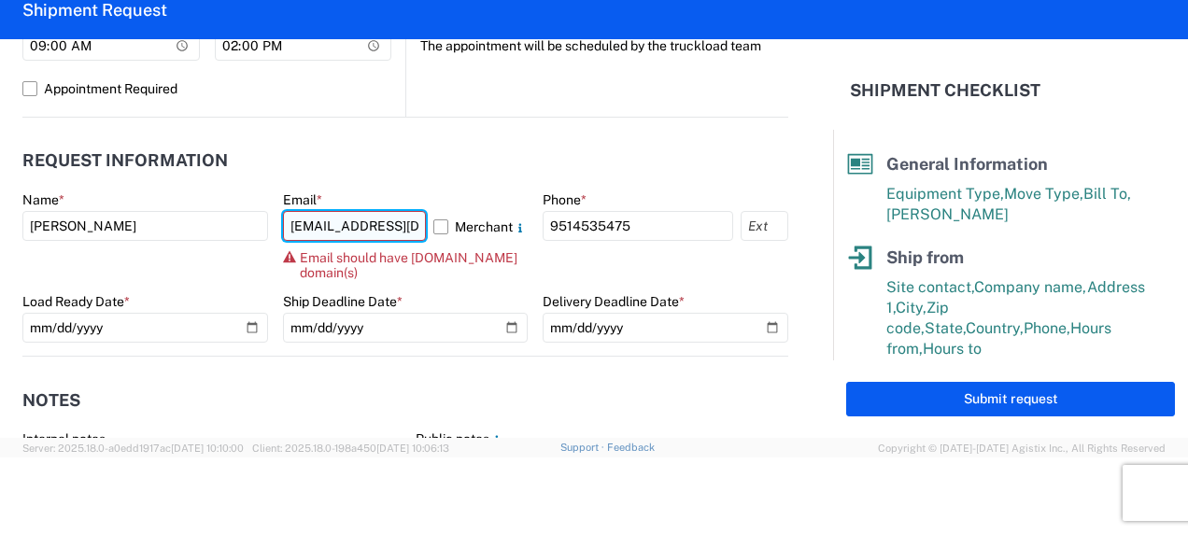
scroll to position [0, 18]
drag, startPoint x: 287, startPoint y: 228, endPoint x: 424, endPoint y: 228, distance: 137.3
click at [424, 228] on div "[EMAIL_ADDRESS][DOMAIN_NAME] Merchant" at bounding box center [406, 226] width 246 height 30
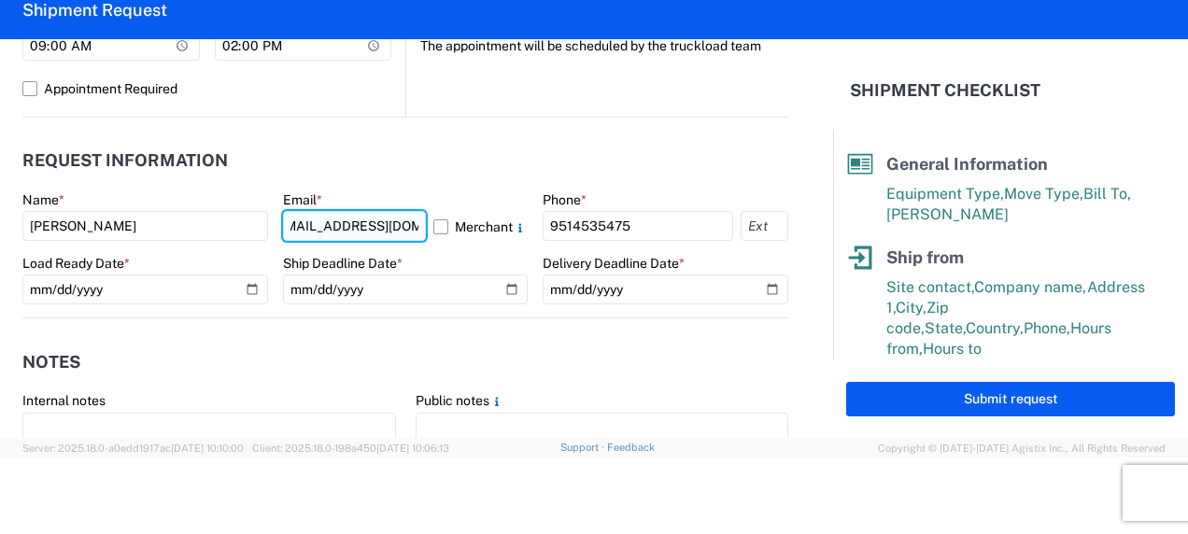
type input "[EMAIL_ADDRESS][DOMAIN_NAME]"
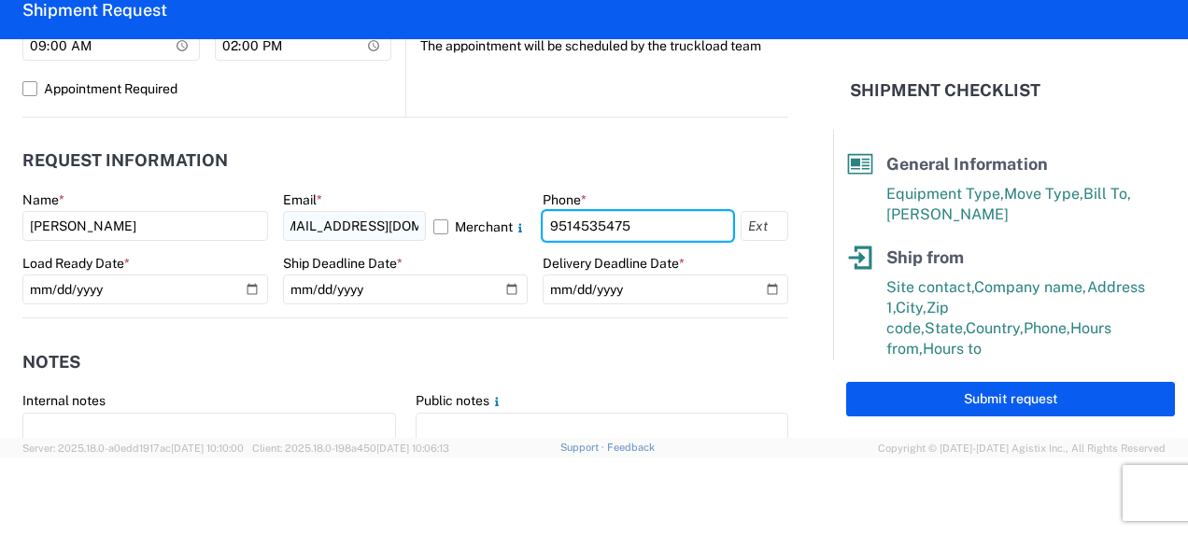
scroll to position [0, 0]
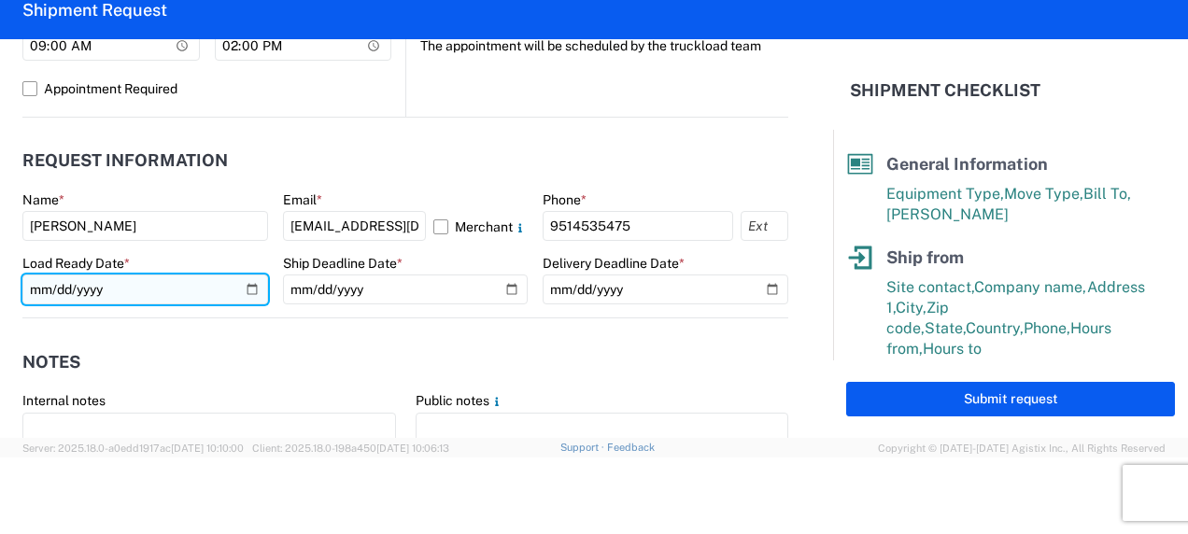
click at [110, 291] on input "date" at bounding box center [145, 290] width 246 height 30
type input "[DATE]"
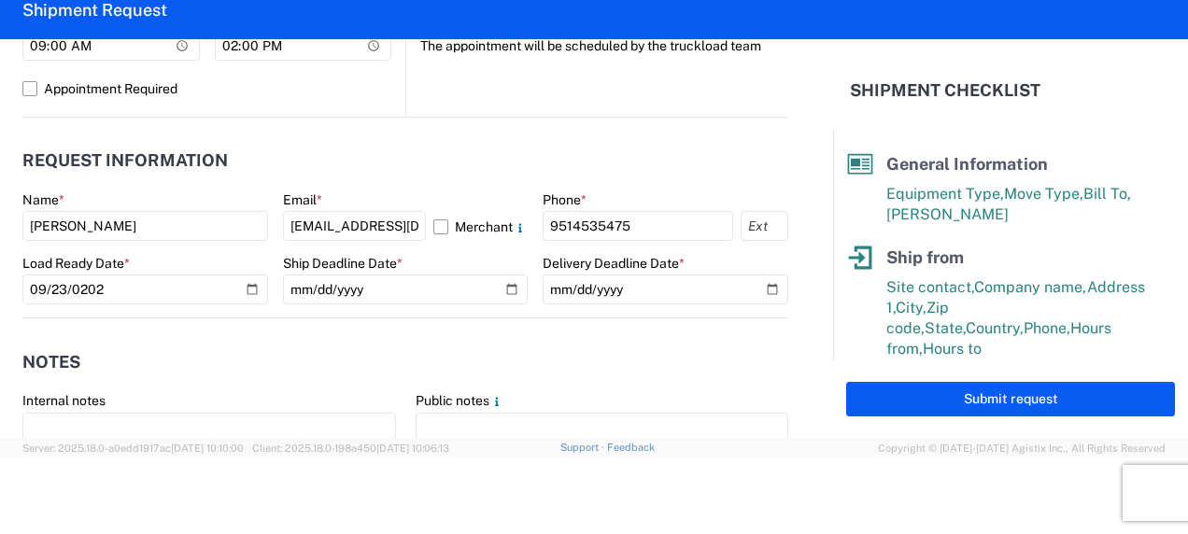
click at [286, 342] on header "Notes" at bounding box center [405, 362] width 766 height 42
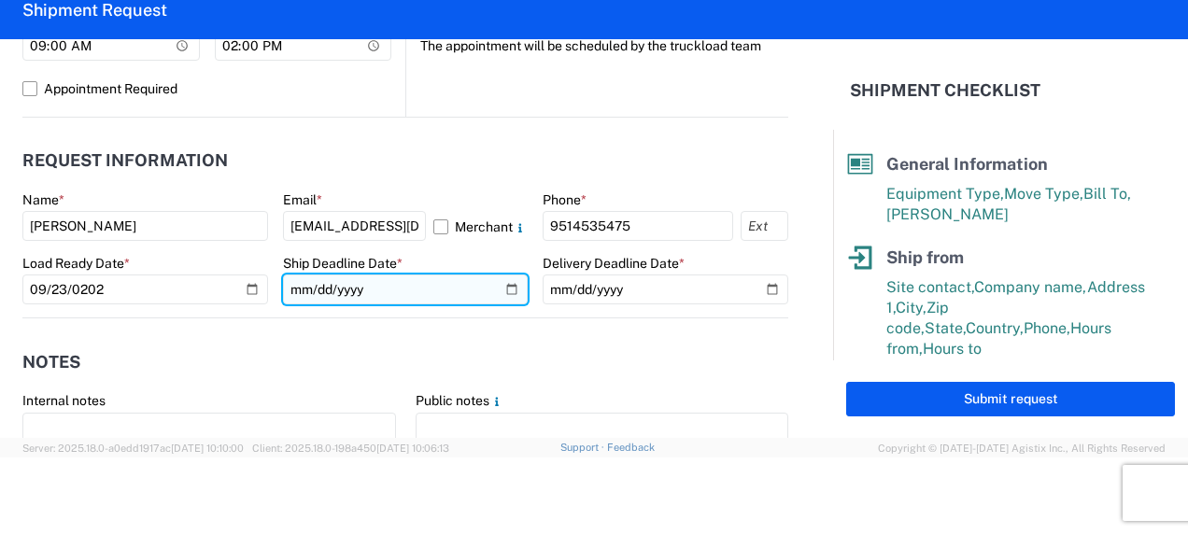
click at [500, 284] on input "date" at bounding box center [406, 290] width 246 height 30
type input "[DATE]"
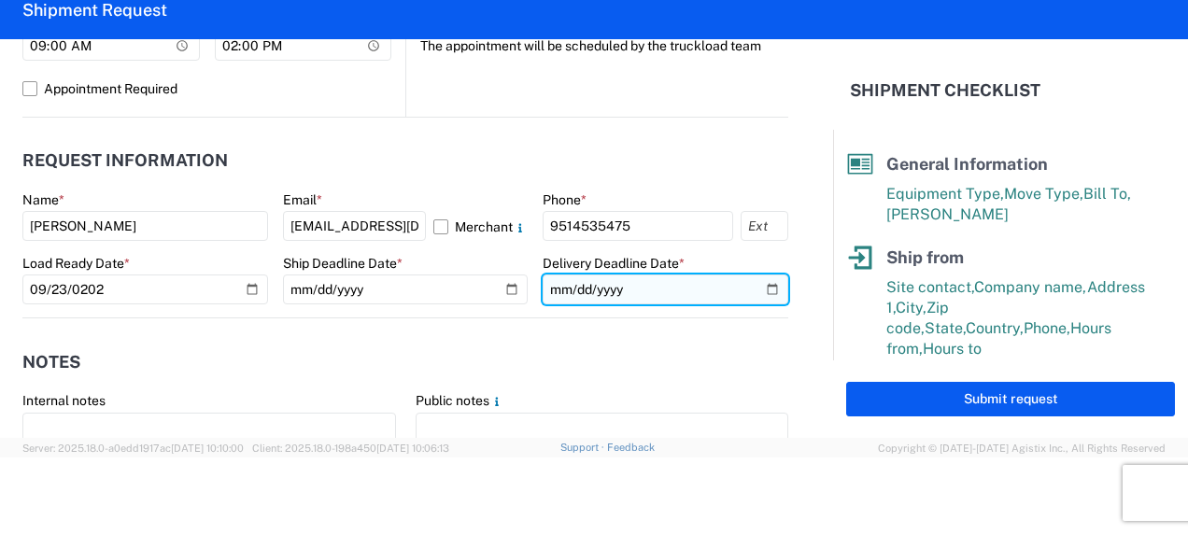
click at [754, 288] on input "date" at bounding box center [666, 290] width 246 height 30
type input "[DATE]"
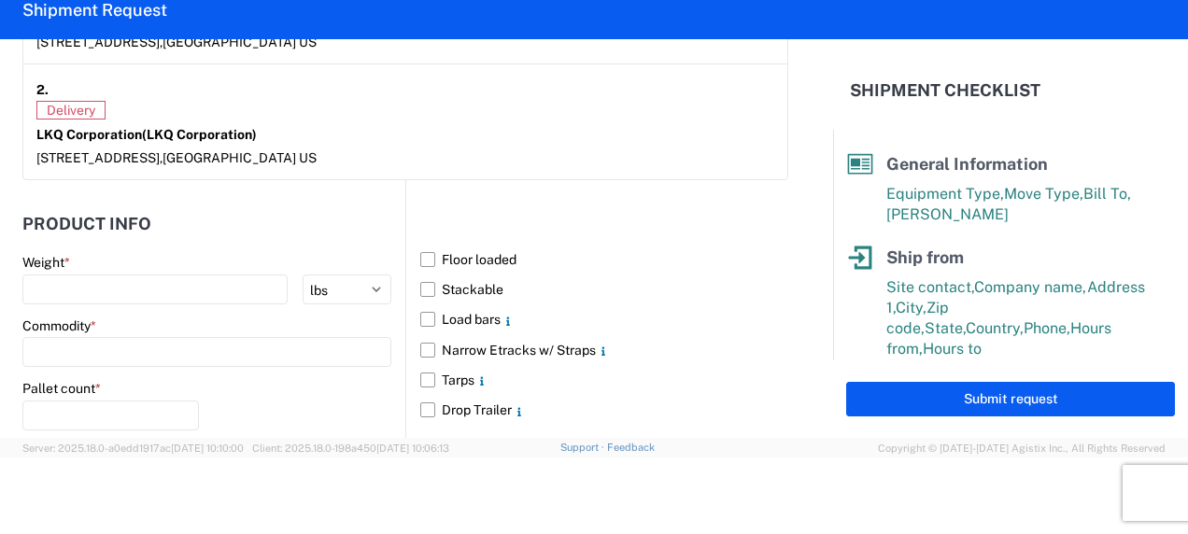
scroll to position [1588, 0]
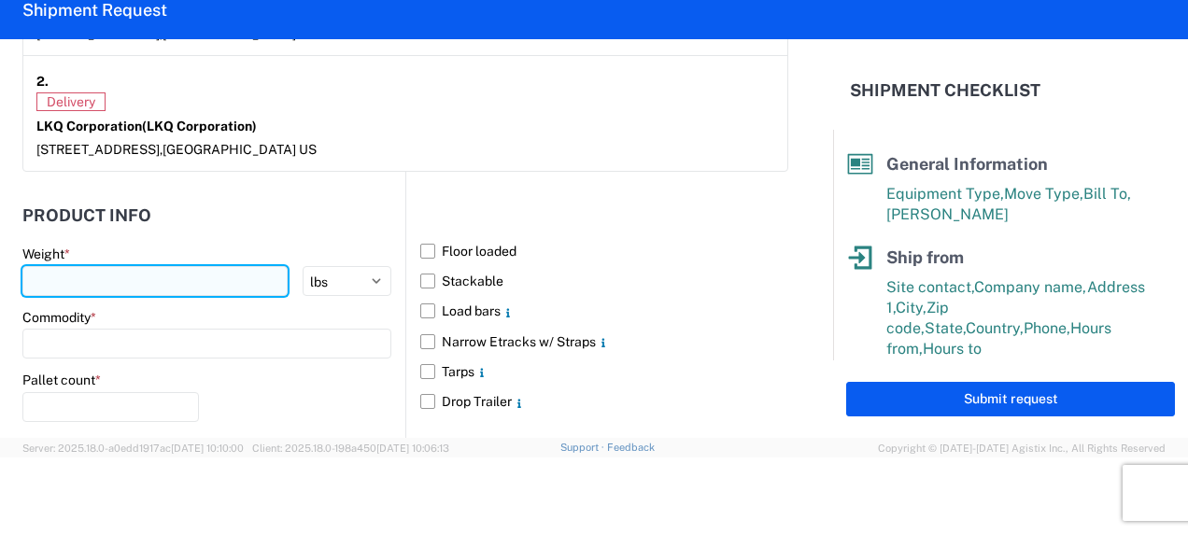
click at [121, 276] on input "number" at bounding box center [154, 281] width 265 height 30
type input "40000"
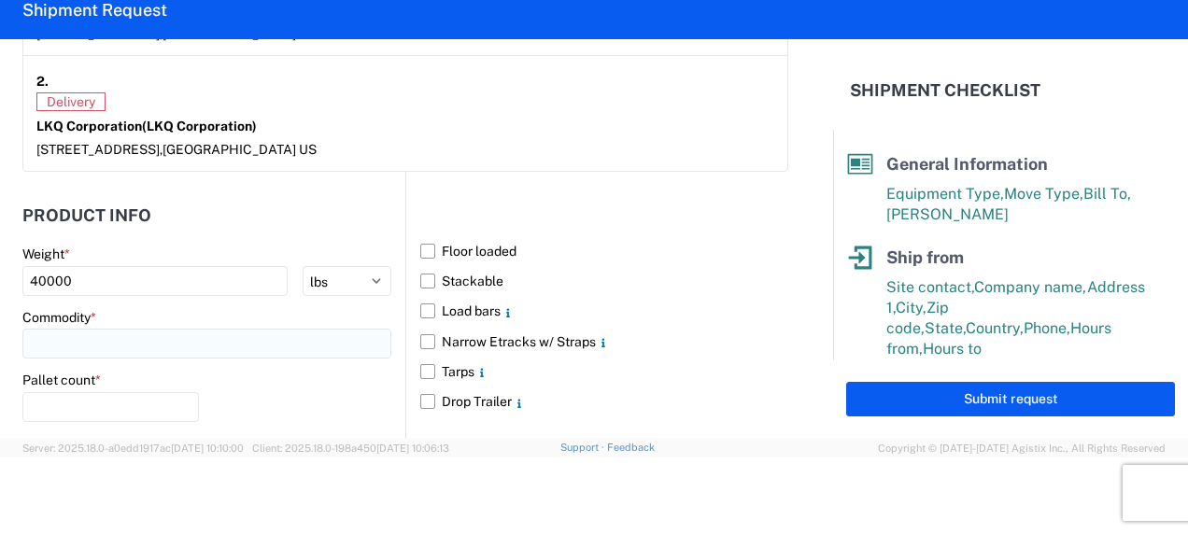
click at [110, 334] on input at bounding box center [206, 344] width 369 height 30
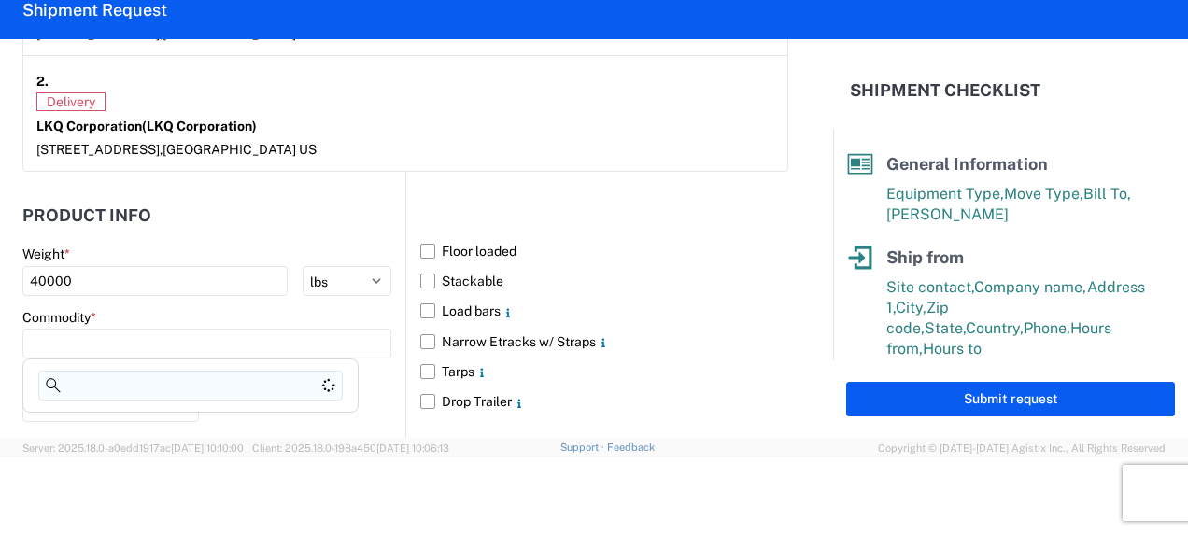
click at [121, 372] on input at bounding box center [190, 386] width 304 height 30
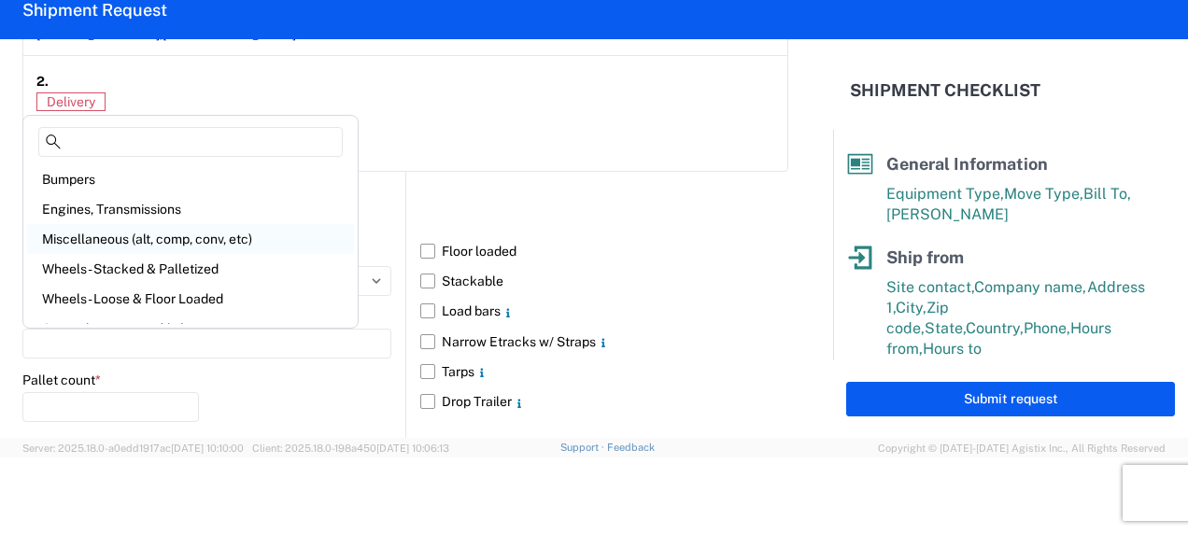
click at [196, 242] on div "Miscellaneous (alt, comp, conv, etc)" at bounding box center [190, 239] width 327 height 30
type input "Miscellaneous (alt, comp, conv, etc)"
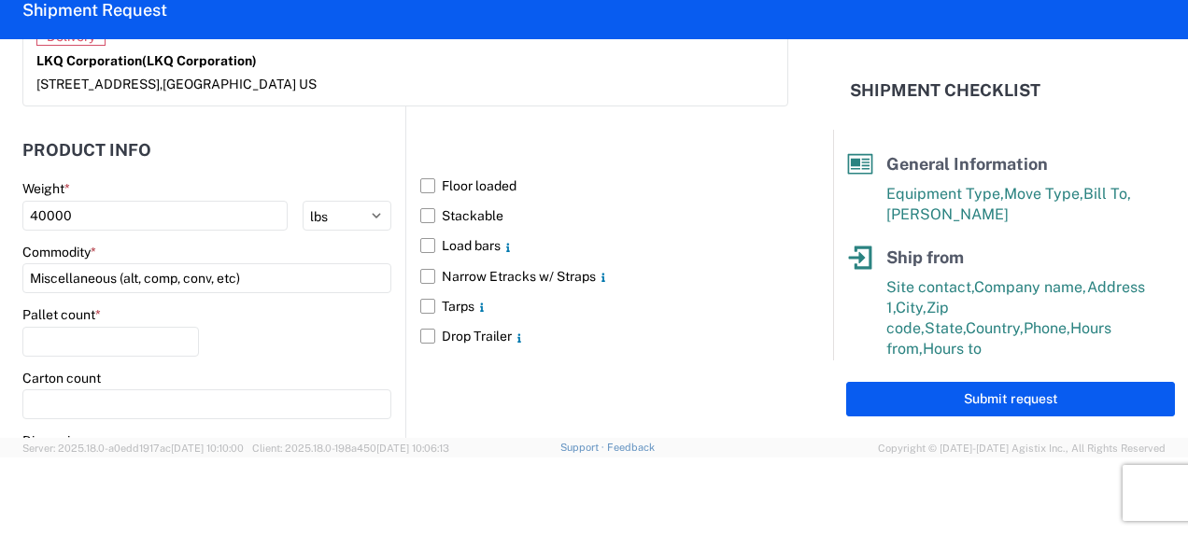
scroll to position [1681, 0]
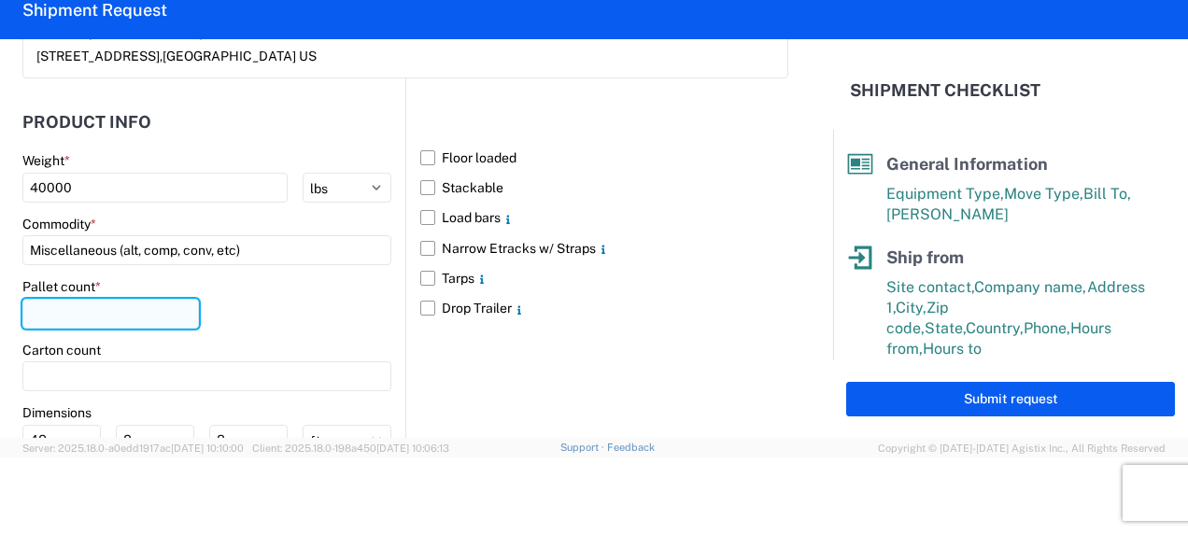
click at [152, 307] on input "number" at bounding box center [110, 314] width 177 height 30
type input "35"
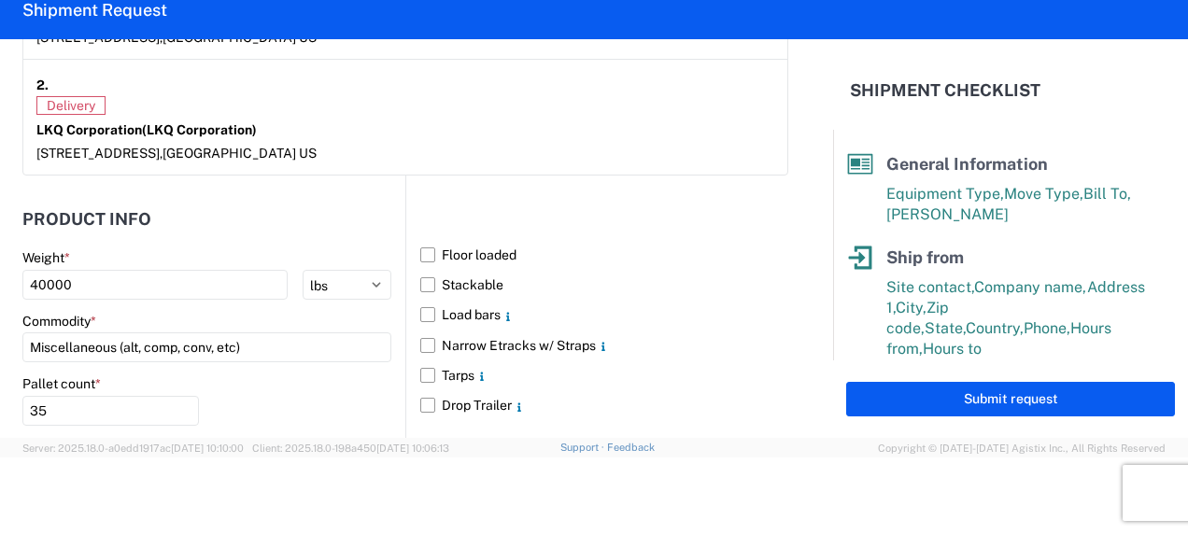
scroll to position [1555, 0]
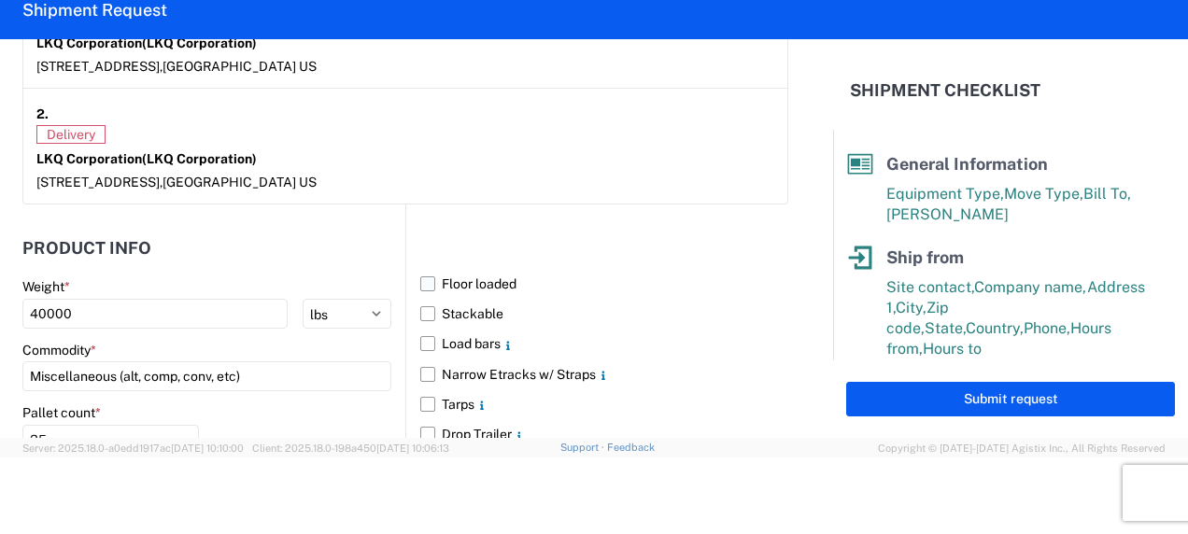
click at [422, 283] on label "Floor loaded" at bounding box center [604, 284] width 368 height 30
click at [0, 0] on input "Floor loaded" at bounding box center [0, 0] width 0 height 0
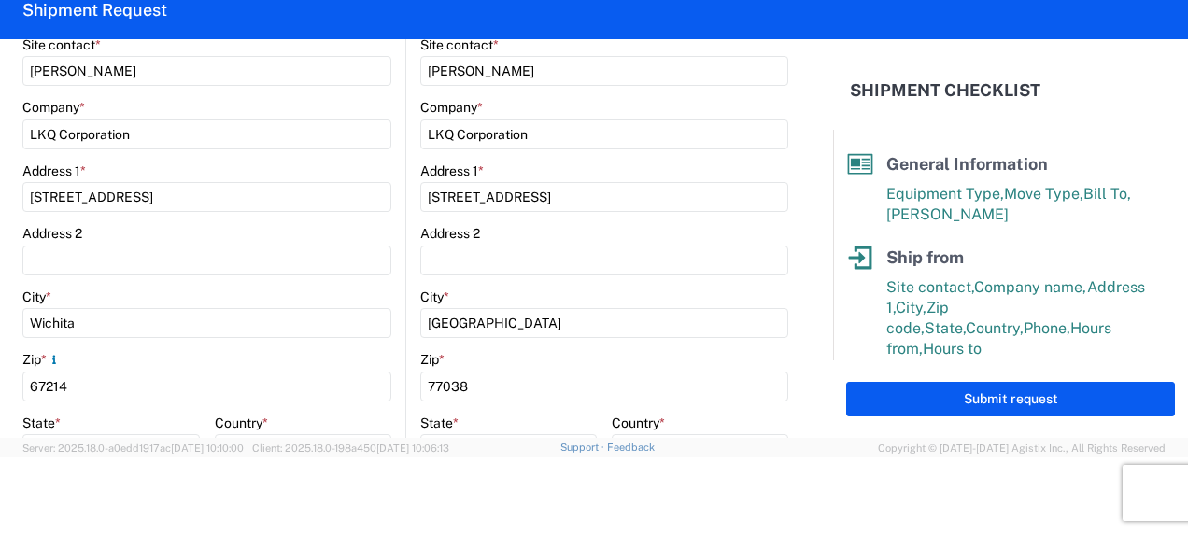
scroll to position [0, 0]
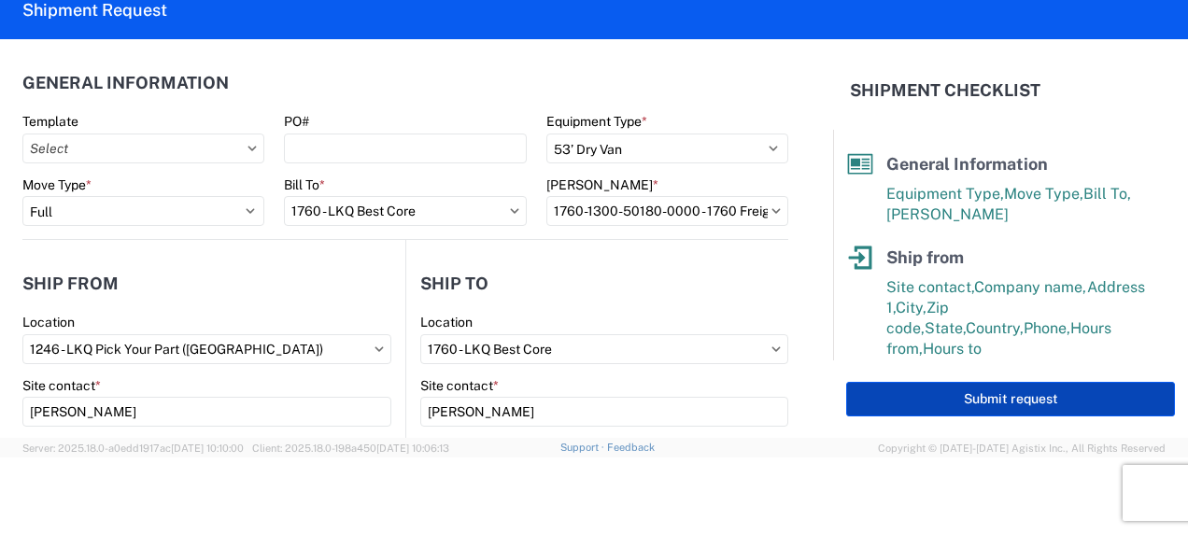
click at [943, 400] on button "Submit request" at bounding box center [1010, 399] width 329 height 35
select select "US"
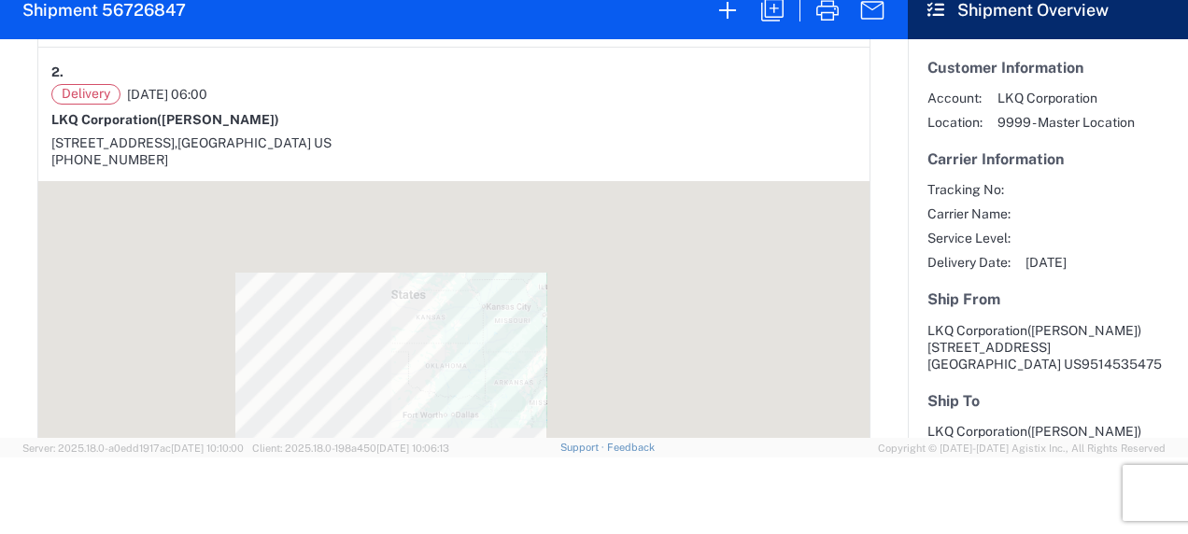
scroll to position [467, 0]
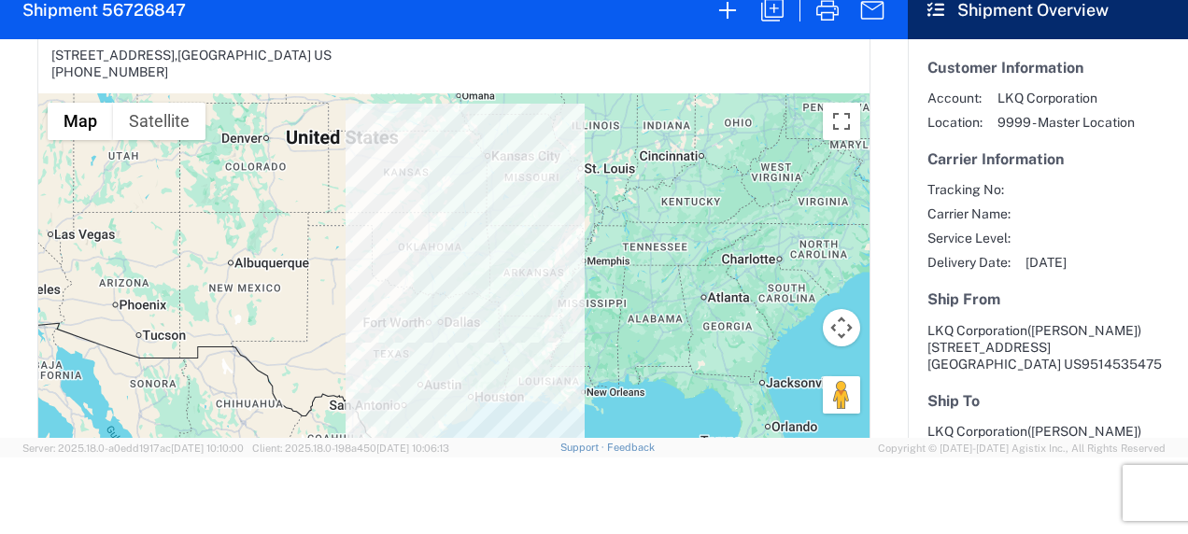
drag, startPoint x: 303, startPoint y: 489, endPoint x: 363, endPoint y: 482, distance: 61.2
click at [303, 489] on div at bounding box center [594, 494] width 1188 height 73
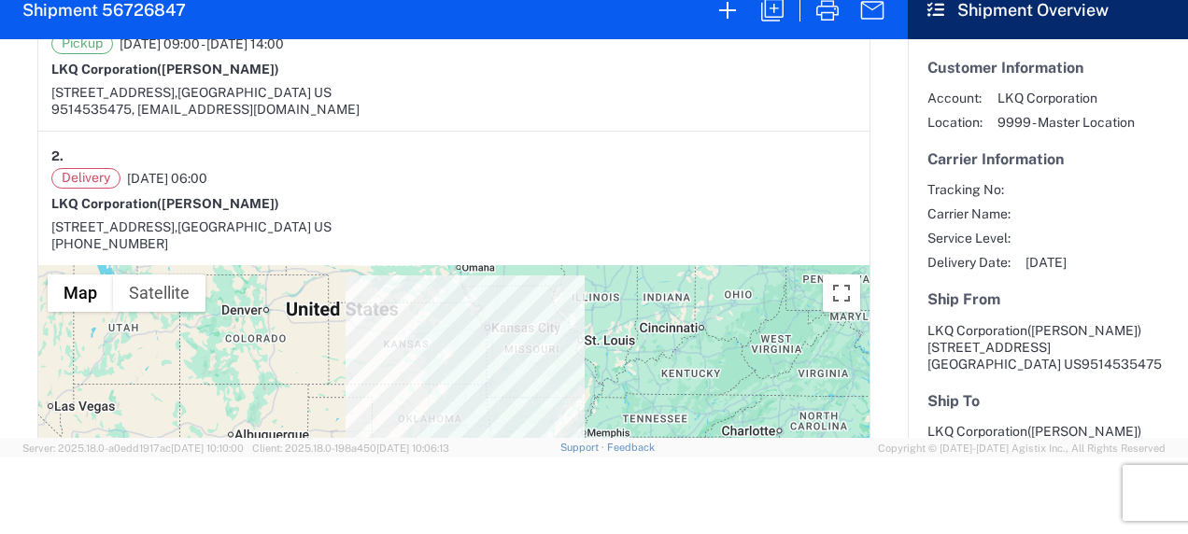
scroll to position [0, 0]
